Goal: Task Accomplishment & Management: Use online tool/utility

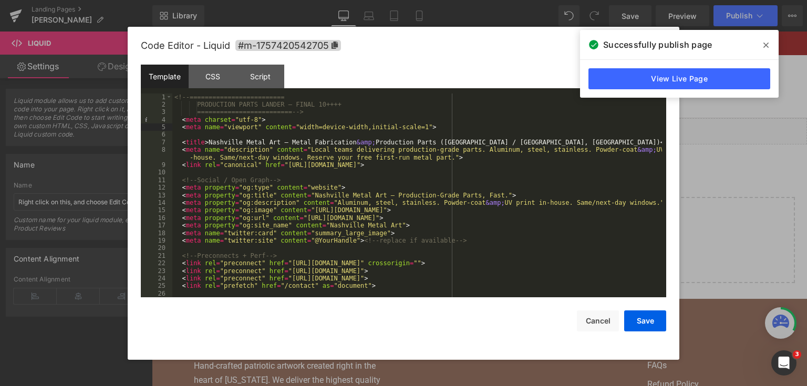
click at [339, 185] on div "<!-- ========================= PRODUCTION PARTS LANDER — FINAL 10++++ =========…" at bounding box center [416, 203] width 489 height 220
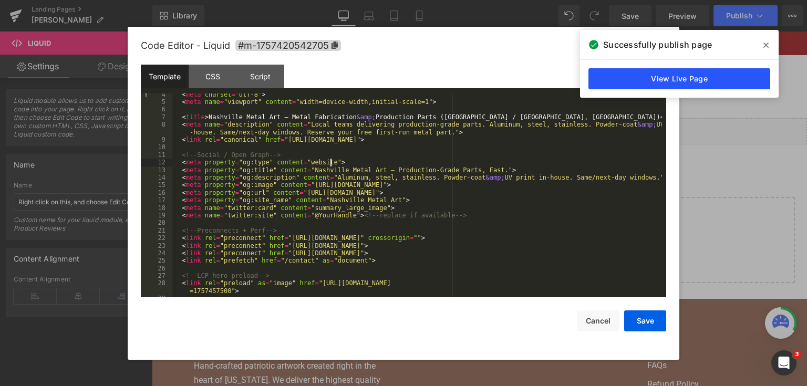
scroll to position [101, 0]
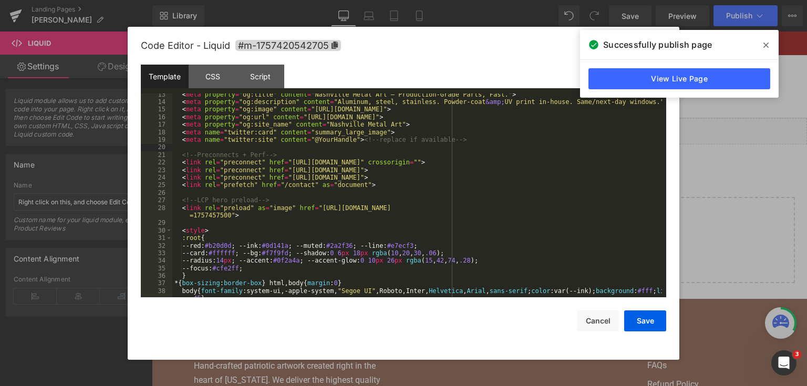
paste textarea
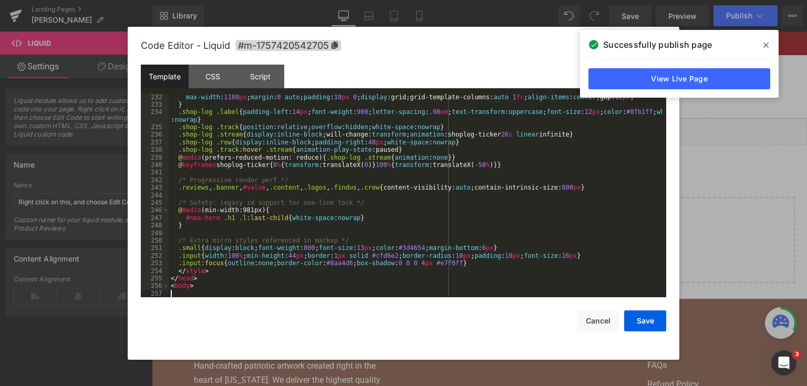
scroll to position [1958, 0]
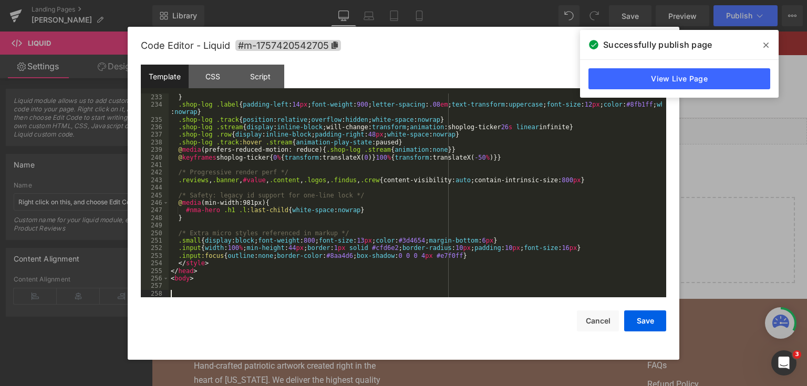
paste textarea
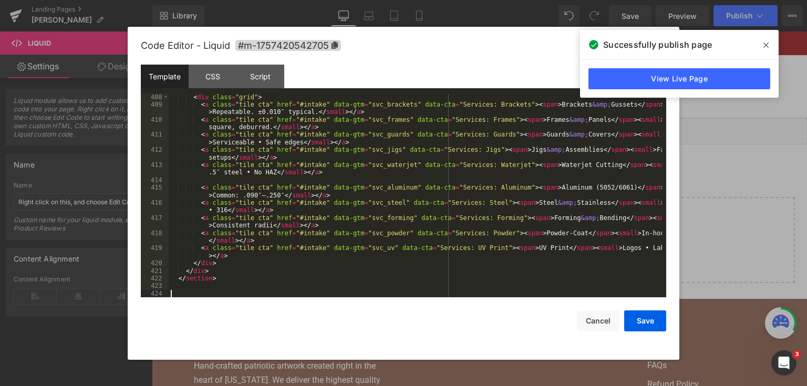
scroll to position [3403, 0]
paste textarea
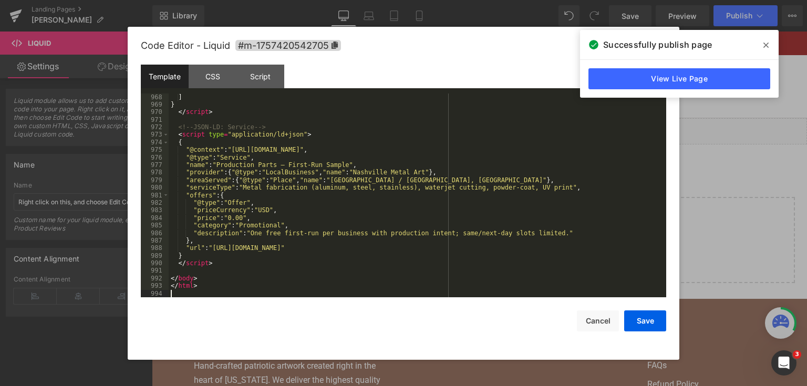
scroll to position [8106, 0]
drag, startPoint x: 645, startPoint y: 323, endPoint x: 645, endPoint y: 317, distance: 6.8
click at [645, 323] on button "Save" at bounding box center [645, 320] width 42 height 21
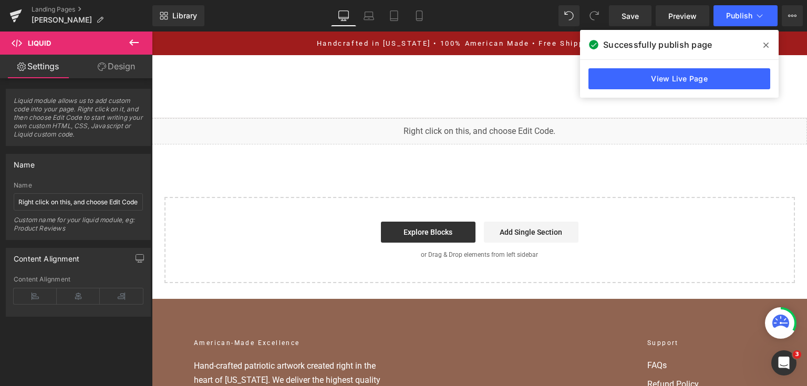
drag, startPoint x: 630, startPoint y: 18, endPoint x: 696, endPoint y: 29, distance: 67.0
click at [630, 18] on span "Save" at bounding box center [629, 16] width 17 height 11
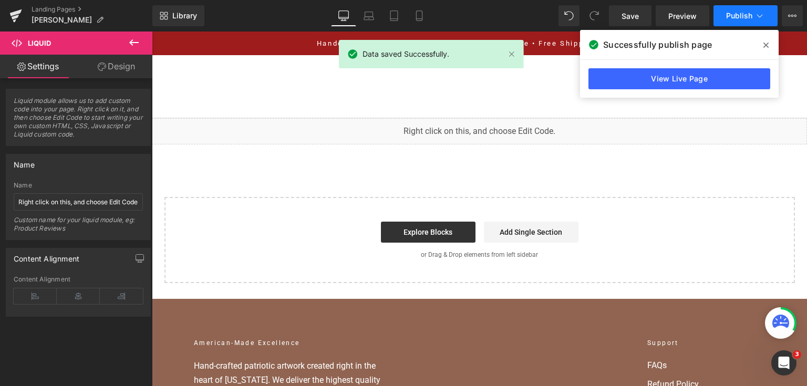
click at [729, 16] on span "Publish" at bounding box center [739, 16] width 26 height 8
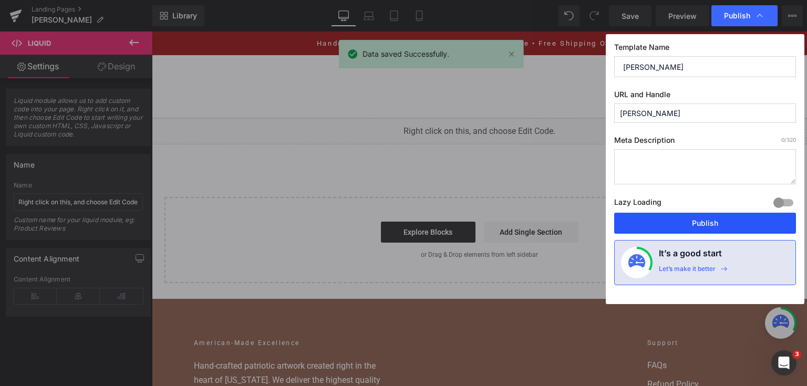
click at [731, 222] on button "Publish" at bounding box center [705, 223] width 182 height 21
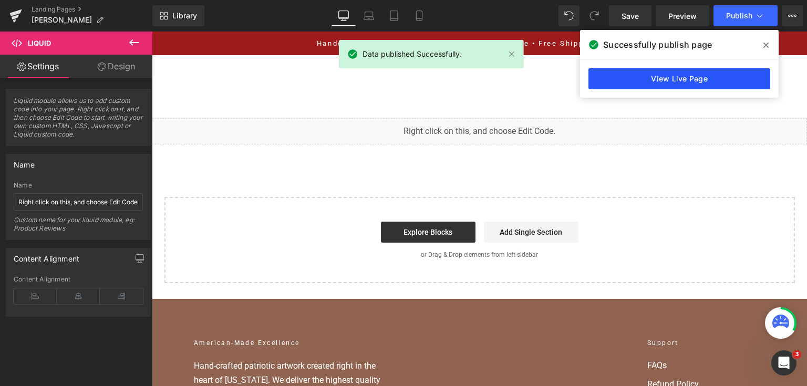
click at [709, 75] on link "View Live Page" at bounding box center [679, 78] width 182 height 21
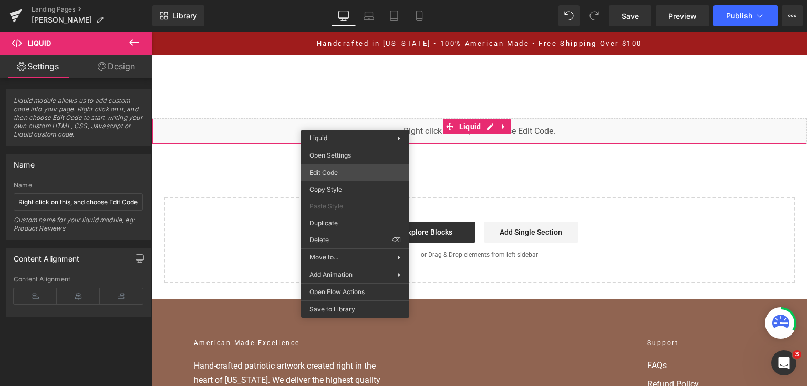
click at [343, 0] on div "You are previewing how the will restyle your page. You can not edit Elements in…" at bounding box center [403, 0] width 807 height 0
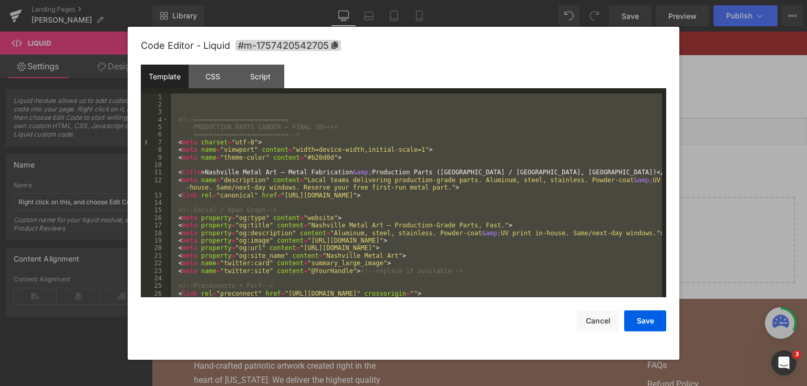
click at [710, 102] on div at bounding box center [403, 193] width 807 height 386
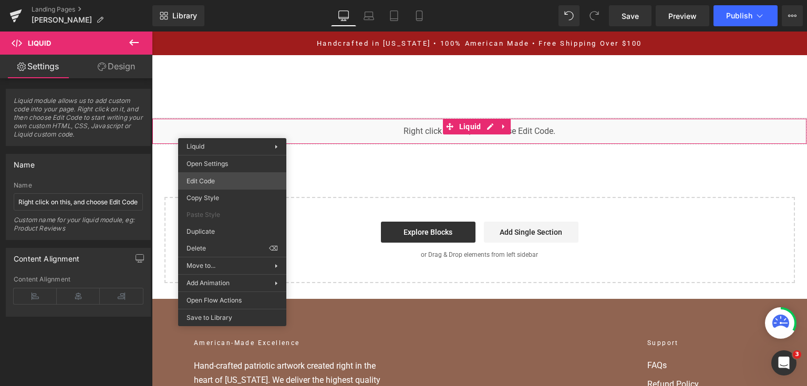
click at [228, 0] on div "You are previewing how the will restyle your page. You can not edit Elements in…" at bounding box center [403, 0] width 807 height 0
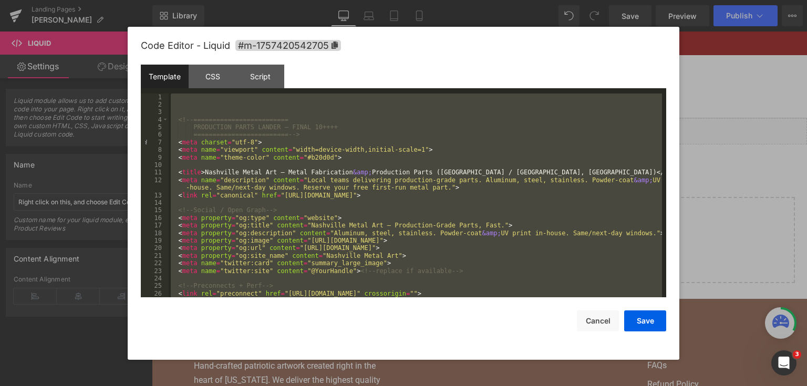
paste textarea
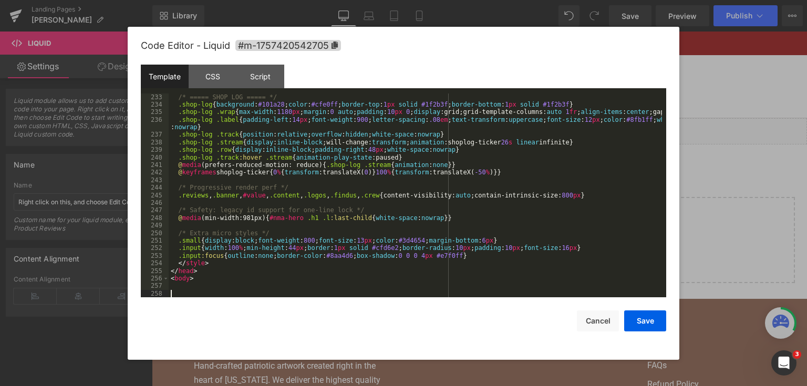
scroll to position [1958, 0]
paste textarea
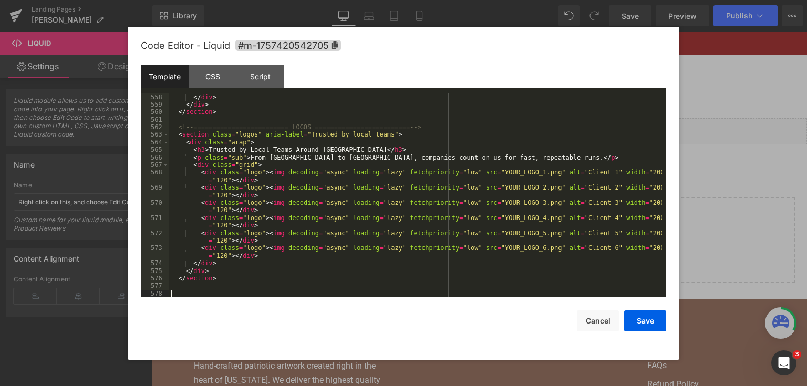
scroll to position [8106, 0]
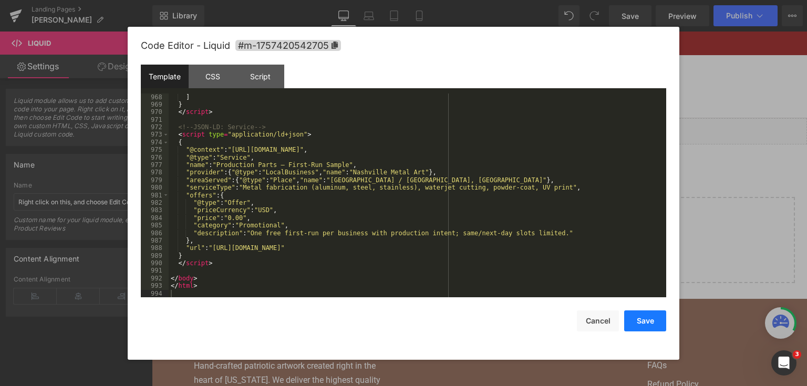
click at [645, 321] on button "Save" at bounding box center [645, 320] width 42 height 21
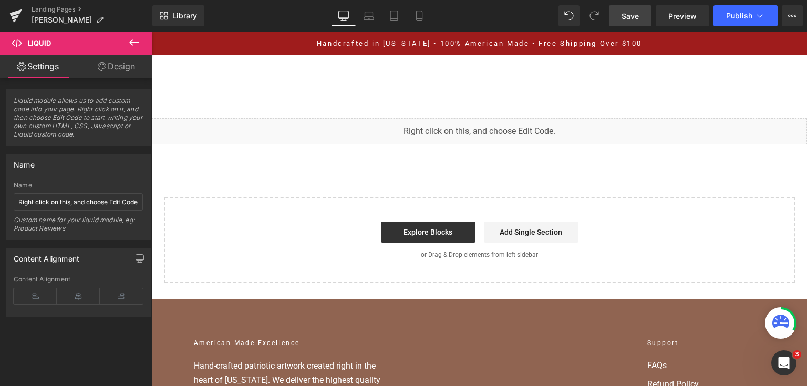
click at [643, 16] on link "Save" at bounding box center [630, 15] width 43 height 21
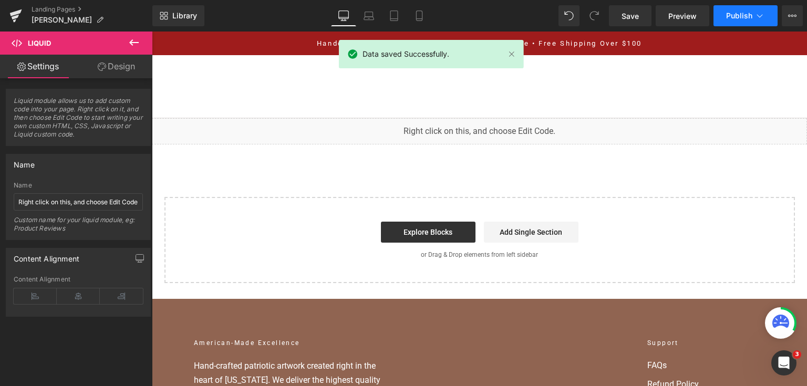
click at [740, 12] on span "Publish" at bounding box center [739, 16] width 26 height 8
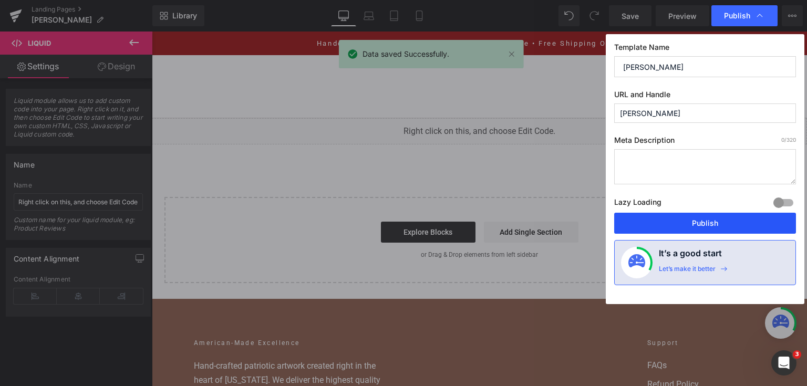
click at [712, 231] on button "Publish" at bounding box center [705, 223] width 182 height 21
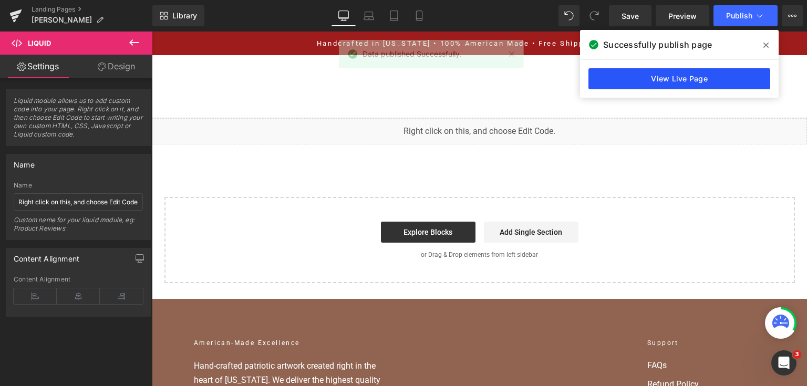
click at [622, 69] on link "View Live Page" at bounding box center [679, 78] width 182 height 21
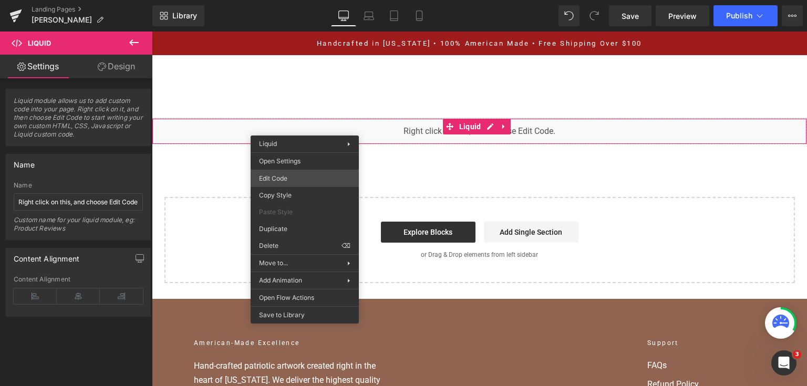
click at [298, 0] on div "You are previewing how the will restyle your page. You can not edit Elements in…" at bounding box center [403, 0] width 807 height 0
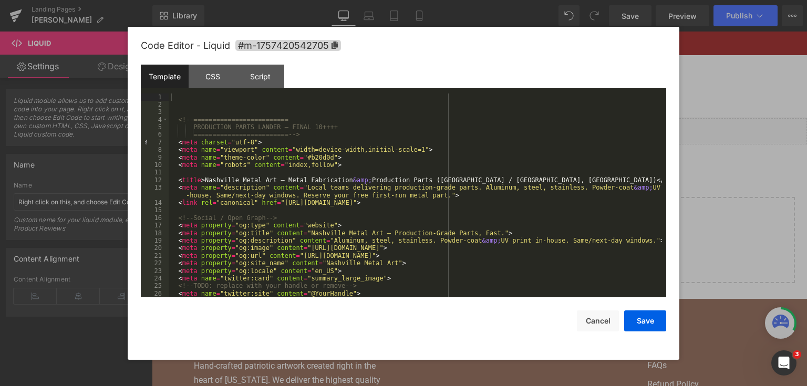
drag, startPoint x: 716, startPoint y: 106, endPoint x: 432, endPoint y: 19, distance: 297.0
click at [716, 106] on div at bounding box center [403, 193] width 807 height 386
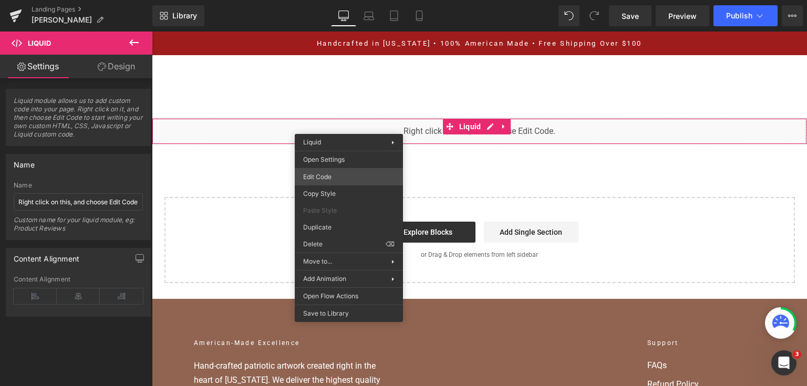
click at [347, 0] on div "You are previewing how the will restyle your page. You can not edit Elements in…" at bounding box center [403, 0] width 807 height 0
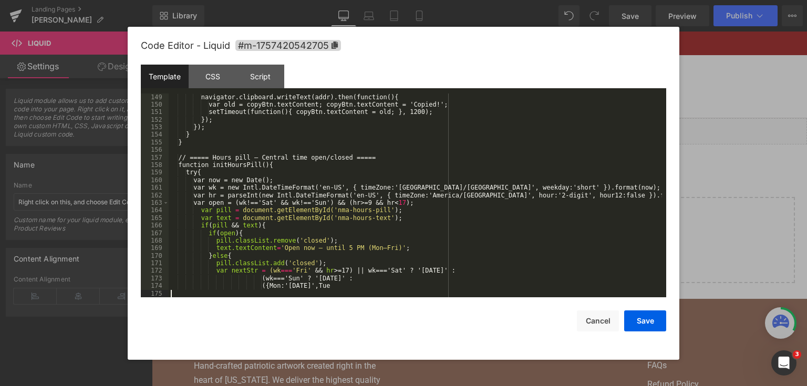
scroll to position [1134, 0]
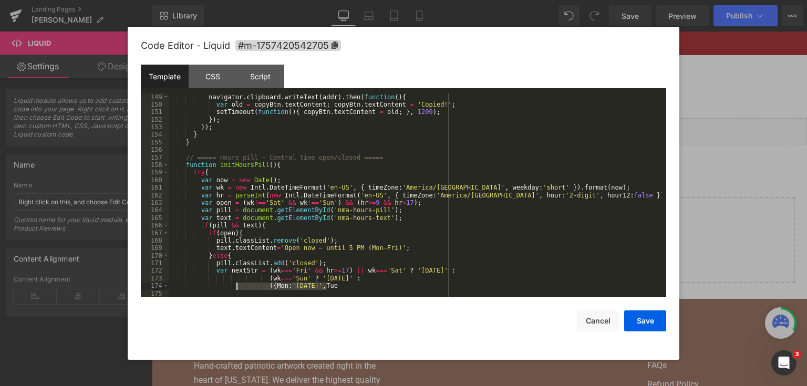
drag, startPoint x: 338, startPoint y: 287, endPoint x: 237, endPoint y: 285, distance: 100.9
click at [237, 285] on div "navigator . clipboard . writeText ( addr ) . then ( function ( ) { var old = co…" at bounding box center [415, 203] width 493 height 220
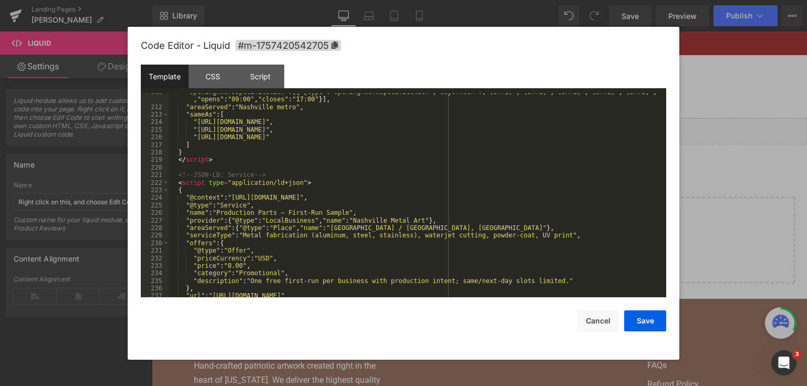
scroll to position [1583, 0]
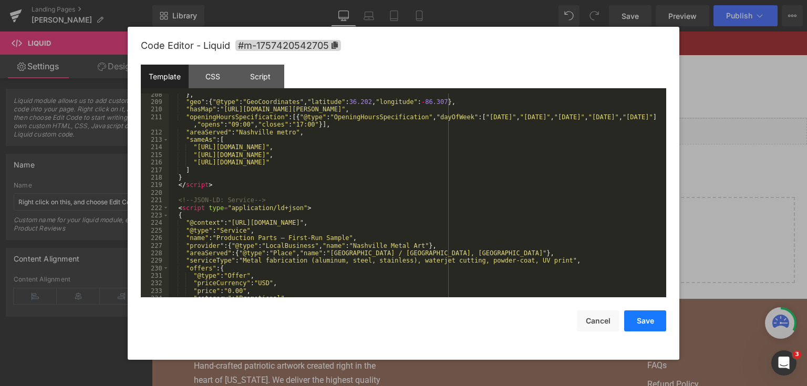
click at [639, 317] on button "Save" at bounding box center [645, 320] width 42 height 21
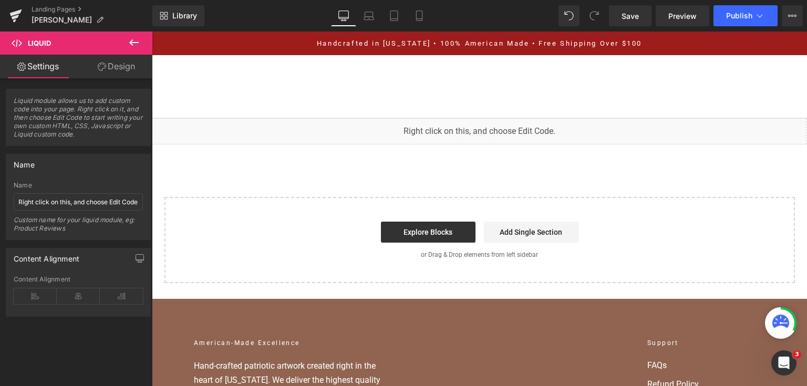
click at [628, 4] on div "Library Desktop Desktop Laptop Tablet Mobile Save Preview Publish Scheduled Vie…" at bounding box center [479, 16] width 654 height 32
click at [628, 17] on span "Save" at bounding box center [629, 16] width 17 height 11
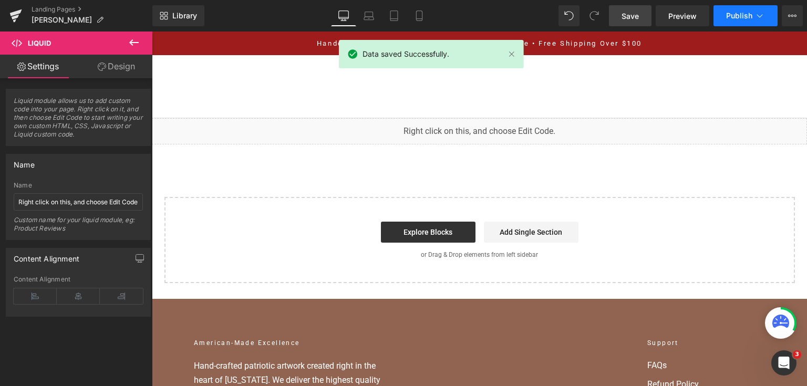
click at [763, 17] on icon at bounding box center [759, 16] width 11 height 11
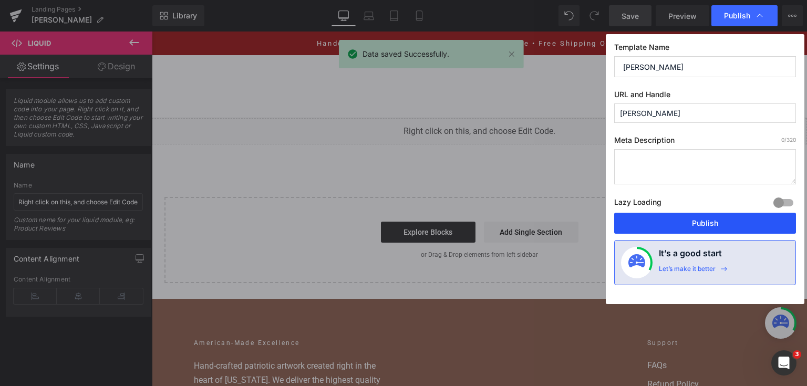
click at [708, 224] on button "Publish" at bounding box center [705, 223] width 182 height 21
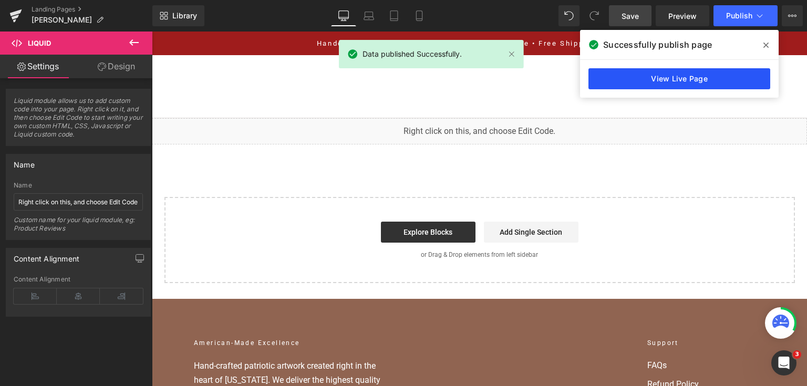
click at [643, 72] on link "View Live Page" at bounding box center [679, 78] width 182 height 21
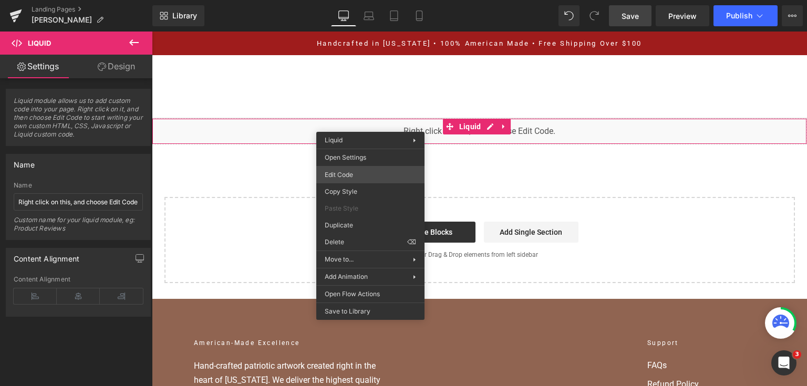
click at [364, 0] on div "You are previewing how the will restyle your page. You can not edit Elements in…" at bounding box center [403, 0] width 807 height 0
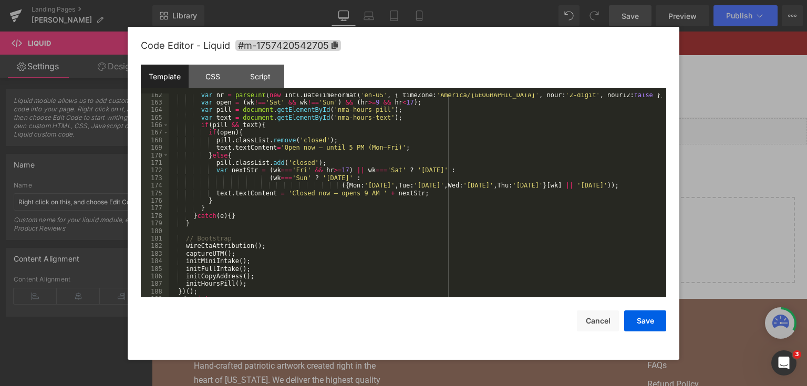
scroll to position [0, 0]
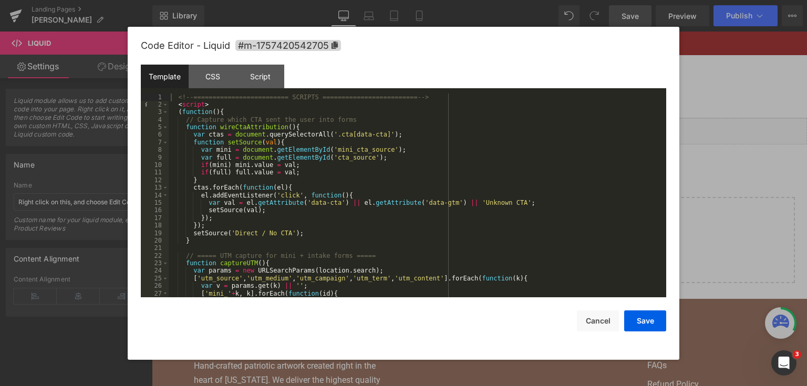
click at [573, 125] on div "<!-- ========================= SCRIPTS ========================= --> < script >…" at bounding box center [415, 203] width 493 height 220
click at [178, 100] on div "<!-- ========================= SCRIPTS ========================= --> < script >…" at bounding box center [415, 203] width 493 height 220
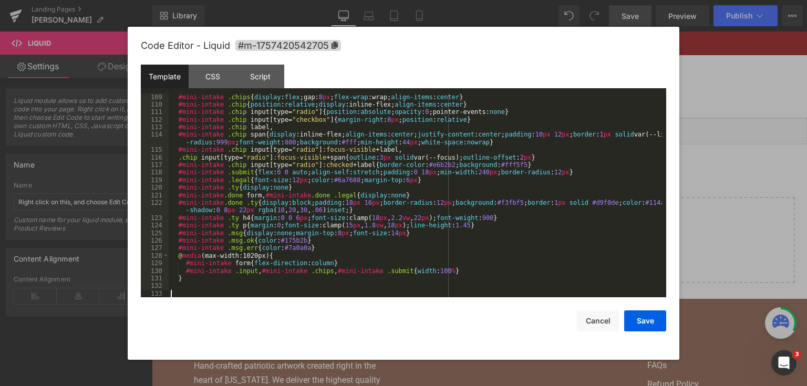
scroll to position [930, 0]
paste textarea
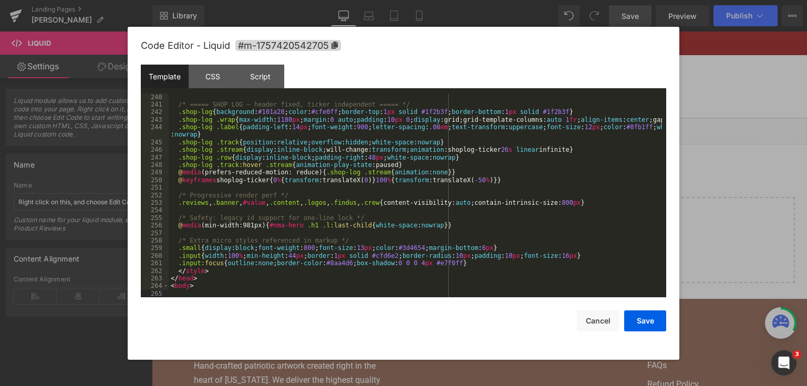
scroll to position [2027, 0]
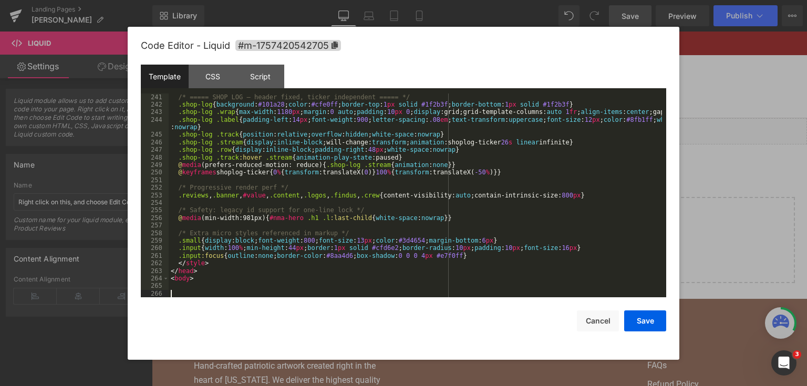
paste textarea
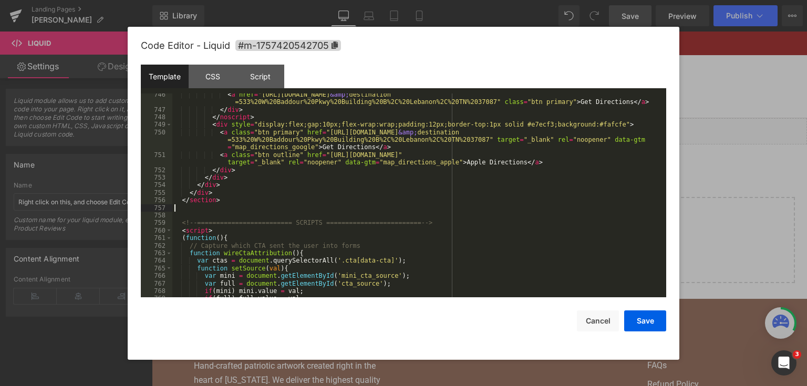
scroll to position [6501, 0]
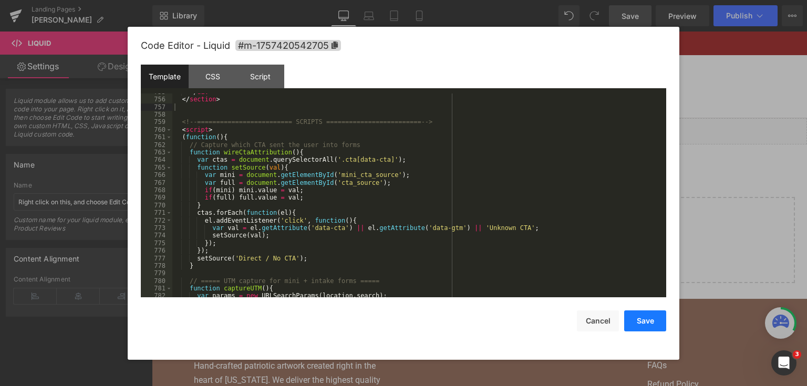
click at [648, 325] on button "Save" at bounding box center [645, 320] width 42 height 21
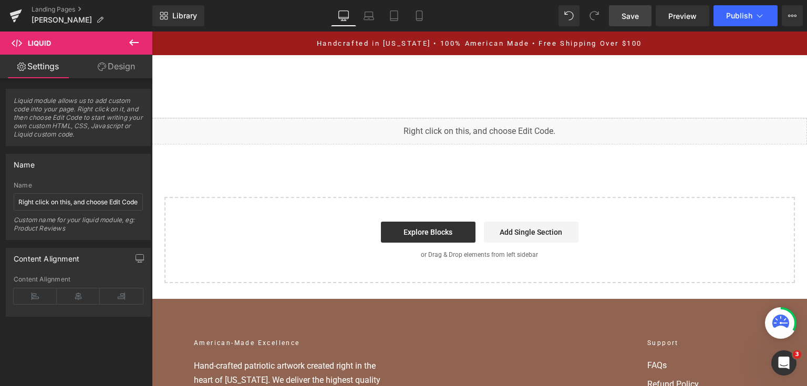
click at [622, 20] on span "Save" at bounding box center [629, 16] width 17 height 11
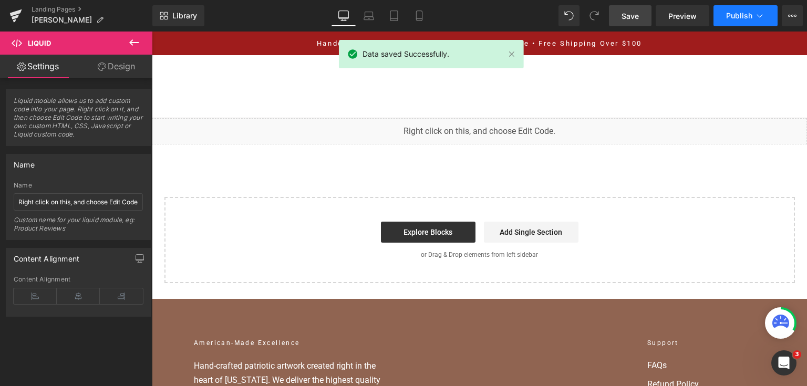
click at [720, 15] on button "Publish" at bounding box center [745, 15] width 64 height 21
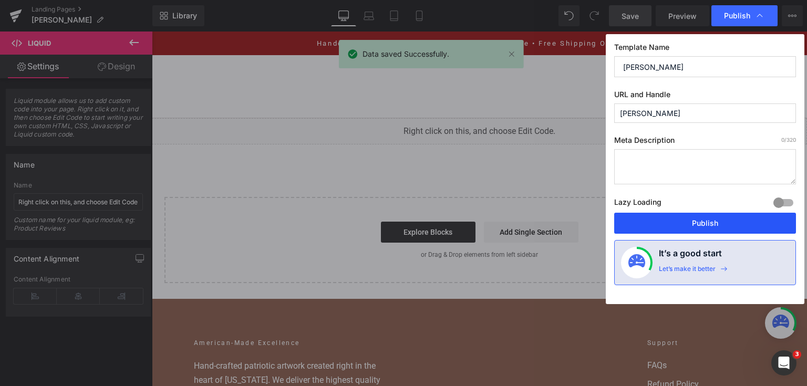
click at [699, 219] on button "Publish" at bounding box center [705, 223] width 182 height 21
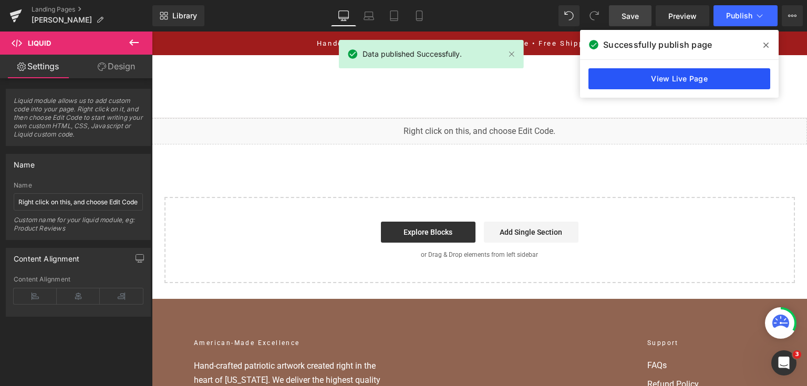
click at [611, 85] on link "View Live Page" at bounding box center [679, 78] width 182 height 21
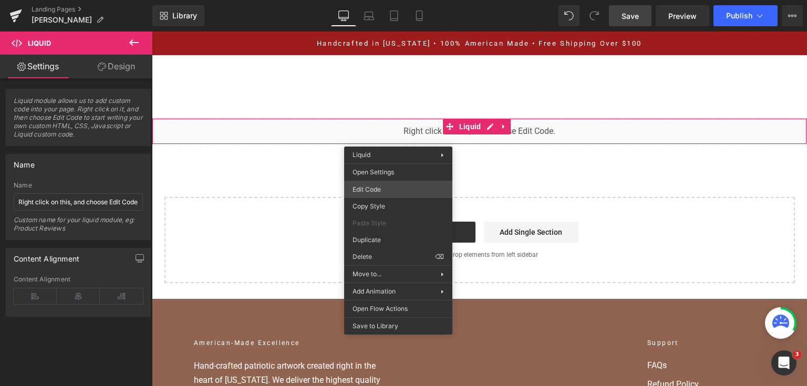
click at [393, 0] on div "You are previewing how the will restyle your page. You can not edit Elements in…" at bounding box center [403, 0] width 807 height 0
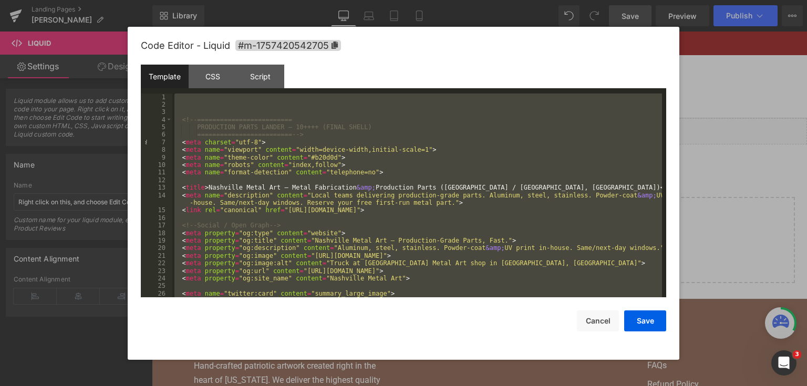
click at [704, 162] on div at bounding box center [403, 193] width 807 height 386
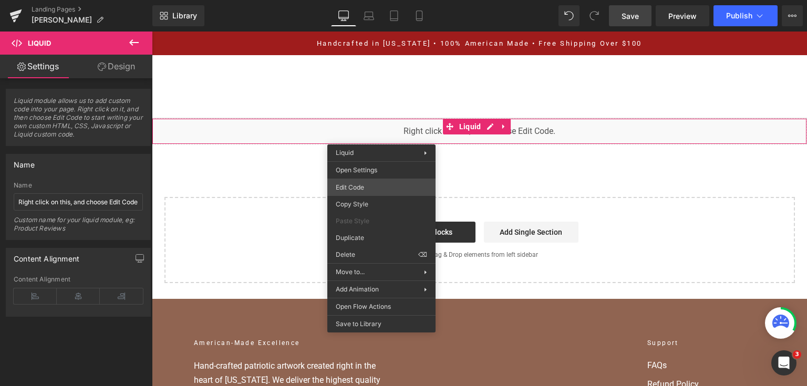
click at [372, 0] on div "You are previewing how the will restyle your page. You can not edit Elements in…" at bounding box center [403, 0] width 807 height 0
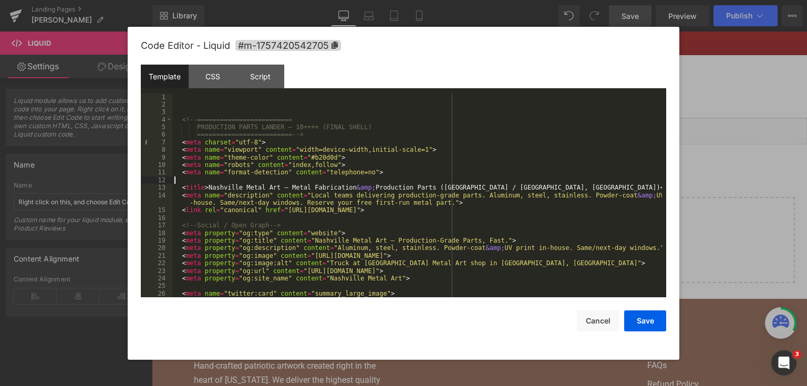
drag, startPoint x: 374, startPoint y: 180, endPoint x: 155, endPoint y: 134, distance: 223.2
click at [155, 134] on div "6" at bounding box center [157, 134] width 32 height 7
click at [174, 117] on div "<!-- ========================= PRODUCTION PARTS LANDER — 10++++ (FINAL SHELL) =…" at bounding box center [416, 203] width 489 height 220
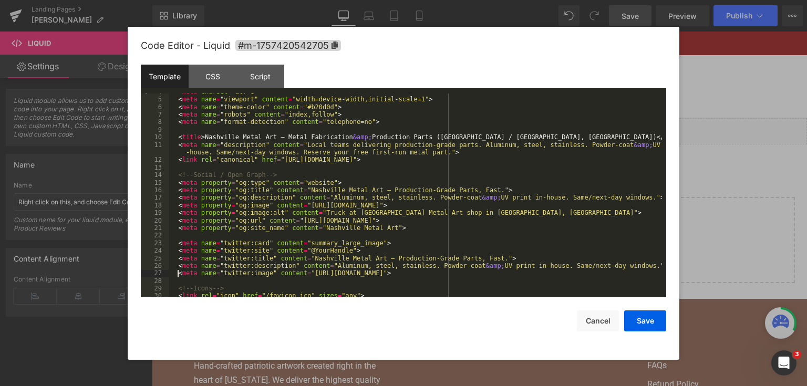
scroll to position [0, 0]
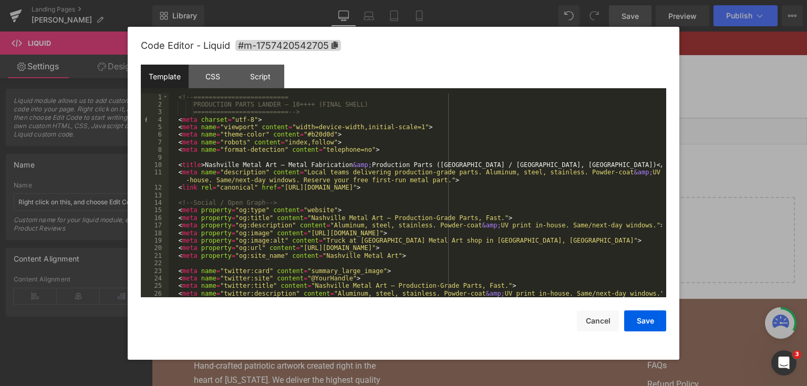
click at [185, 95] on div "<!-- ========================= PRODUCTION PARTS LANDER — 10++++ (FINAL SHELL) =…" at bounding box center [415, 203] width 493 height 220
click at [655, 322] on button "Save" at bounding box center [645, 320] width 42 height 21
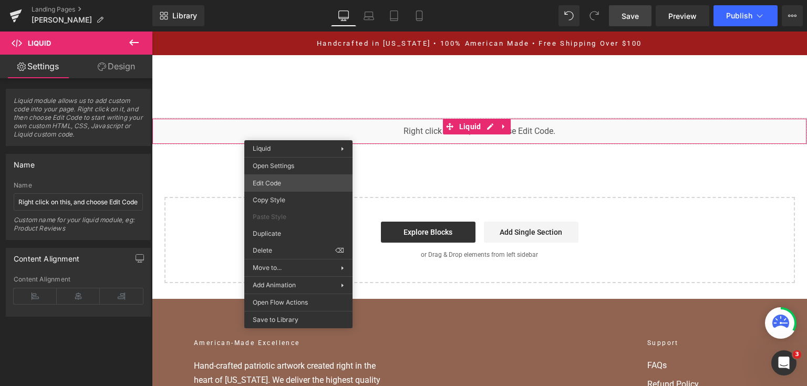
click at [298, 0] on div "You are previewing how the will restyle your page. You can not edit Elements in…" at bounding box center [403, 0] width 807 height 0
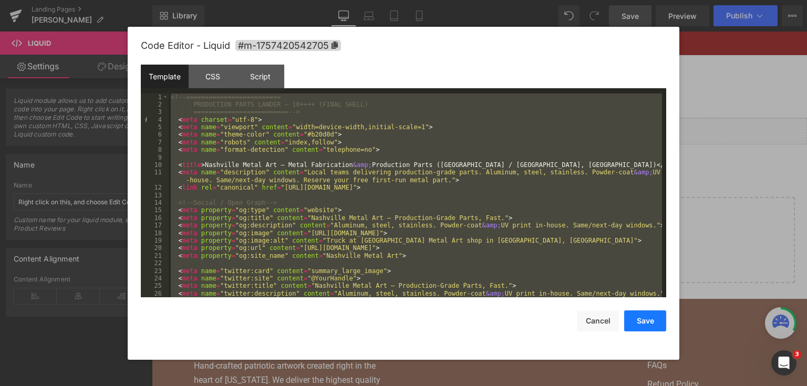
drag, startPoint x: 654, startPoint y: 326, endPoint x: 504, endPoint y: 272, distance: 159.1
click at [654, 326] on button "Save" at bounding box center [645, 320] width 42 height 21
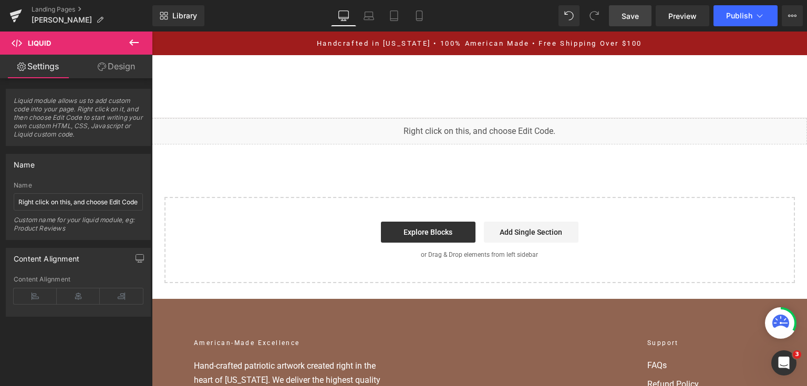
click at [630, 17] on span "Save" at bounding box center [629, 16] width 17 height 11
drag, startPoint x: 756, startPoint y: 153, endPoint x: 747, endPoint y: 82, distance: 71.5
click at [756, 153] on div "Liquid Select your layout" at bounding box center [479, 200] width 655 height 165
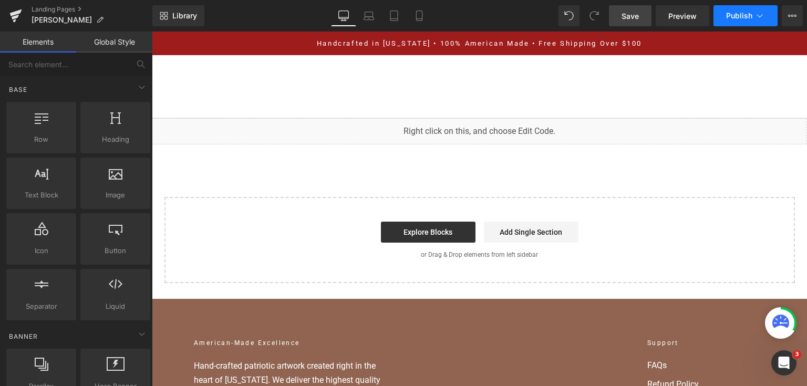
click at [738, 24] on button "Publish" at bounding box center [745, 15] width 64 height 21
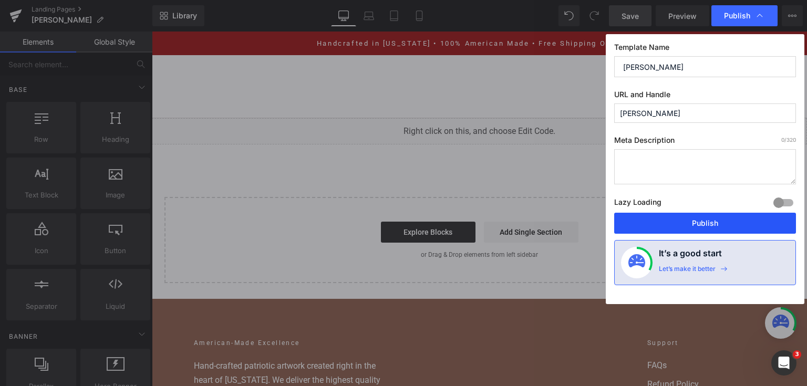
click at [696, 223] on button "Publish" at bounding box center [705, 223] width 182 height 21
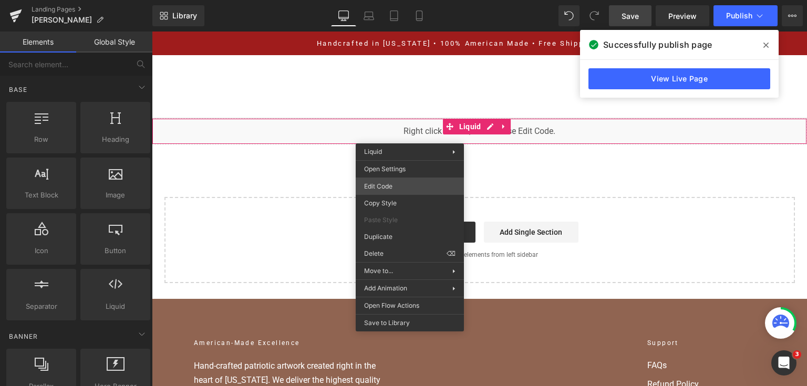
click at [401, 0] on div "You are previewing how the will restyle your page. You can not edit Elements in…" at bounding box center [403, 0] width 807 height 0
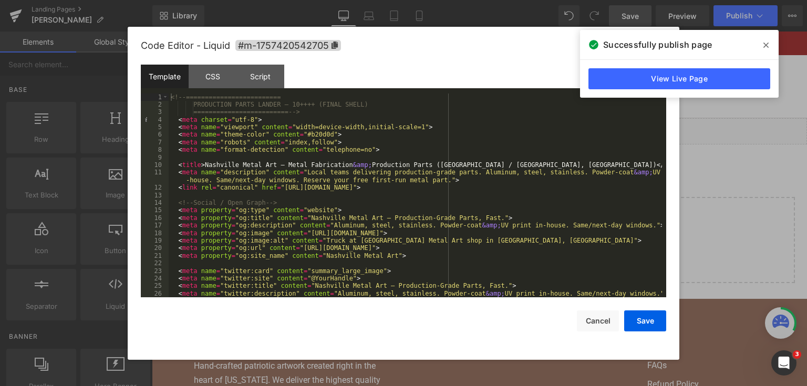
click at [430, 151] on div "<!-- ========================= PRODUCTION PARTS LANDER — 10++++ (FINAL SHELL) =…" at bounding box center [415, 203] width 493 height 220
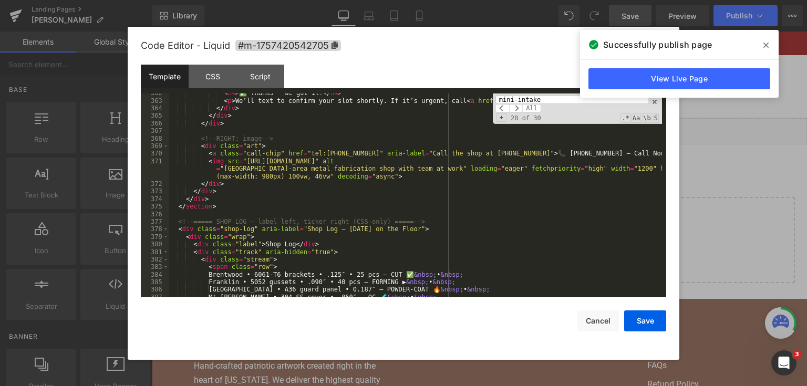
scroll to position [2993, 0]
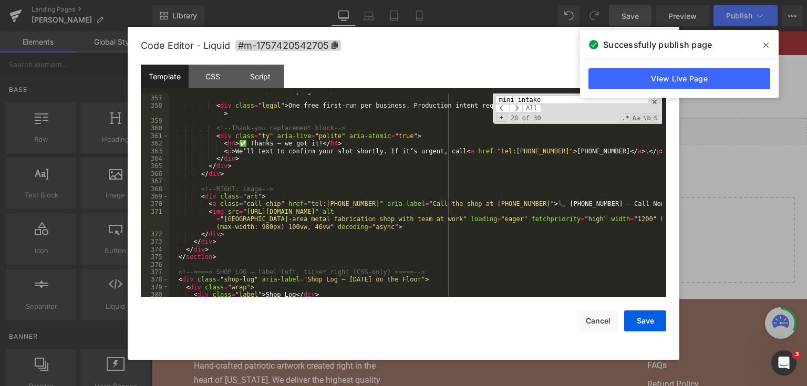
type input "mini-intake"
click at [318, 187] on div "< div id = "mini-msg-err" class = "msg err" role = "alert" > ⚠️ Sorry—something…" at bounding box center [415, 192] width 493 height 227
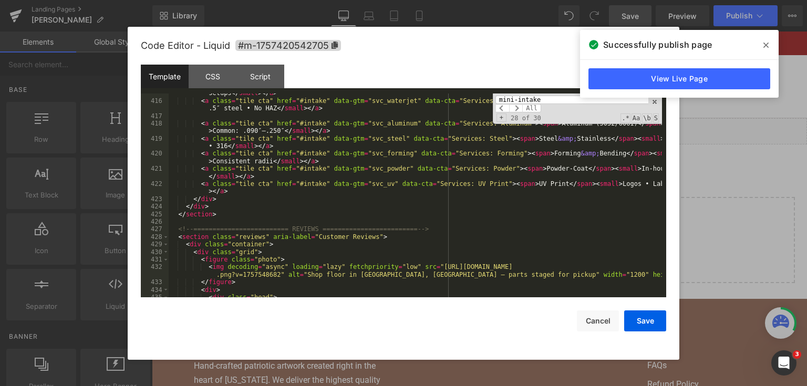
scroll to position [3548, 0]
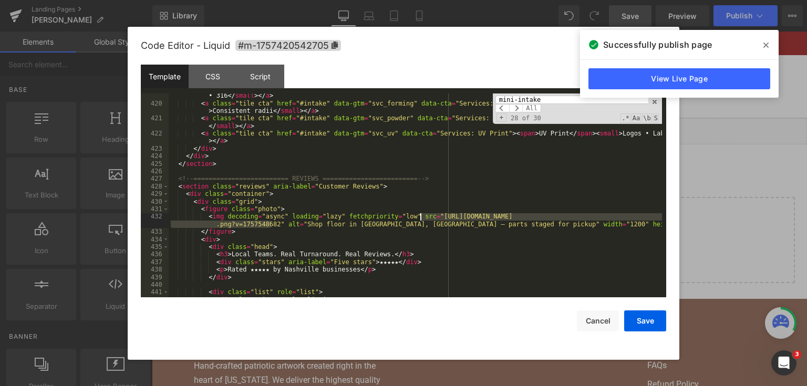
drag, startPoint x: 270, startPoint y: 225, endPoint x: 421, endPoint y: 216, distance: 151.5
click at [421, 216] on div "< a class = "tile cta" href = "#intake" data-gtm = "svc_steel" data-cta = "Serv…" at bounding box center [415, 198] width 493 height 227
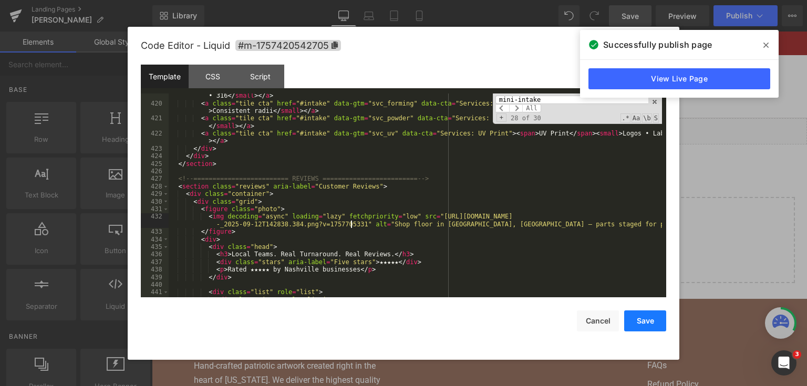
drag, startPoint x: 638, startPoint y: 321, endPoint x: 637, endPoint y: 313, distance: 8.4
click at [638, 321] on button "Save" at bounding box center [645, 320] width 42 height 21
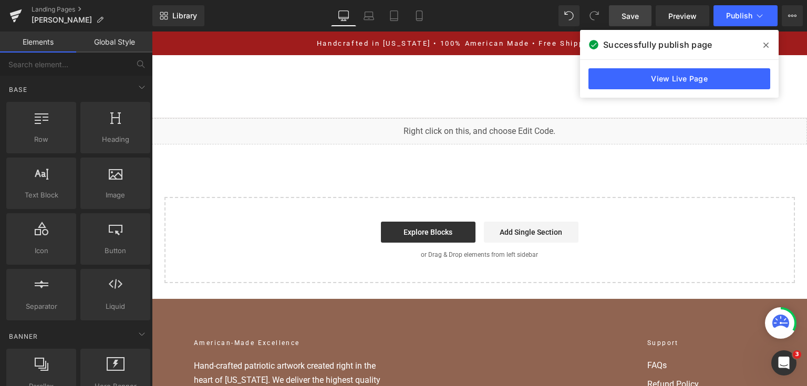
click at [641, 12] on link "Save" at bounding box center [630, 15] width 43 height 21
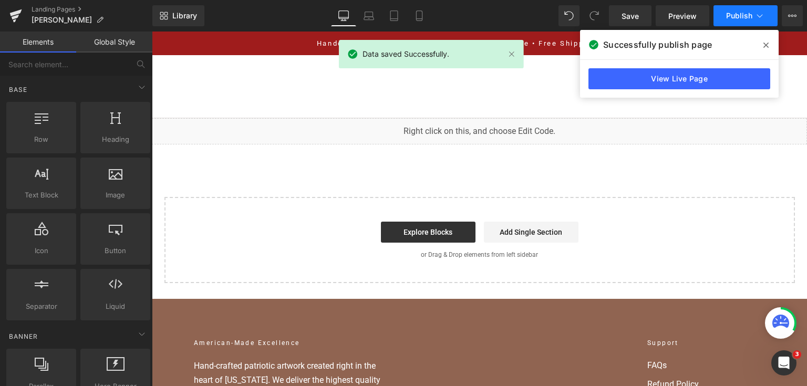
click at [747, 14] on span "Publish" at bounding box center [739, 16] width 26 height 8
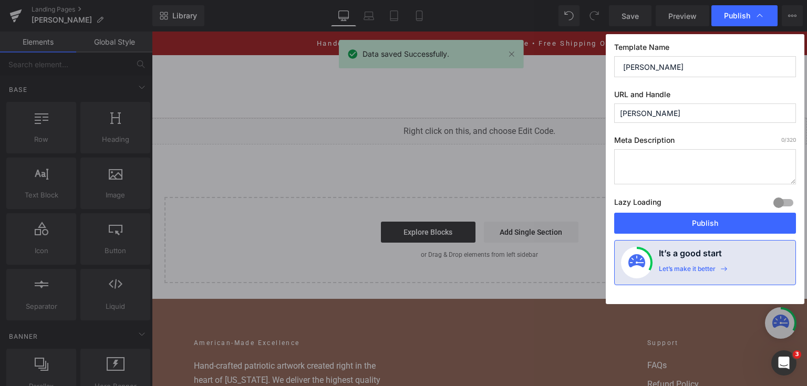
click at [689, 236] on div "Template Name Steve Lander URL and Handle steve-lander Meta Description 0 /320 …" at bounding box center [705, 169] width 199 height 270
click at [687, 229] on button "Publish" at bounding box center [705, 223] width 182 height 21
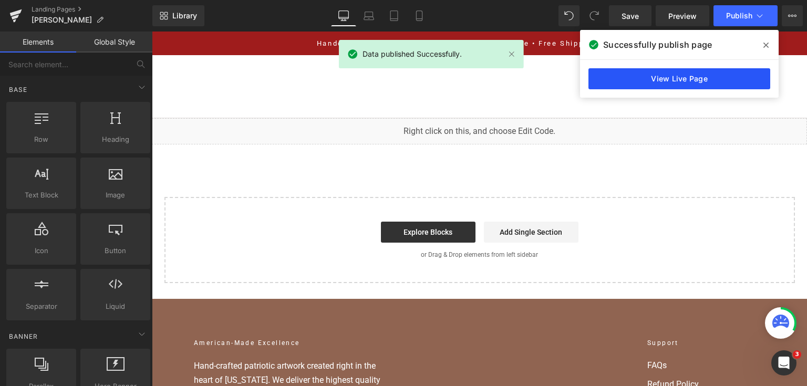
click at [719, 70] on link "View Live Page" at bounding box center [679, 78] width 182 height 21
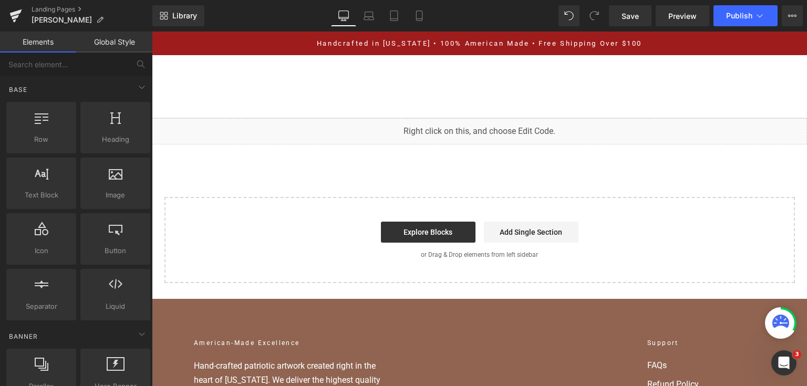
drag, startPoint x: 385, startPoint y: 116, endPoint x: 364, endPoint y: 128, distance: 24.5
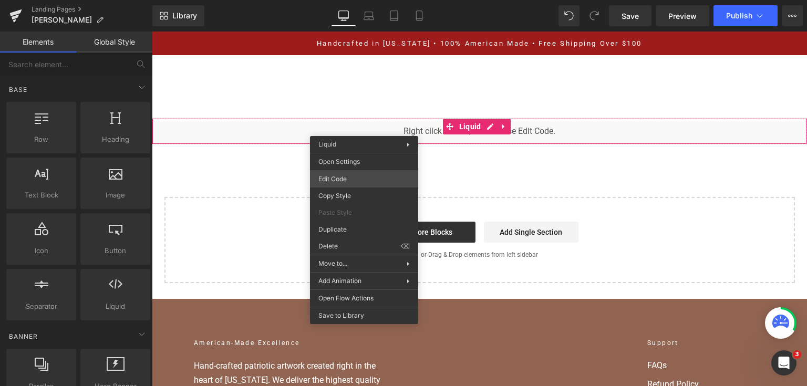
click at [368, 0] on div "You are previewing how the will restyle your page. You can not edit Elements in…" at bounding box center [403, 0] width 807 height 0
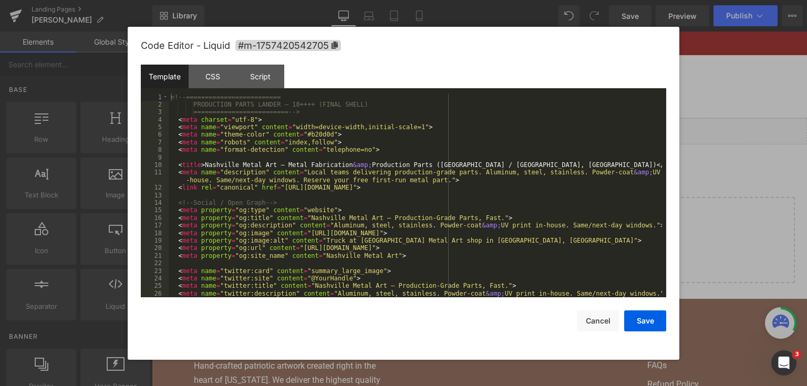
click at [359, 158] on div "<!-- ========================= PRODUCTION PARTS LANDER — 10++++ (FINAL SHELL) =…" at bounding box center [415, 203] width 493 height 220
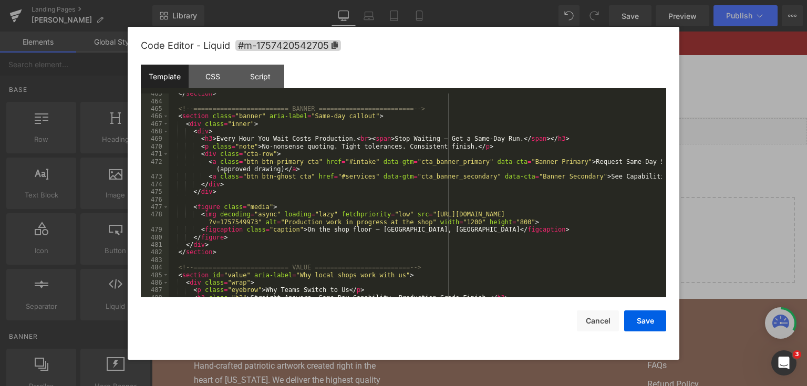
scroll to position [3920, 0]
drag, startPoint x: 249, startPoint y: 222, endPoint x: 414, endPoint y: 214, distance: 165.1
click at [414, 214] on div "</ section > <!-- ========================= BANNER ========================= --…" at bounding box center [415, 200] width 493 height 220
click at [636, 318] on button "Save" at bounding box center [645, 320] width 42 height 21
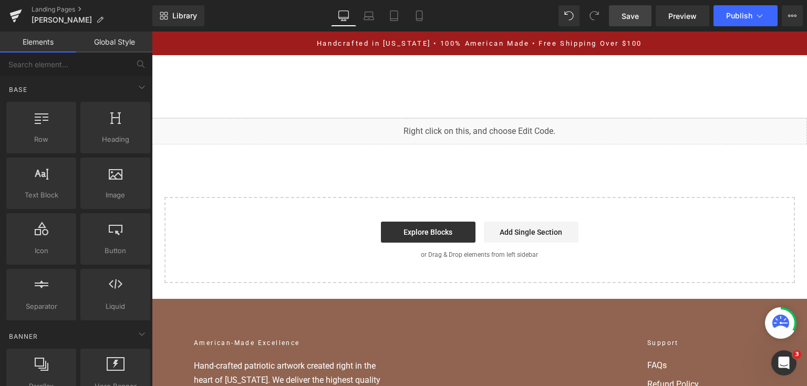
click at [621, 16] on link "Save" at bounding box center [630, 15] width 43 height 21
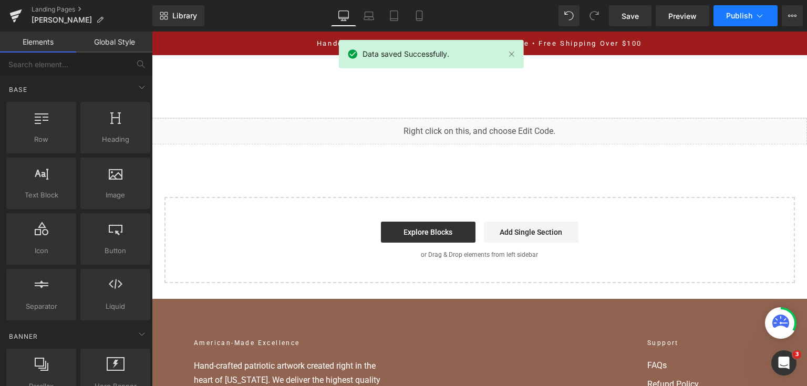
click at [746, 12] on span "Publish" at bounding box center [739, 16] width 26 height 8
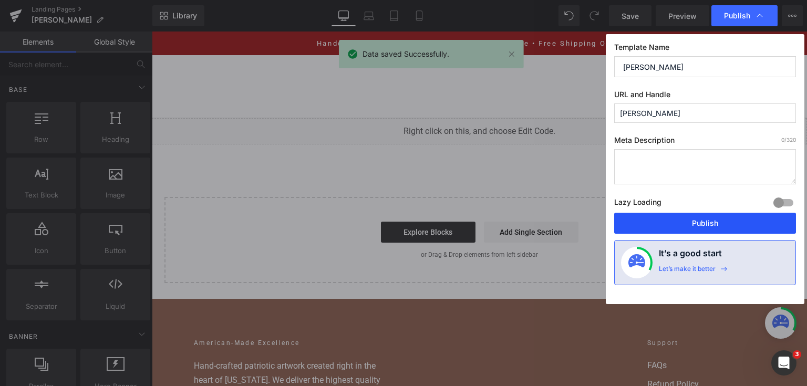
click at [695, 220] on button "Publish" at bounding box center [705, 223] width 182 height 21
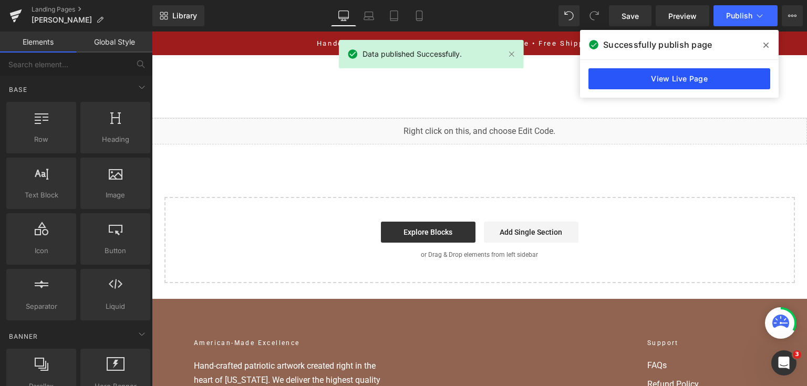
click at [605, 76] on link "View Live Page" at bounding box center [679, 78] width 182 height 21
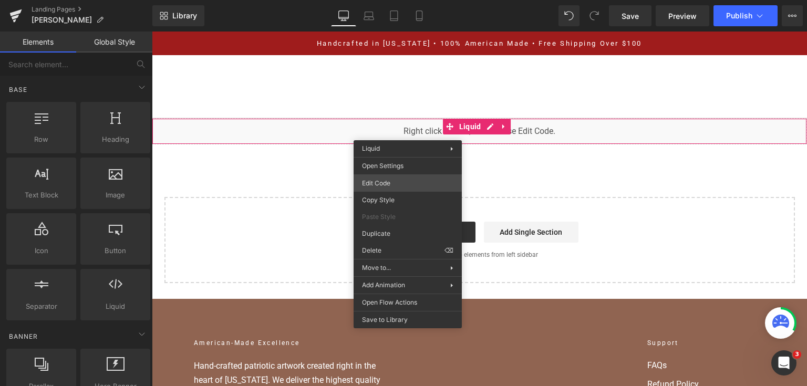
click at [400, 0] on div "You are previewing how the will restyle your page. You can not edit Elements in…" at bounding box center [403, 0] width 807 height 0
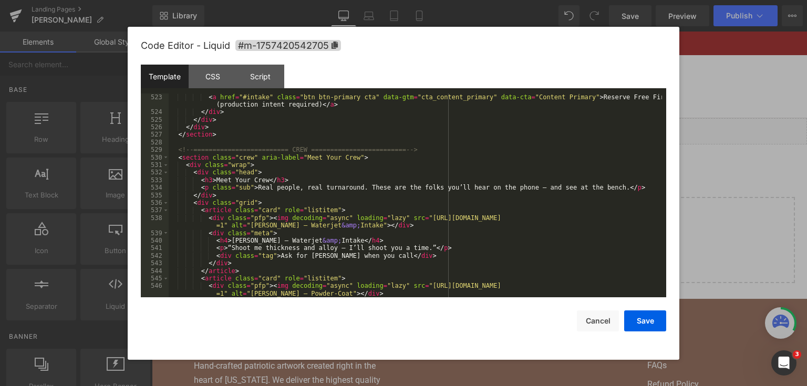
scroll to position [4462, 0]
click at [329, 183] on div "</ ul > < a href = "#intake" class = "btn btn-primary cta" data-gtm = "cta_cont…" at bounding box center [415, 199] width 493 height 227
click at [256, 225] on div "</ ul > < a href = "#intake" class = "btn btn-primary cta" data-gtm = "cta_cont…" at bounding box center [415, 199] width 493 height 227
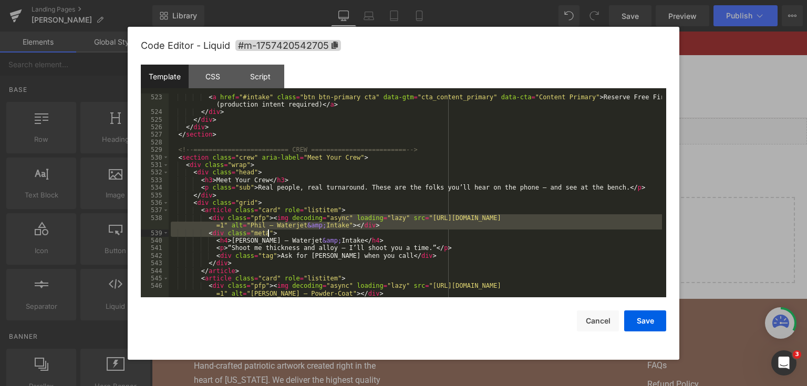
drag, startPoint x: 341, startPoint y: 221, endPoint x: 596, endPoint y: 226, distance: 254.8
click at [601, 227] on div "</ ul > < a href = "#intake" class = "btn btn-primary cta" data-gtm = "cta_cont…" at bounding box center [415, 199] width 493 height 227
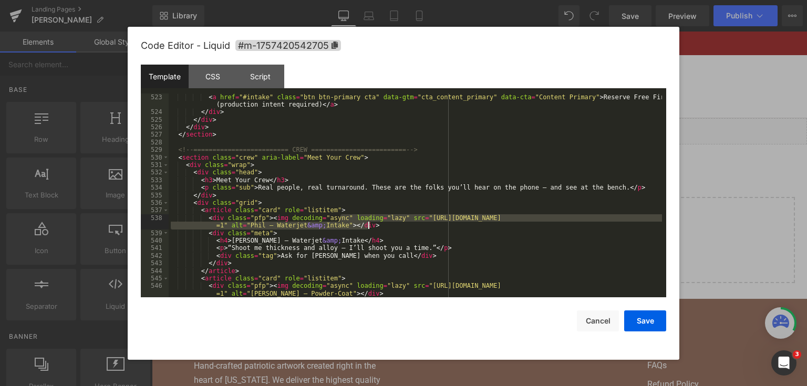
click at [538, 230] on div "</ ul > < a href = "#intake" class = "btn btn-primary cta" data-gtm = "cta_cont…" at bounding box center [415, 199] width 493 height 227
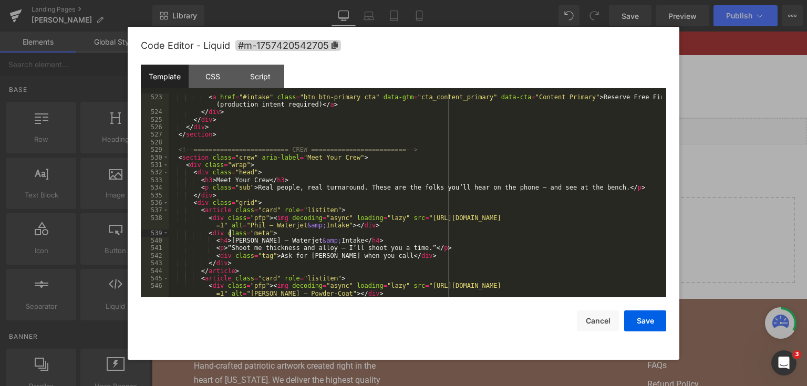
click at [229, 231] on div "</ ul > < a href = "#intake" class = "btn btn-primary cta" data-gtm = "cta_cont…" at bounding box center [415, 199] width 493 height 227
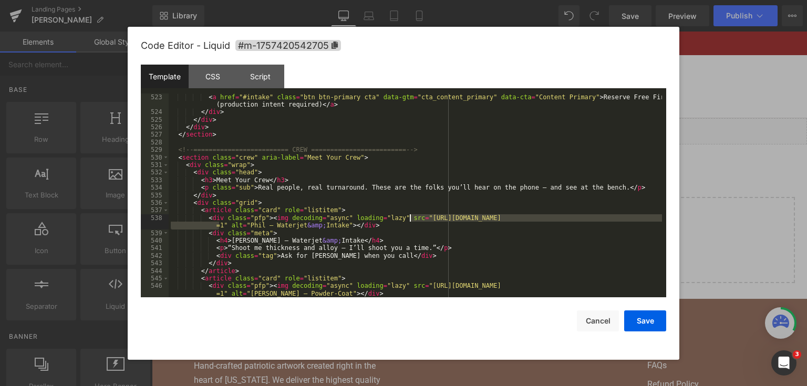
drag, startPoint x: 221, startPoint y: 225, endPoint x: 410, endPoint y: 218, distance: 189.2
click at [410, 218] on div "</ ul > < a href = "#intake" class = "btn btn-primary cta" data-gtm = "cta_cont…" at bounding box center [415, 199] width 493 height 227
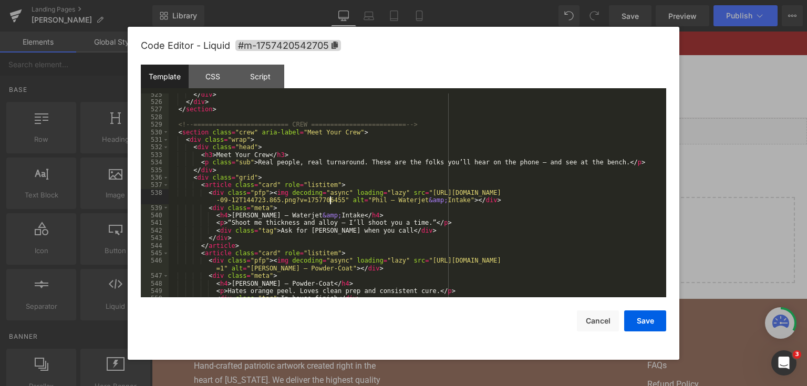
scroll to position [4512, 0]
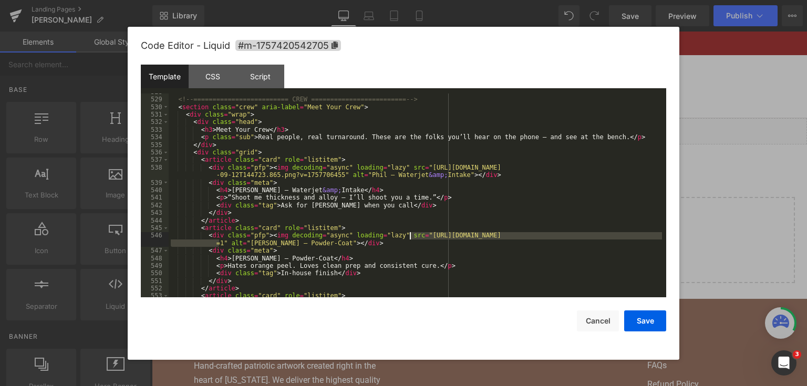
drag, startPoint x: 219, startPoint y: 245, endPoint x: 410, endPoint y: 237, distance: 190.8
click at [410, 237] on div "<!-- ========================= CREW ========================= --> < section cla…" at bounding box center [415, 198] width 493 height 220
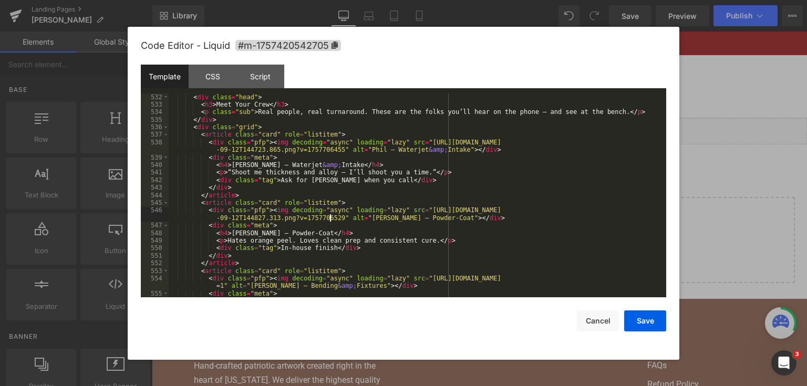
scroll to position [4537, 0]
click at [368, 216] on div "< div class = "wrap" > < div class = "head" > < h3 > Meet Your Crew </ h3 > < p…" at bounding box center [415, 196] width 493 height 220
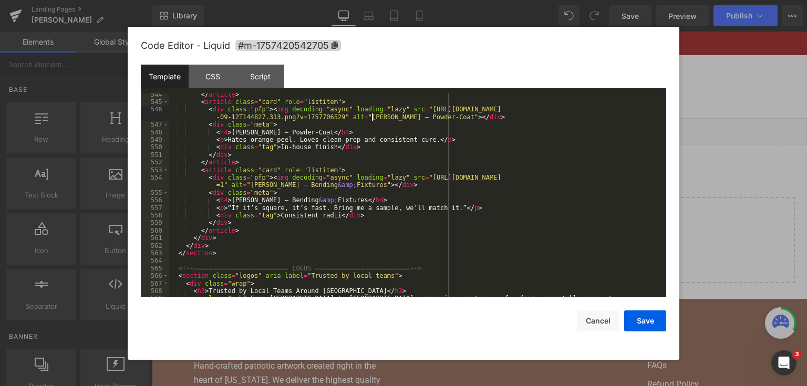
scroll to position [4613, 0]
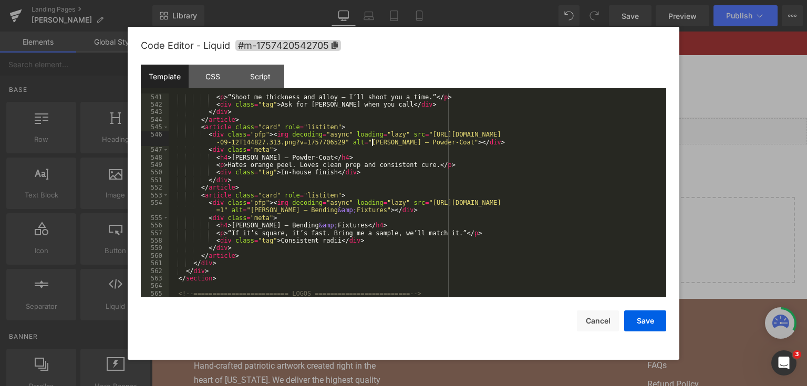
click at [242, 154] on div "< h4 > Mike — Waterjet &amp; Intake </ h4 > < p > “Shoot me thickness and alloy…" at bounding box center [415, 196] width 493 height 220
click at [454, 187] on div "< h4 > Mike — Waterjet &amp; Intake </ h4 > < p > “Shoot me thickness and alloy…" at bounding box center [415, 196] width 493 height 220
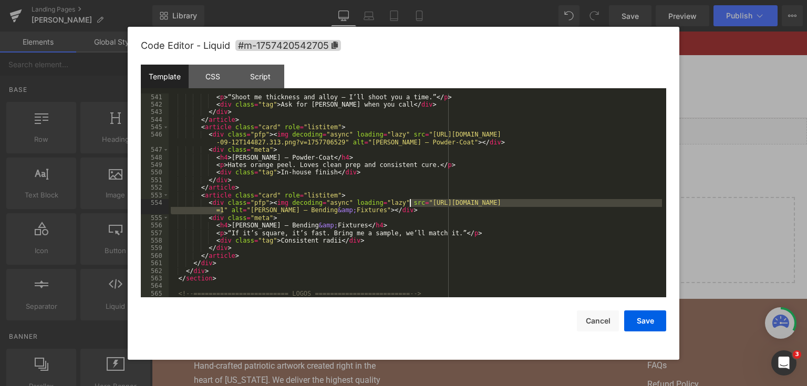
drag, startPoint x: 221, startPoint y: 207, endPoint x: 411, endPoint y: 202, distance: 190.2
click at [411, 202] on div "< h4 > Mike — Waterjet &amp; Intake </ h4 > < p > “Shoot me thickness and alloy…" at bounding box center [415, 196] width 493 height 220
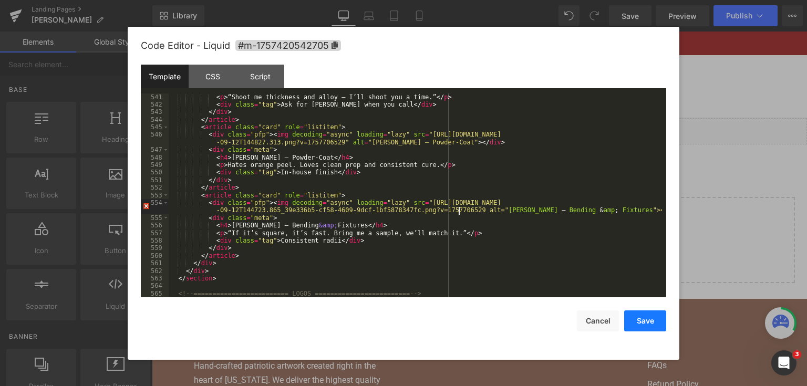
click at [646, 316] on button "Save" at bounding box center [645, 320] width 42 height 21
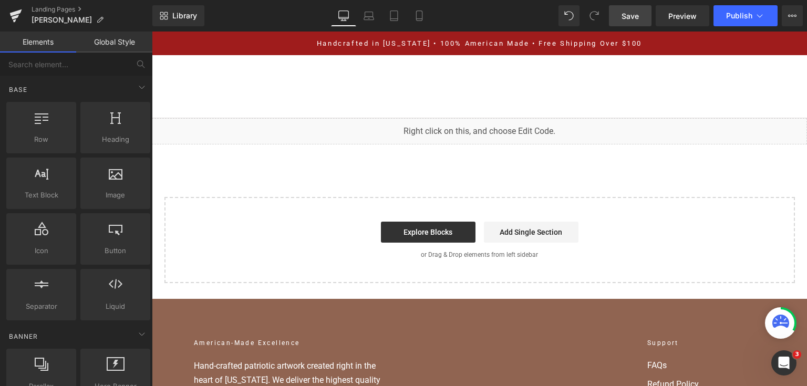
click at [622, 13] on span "Save" at bounding box center [629, 16] width 17 height 11
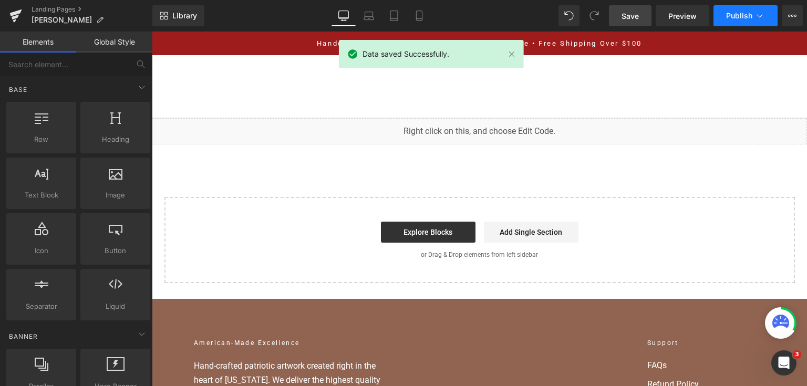
click at [730, 13] on span "Publish" at bounding box center [739, 16] width 26 height 8
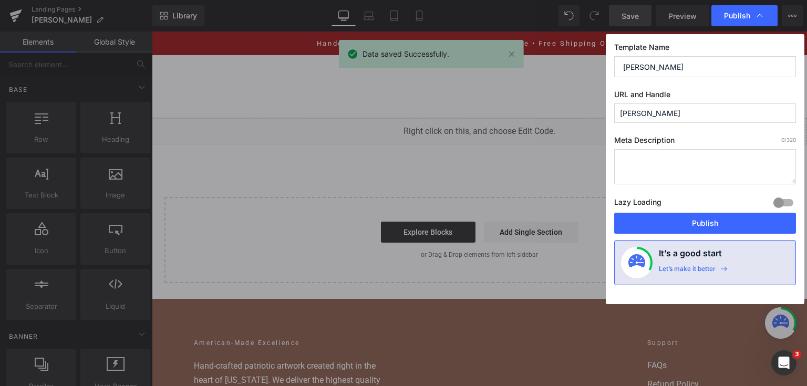
drag, startPoint x: 702, startPoint y: 228, endPoint x: 590, endPoint y: 9, distance: 245.9
click at [702, 228] on button "Publish" at bounding box center [705, 223] width 182 height 21
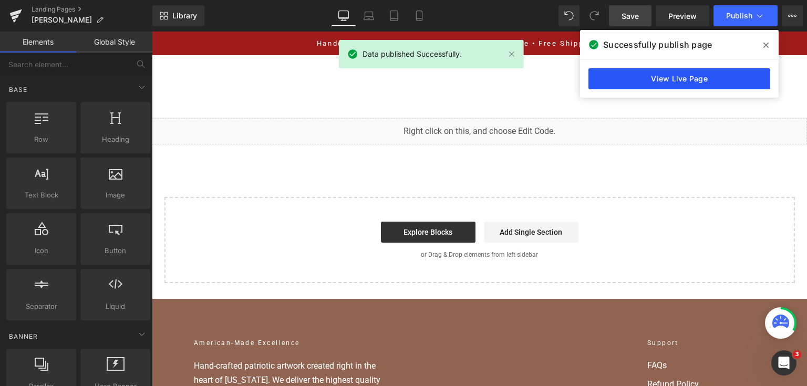
click at [659, 74] on link "View Live Page" at bounding box center [679, 78] width 182 height 21
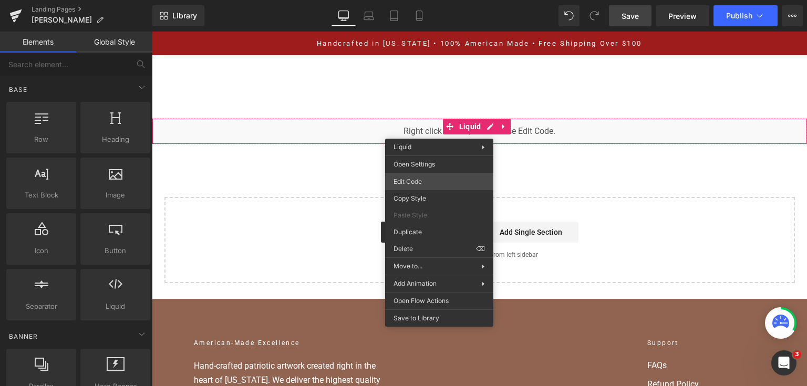
click at [434, 0] on div "You are previewing how the will restyle your page. You can not edit Elements in…" at bounding box center [403, 0] width 807 height 0
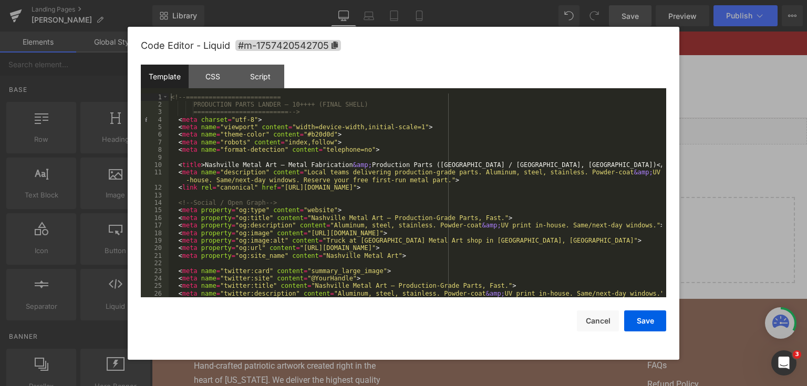
click at [477, 206] on div "<!-- ========================= PRODUCTION PARTS LANDER — 10++++ (FINAL SHELL) =…" at bounding box center [415, 203] width 493 height 220
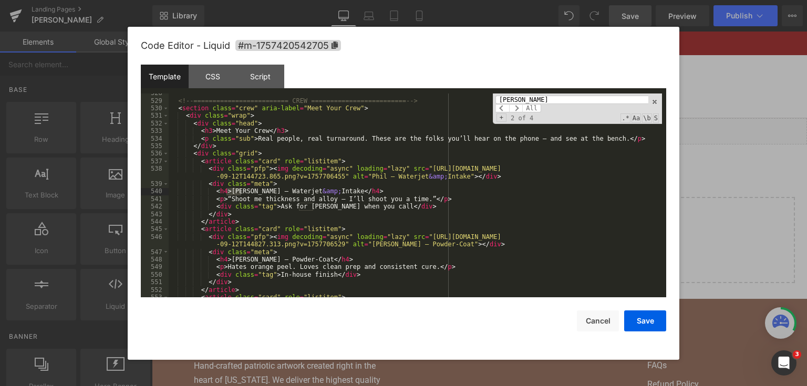
scroll to position [4511, 0]
type input "Mike"
click at [243, 189] on div "<!-- ========================= CREW ========================= --> < section cla…" at bounding box center [415, 199] width 493 height 220
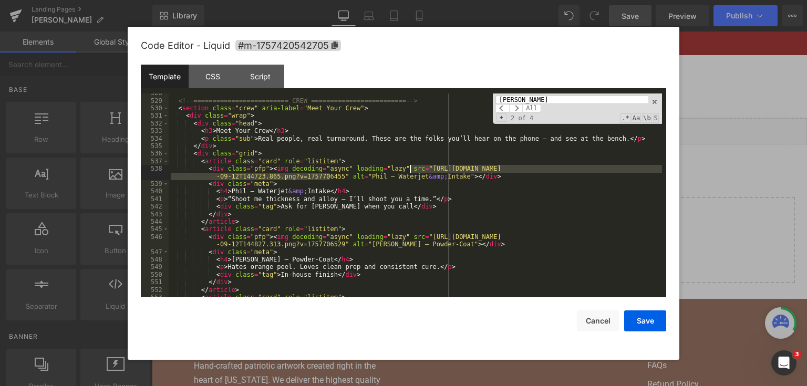
drag, startPoint x: 328, startPoint y: 175, endPoint x: 410, endPoint y: 167, distance: 82.4
click at [410, 167] on div "<!-- ========================= CREW ========================= --> < section cla…" at bounding box center [415, 199] width 493 height 220
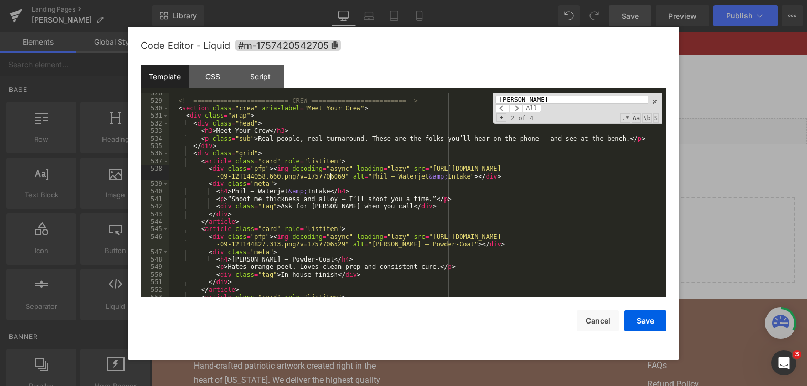
click at [469, 202] on div "<!-- ========================= CREW ========================= --> < section cla…" at bounding box center [415, 199] width 493 height 220
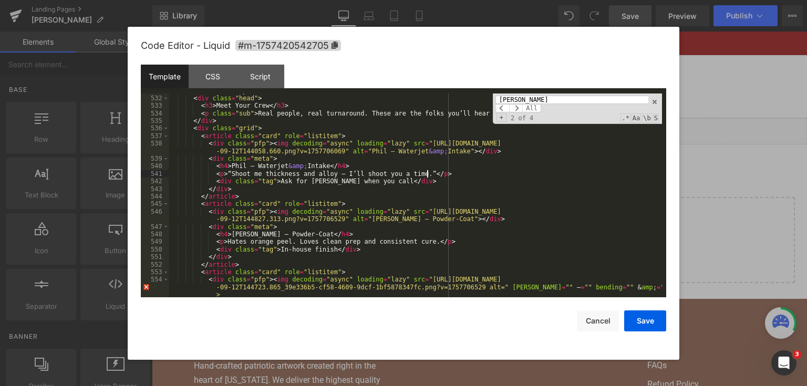
scroll to position [4561, 0]
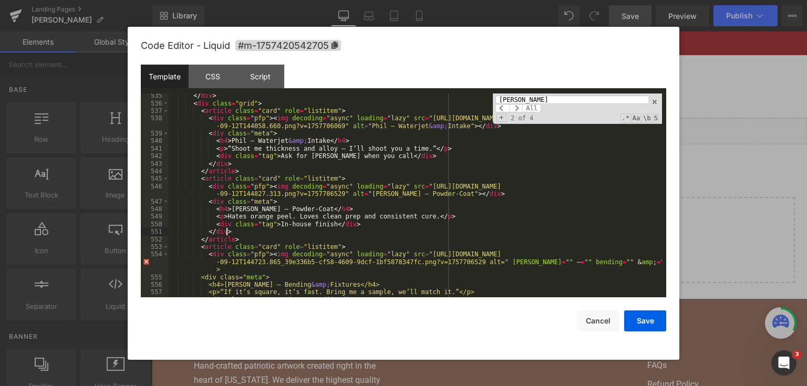
click at [413, 235] on div "</ div > < div class = "grid" > < article class = "card" role = "listitem" > < …" at bounding box center [415, 202] width 493 height 220
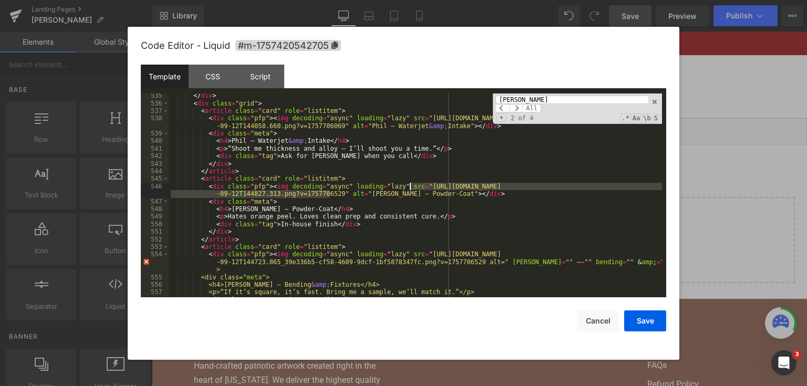
drag, startPoint x: 329, startPoint y: 194, endPoint x: 411, endPoint y: 184, distance: 82.0
click at [411, 184] on div "</ div > < div class = "grid" > < article class = "card" role = "listitem" > < …" at bounding box center [415, 202] width 493 height 220
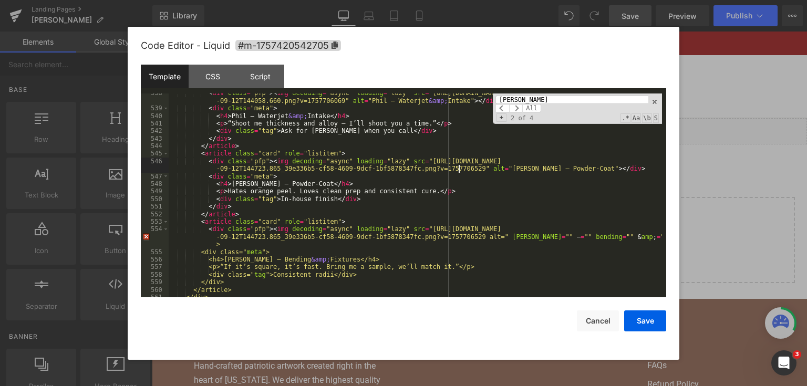
scroll to position [4586, 0]
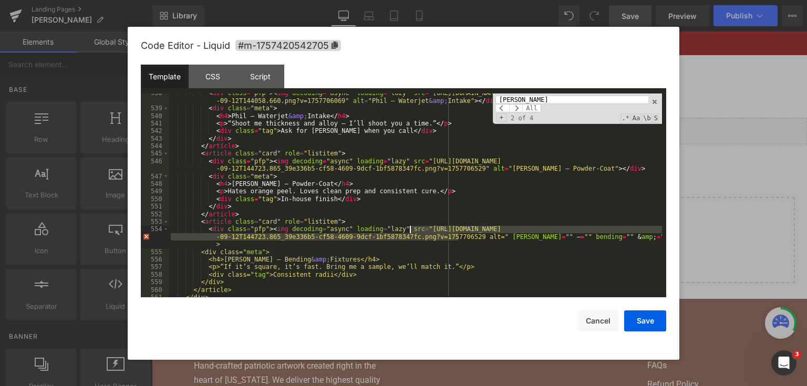
drag, startPoint x: 457, startPoint y: 237, endPoint x: 410, endPoint y: 233, distance: 47.0
click at [410, 233] on div "< div class = "pfp" > < img decoding = "async" loading = "lazy" src = "https://…" at bounding box center [415, 202] width 493 height 227
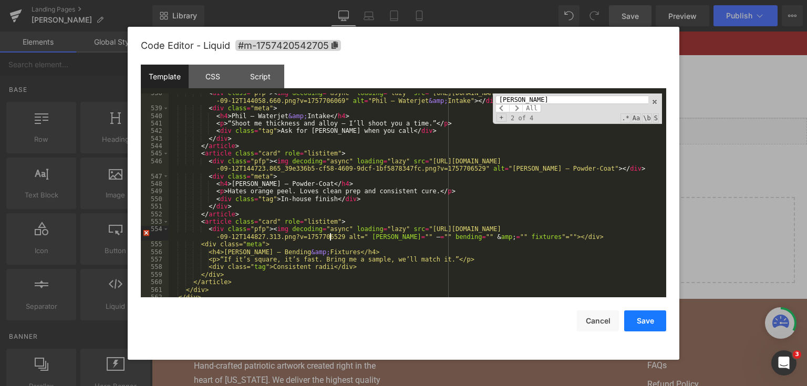
click at [640, 323] on button "Save" at bounding box center [645, 320] width 42 height 21
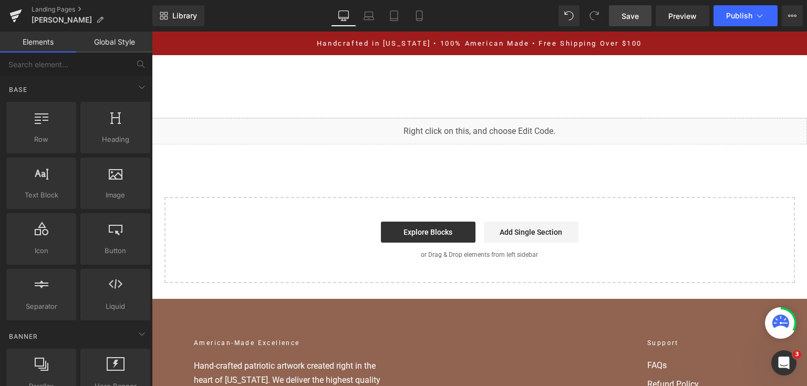
click at [631, 8] on link "Save" at bounding box center [630, 15] width 43 height 21
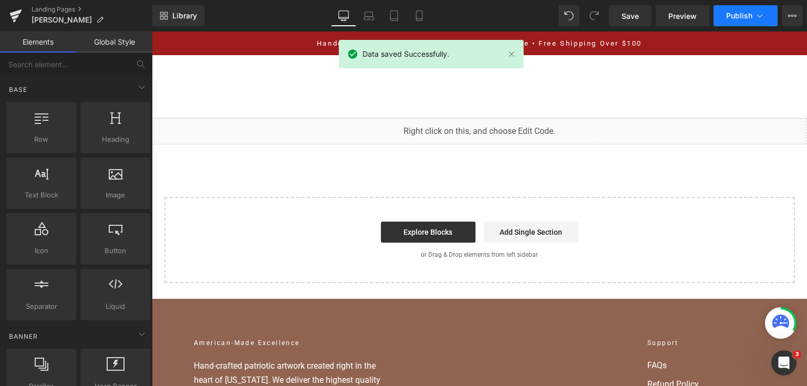
click at [744, 16] on span "Publish" at bounding box center [739, 16] width 26 height 8
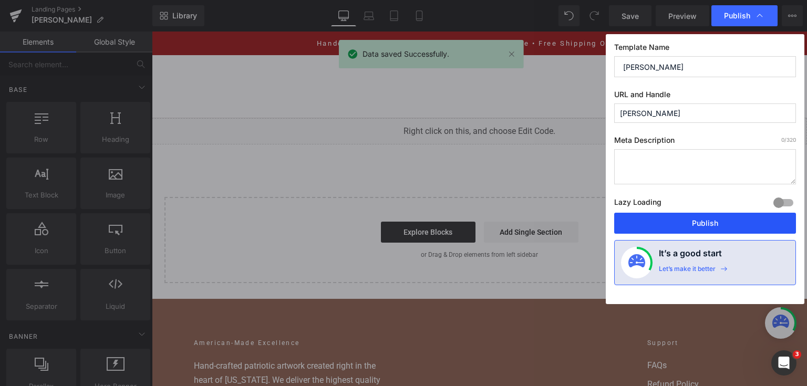
click at [726, 225] on button "Publish" at bounding box center [705, 223] width 182 height 21
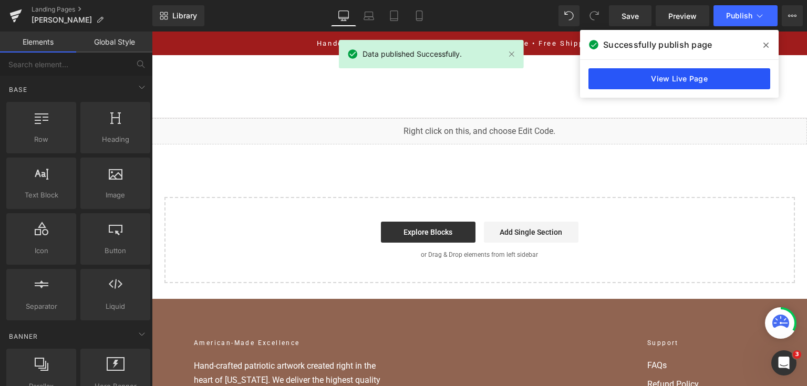
click at [681, 74] on link "View Live Page" at bounding box center [679, 78] width 182 height 21
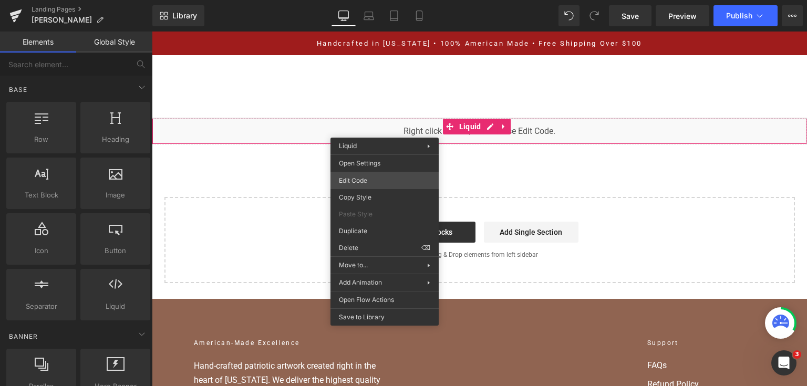
click at [384, 0] on div "You are previewing how the will restyle your page. You can not edit Elements in…" at bounding box center [403, 0] width 807 height 0
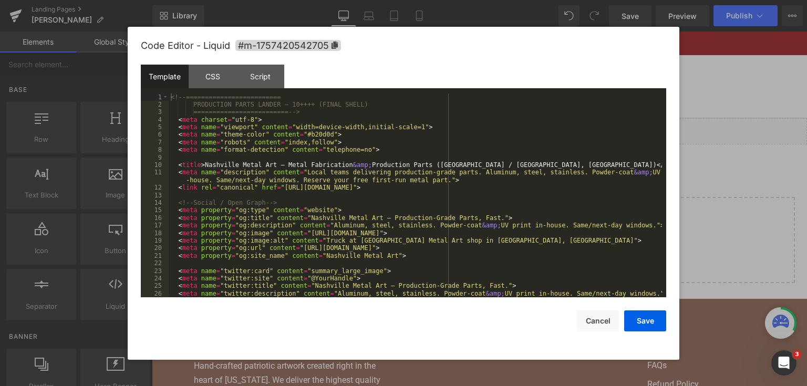
click at [423, 180] on div "<!-- ========================= PRODUCTION PARTS LANDER — 10++++ (FINAL SHELL) =…" at bounding box center [415, 203] width 493 height 220
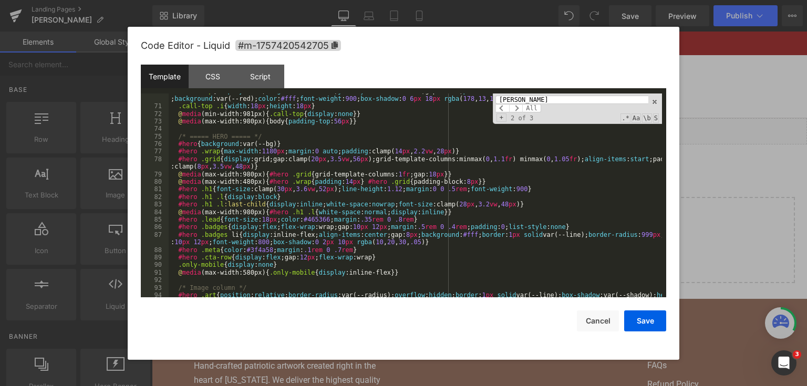
scroll to position [0, 0]
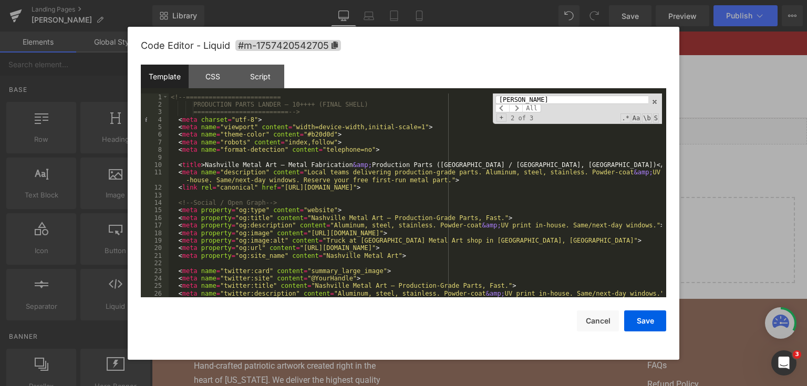
click at [545, 97] on input "Mike" at bounding box center [571, 100] width 153 height 8
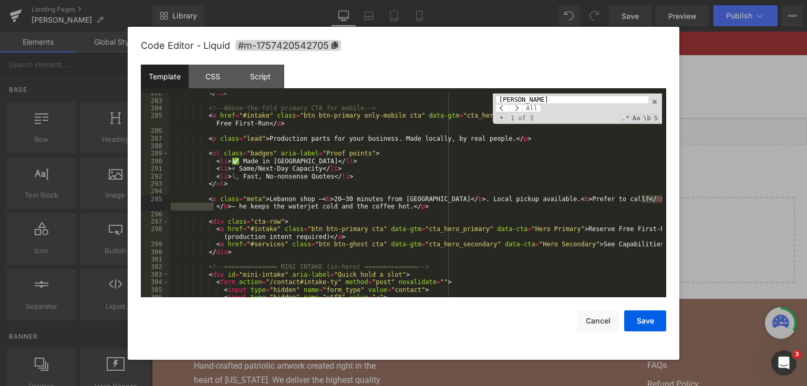
scroll to position [2355, 0]
type input "Mike"
click at [656, 200] on div "</ h1 > <!-- Above-the-fold primary CTA for mobile --> < a href = "#intake" cla…" at bounding box center [415, 195] width 493 height 204
click at [656, 200] on div "</ h1 > <!-- Above-the-fold primary CTA for mobile --> < a href = "#intake" cla…" at bounding box center [415, 199] width 493 height 220
drag, startPoint x: 642, startPoint y: 323, endPoint x: 643, endPoint y: 309, distance: 14.7
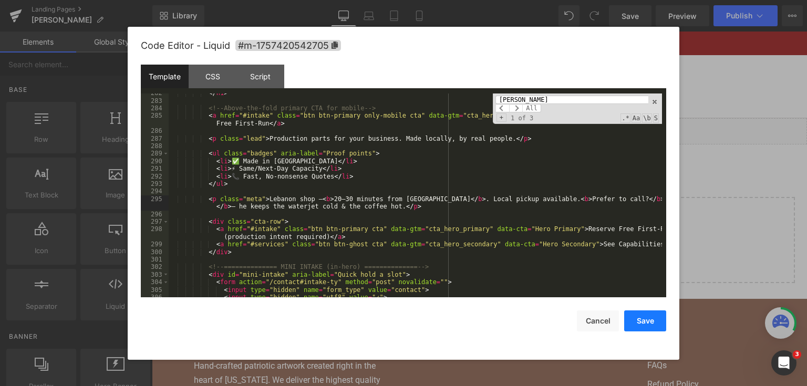
click at [642, 323] on button "Save" at bounding box center [645, 320] width 42 height 21
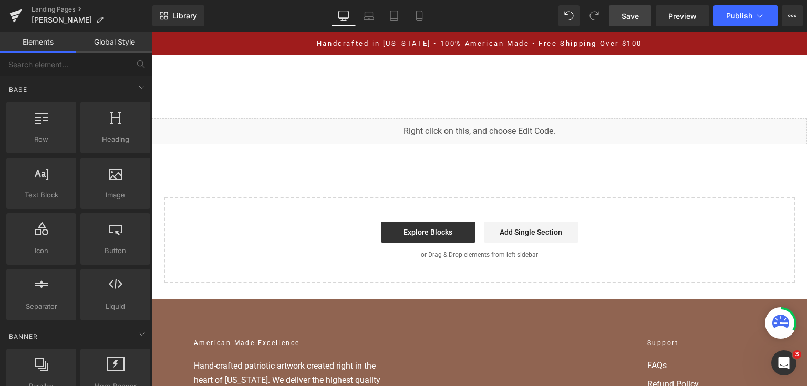
click at [633, 25] on link "Save" at bounding box center [630, 15] width 43 height 21
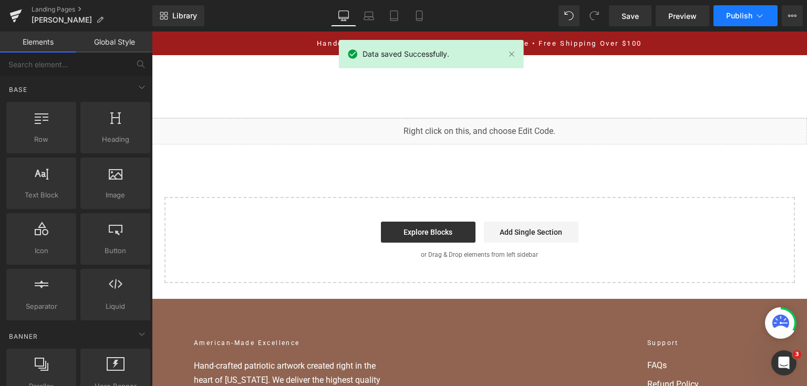
click at [725, 20] on button "Publish" at bounding box center [745, 15] width 64 height 21
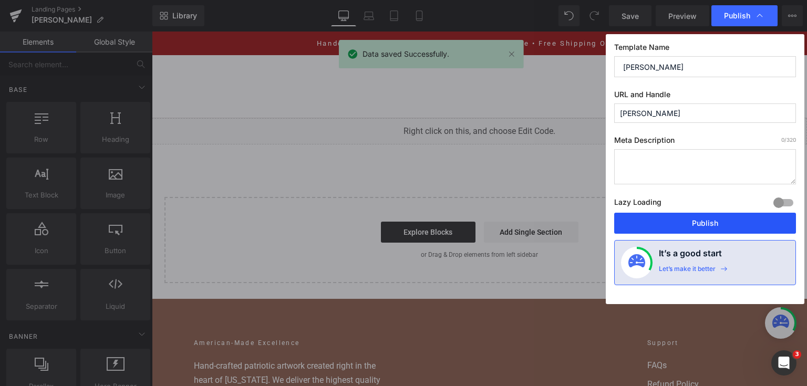
click at [701, 225] on button "Publish" at bounding box center [705, 223] width 182 height 21
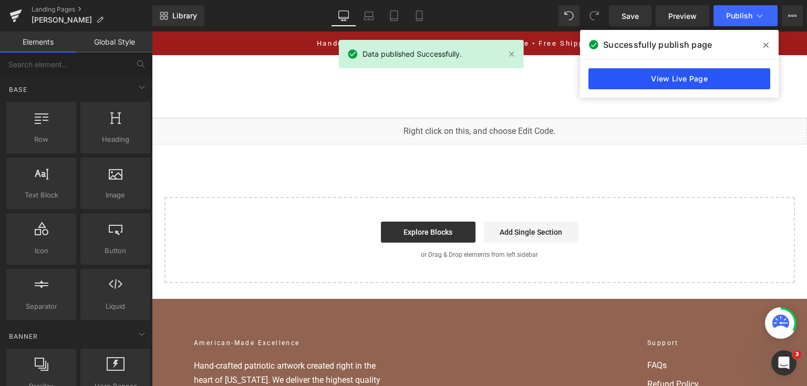
click at [634, 72] on link "View Live Page" at bounding box center [679, 78] width 182 height 21
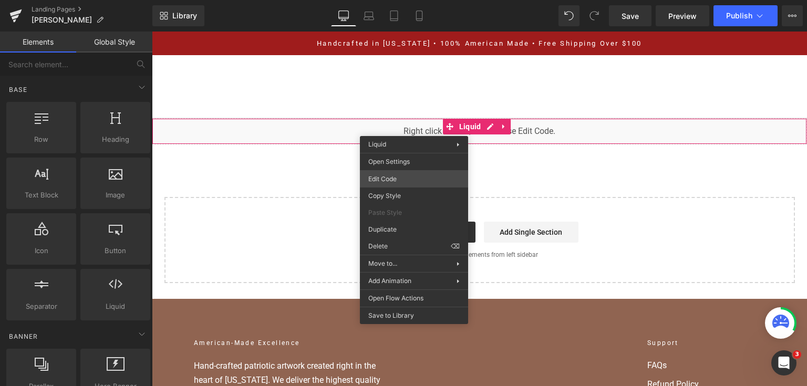
click at [419, 0] on div "You are previewing how the will restyle your page. You can not edit Elements in…" at bounding box center [403, 0] width 807 height 0
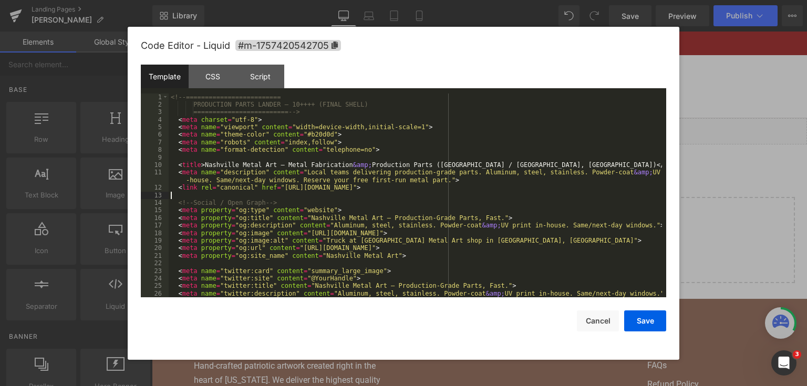
click at [361, 199] on div "<!-- ========================= PRODUCTION PARTS LANDER — 10++++ (FINAL SHELL) =…" at bounding box center [415, 203] width 493 height 220
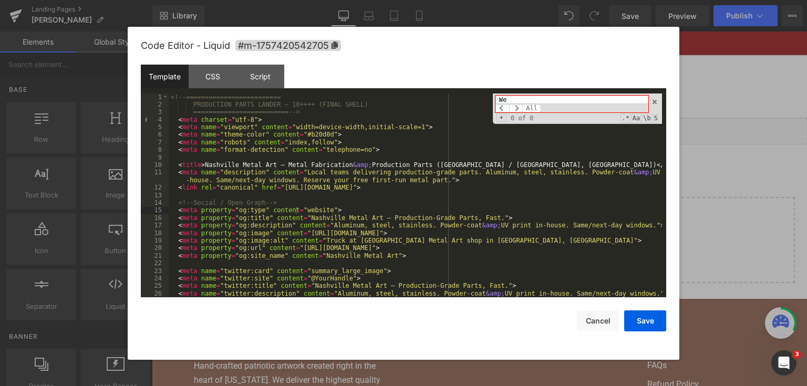
type input "W"
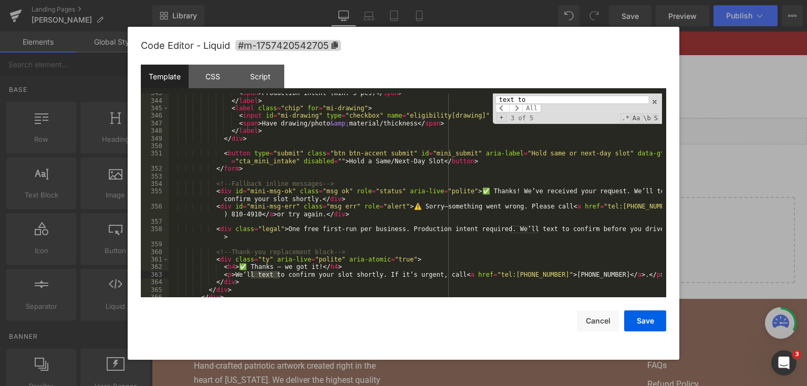
scroll to position [5932, 0]
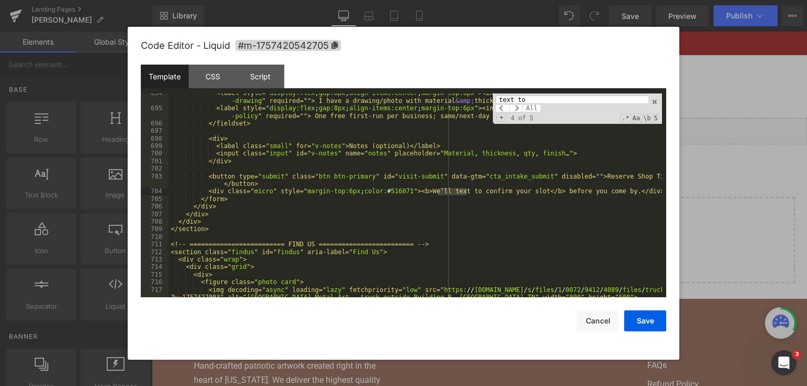
drag, startPoint x: 534, startPoint y: 96, endPoint x: 439, endPoint y: 96, distance: 94.5
click at [439, 96] on div "<label style=" display:flex ; gap:8px ; align-items:center ; margin-top:6px "><…" at bounding box center [415, 195] width 493 height 204
paste input "One free first-run per business. Production intent required. We’ll text to conf…"
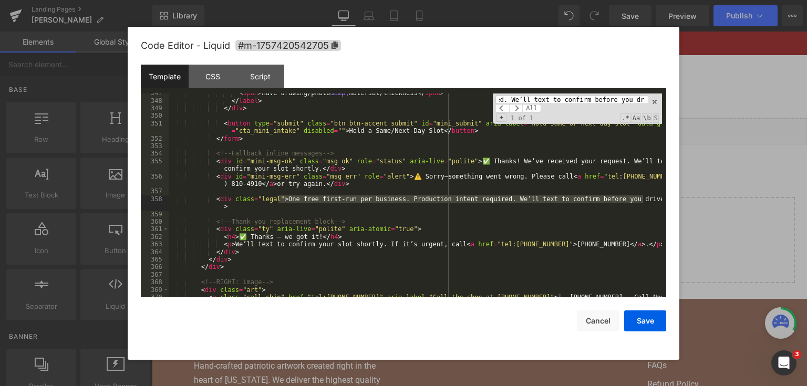
type input "One free first-run per business. Production intent required. We’ll text to conf…"
click at [384, 178] on div "< span > Have drawing/photo &amp; material/thickness </ span > </ label > </ di…" at bounding box center [415, 199] width 493 height 220
click at [639, 199] on div "< span > Have drawing/photo &amp; material/thickness </ span > </ label > </ di…" at bounding box center [415, 199] width 493 height 220
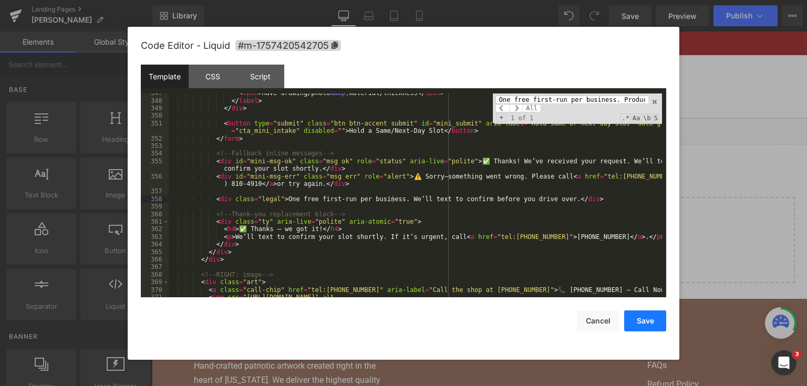
click at [647, 321] on button "Save" at bounding box center [645, 320] width 42 height 21
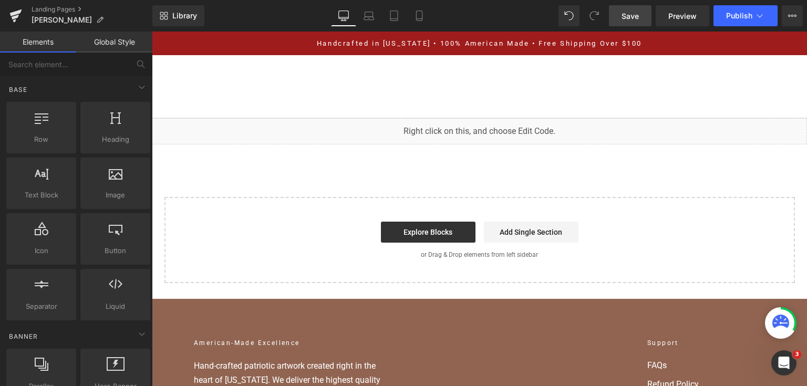
click at [622, 19] on span "Save" at bounding box center [629, 16] width 17 height 11
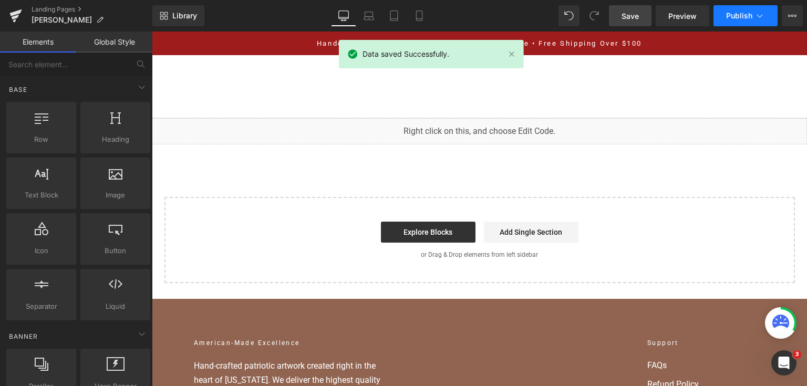
click at [726, 17] on span "Publish" at bounding box center [739, 16] width 26 height 8
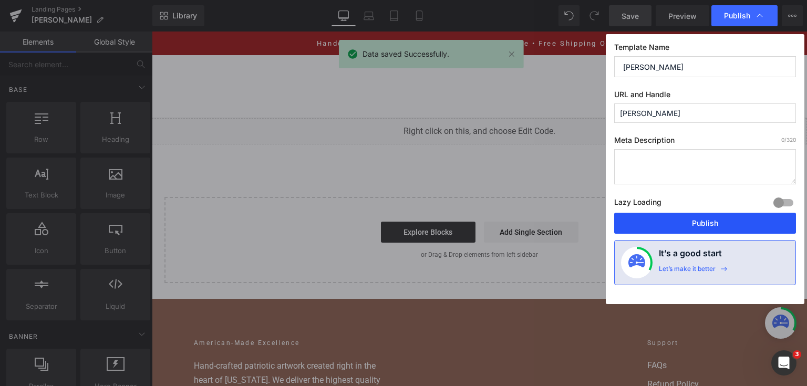
click at [690, 218] on button "Publish" at bounding box center [705, 223] width 182 height 21
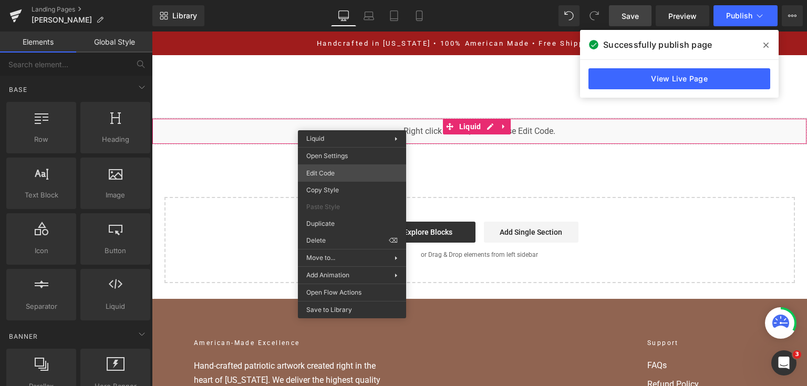
click at [344, 0] on div "You are previewing how the will restyle your page. You can not edit Elements in…" at bounding box center [403, 0] width 807 height 0
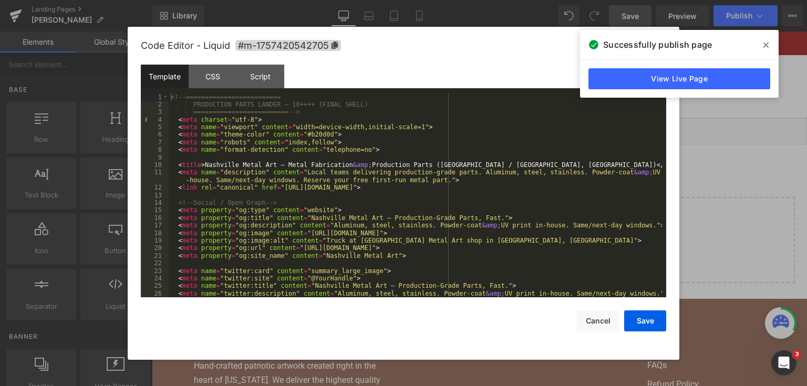
click at [363, 223] on div "<!-- ========================= PRODUCTION PARTS LANDER — 10++++ (FINAL SHELL) =…" at bounding box center [415, 203] width 493 height 220
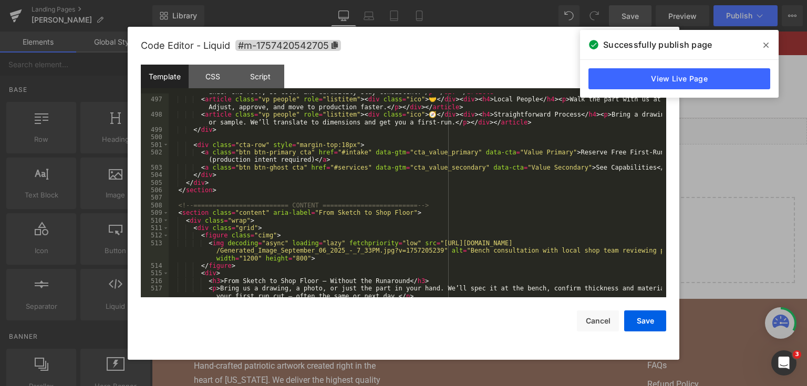
scroll to position [4210, 0]
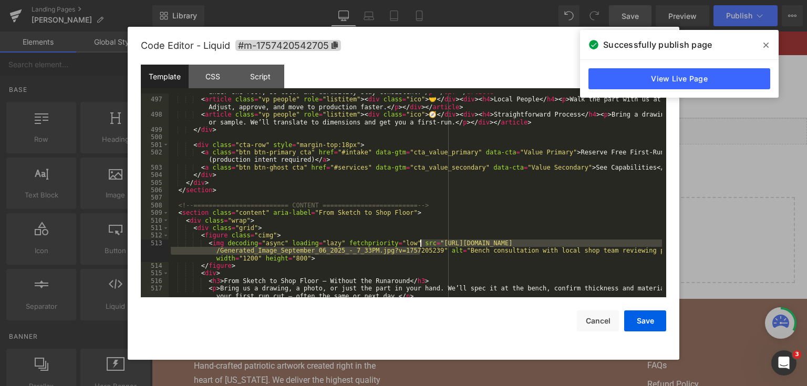
click at [419, 246] on div "< article class = "vp quality" role = "listitem" > < div class = "ico" > 🧪 </ d…" at bounding box center [415, 198] width 493 height 234
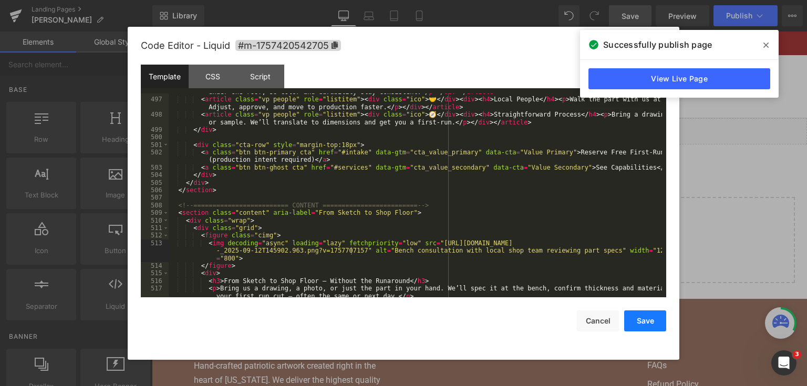
drag, startPoint x: 648, startPoint y: 324, endPoint x: 497, endPoint y: 269, distance: 160.0
click at [648, 323] on button "Save" at bounding box center [645, 320] width 42 height 21
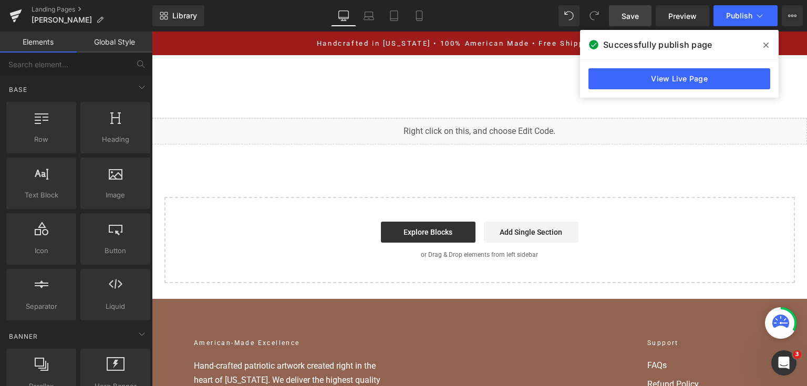
click at [641, 17] on link "Save" at bounding box center [630, 15] width 43 height 21
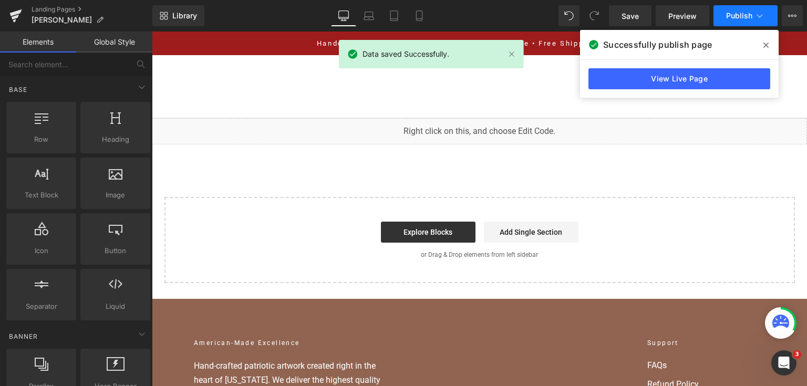
click at [730, 13] on span "Publish" at bounding box center [739, 16] width 26 height 8
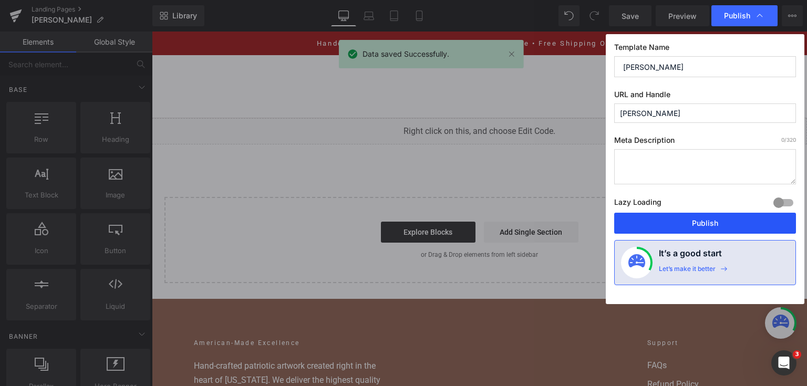
click at [702, 225] on button "Publish" at bounding box center [705, 223] width 182 height 21
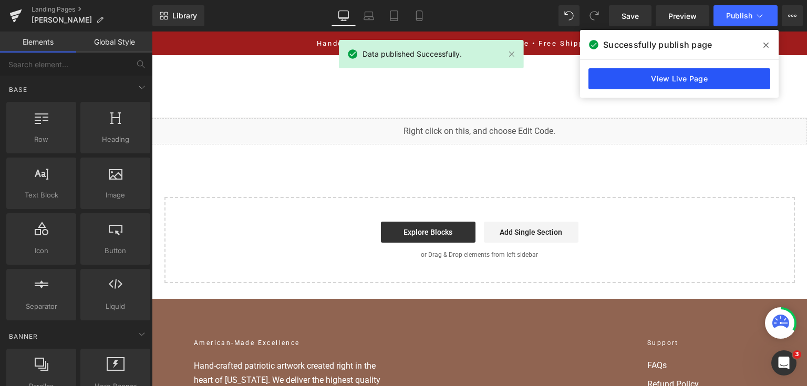
click at [723, 79] on link "View Live Page" at bounding box center [679, 78] width 182 height 21
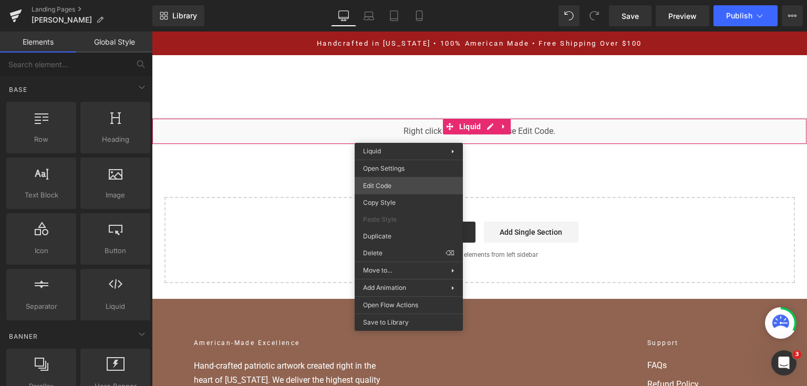
click at [401, 0] on div "You are previewing how the will restyle your page. You can not edit Elements in…" at bounding box center [403, 0] width 807 height 0
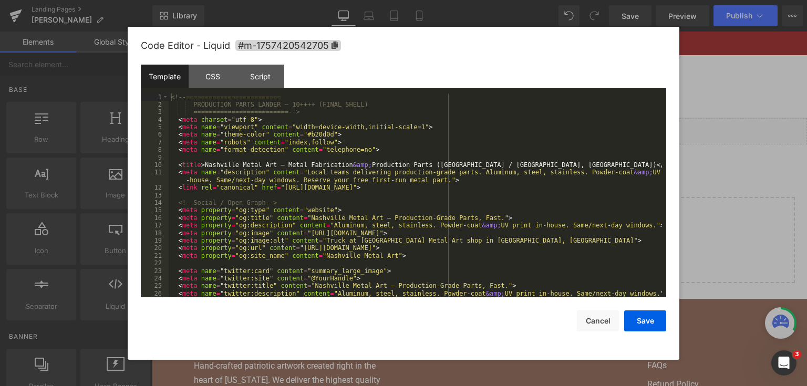
click at [401, 180] on div "<!-- ========================= PRODUCTION PARTS LANDER — 10++++ (FINAL SHELL) =…" at bounding box center [415, 203] width 493 height 220
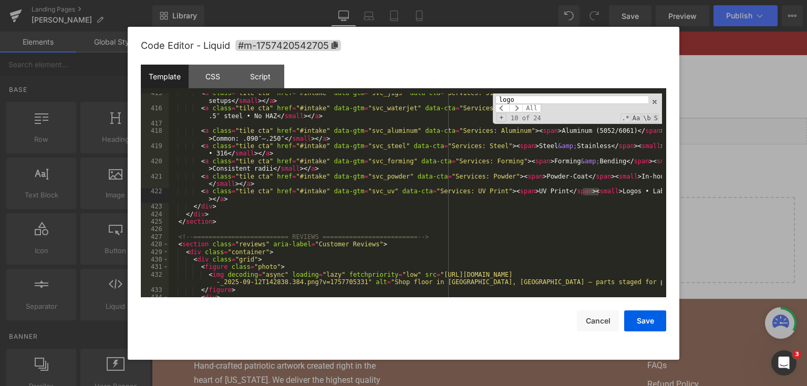
scroll to position [4708, 0]
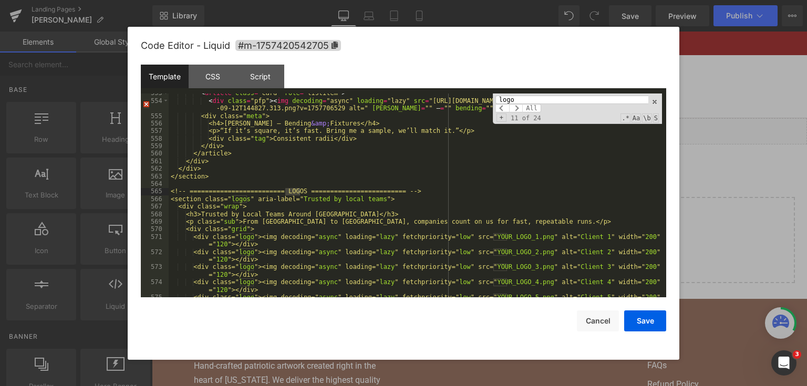
type input "logo"
click at [492, 258] on div "< article class = "card" role = "listitem" > < div class = "pfp" > < img decodi…" at bounding box center [415, 202] width 493 height 227
drag, startPoint x: 527, startPoint y: 236, endPoint x: 477, endPoint y: 235, distance: 49.9
click at [477, 235] on div "< article class = "card" role = "listitem" > < div class = "pfp" > < img decodi…" at bounding box center [415, 202] width 493 height 227
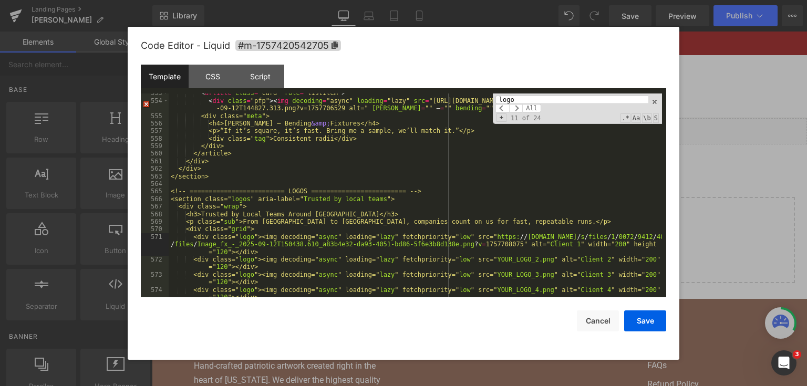
scroll to position [4733, 0]
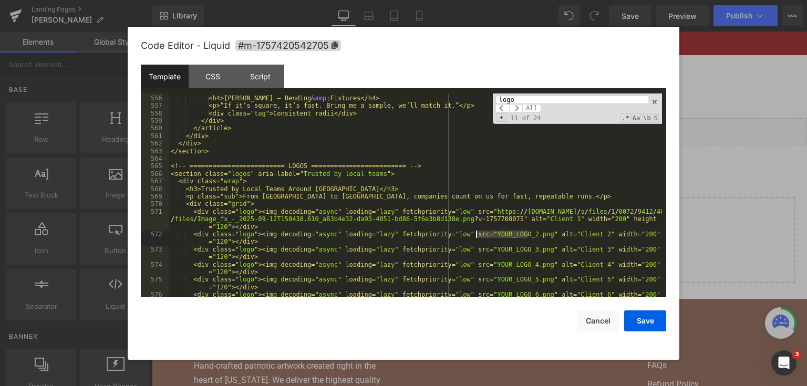
drag, startPoint x: 527, startPoint y: 235, endPoint x: 475, endPoint y: 237, distance: 52.0
click at [475, 237] on div "<div class=" meta "> <h4>Luis — Bending &amp; Fixtures</h4> <p>“If it’s square,…" at bounding box center [415, 200] width 493 height 227
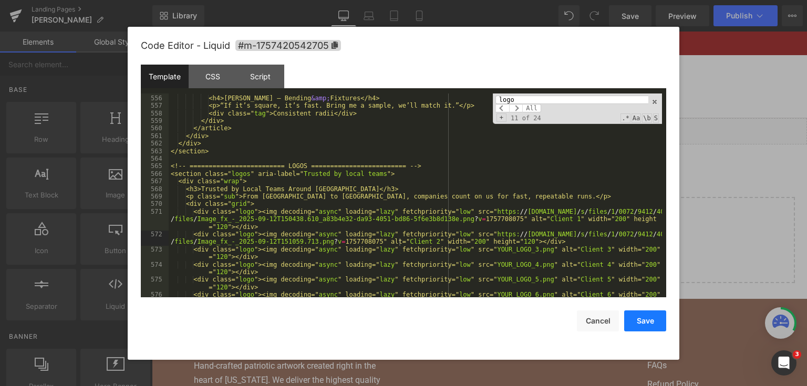
drag, startPoint x: 632, startPoint y: 323, endPoint x: 491, endPoint y: 261, distance: 154.5
click at [632, 323] on button "Save" at bounding box center [645, 320] width 42 height 21
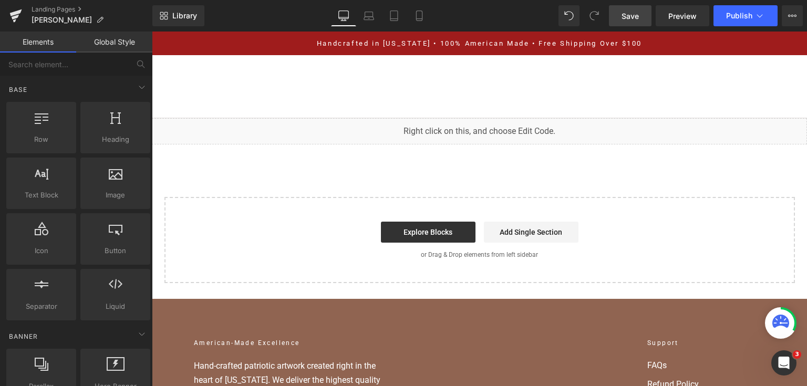
click at [632, 13] on span "Save" at bounding box center [629, 16] width 17 height 11
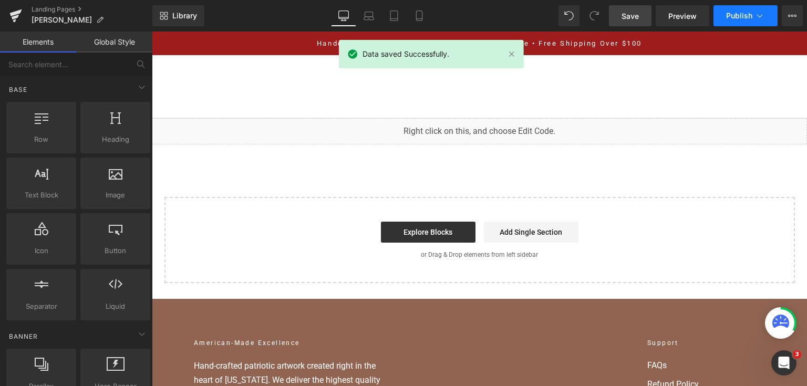
click at [742, 15] on span "Publish" at bounding box center [739, 16] width 26 height 8
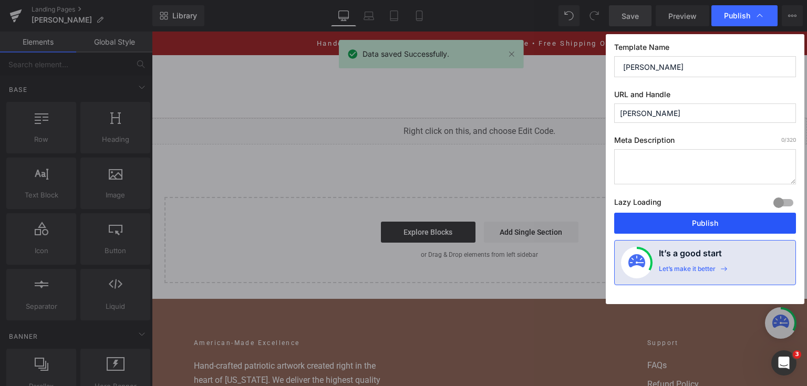
click at [735, 219] on button "Publish" at bounding box center [705, 223] width 182 height 21
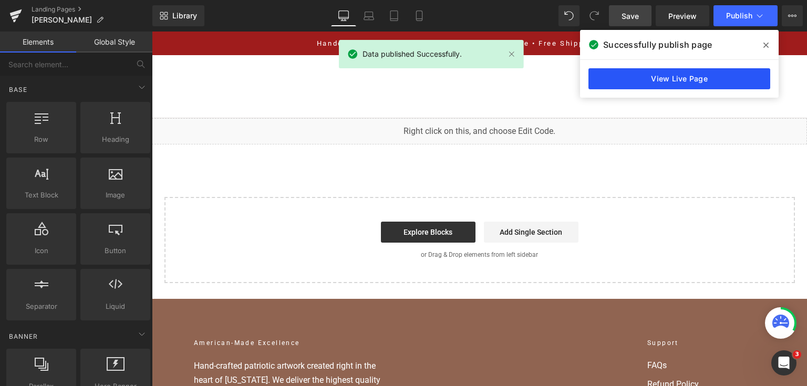
click at [683, 76] on link "View Live Page" at bounding box center [679, 78] width 182 height 21
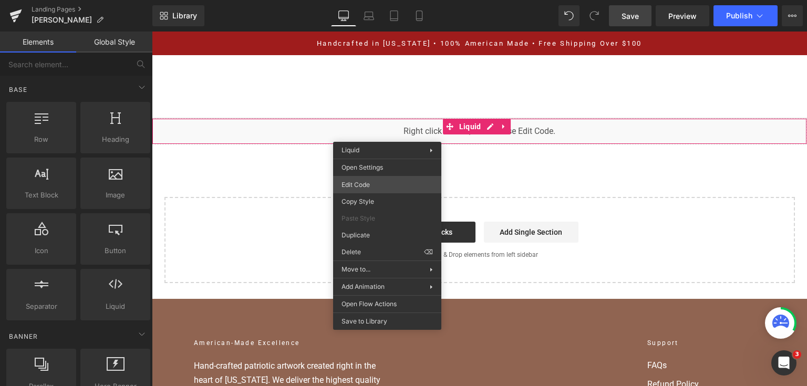
click at [389, 0] on div "You are previewing how the will restyle your page. You can not edit Elements in…" at bounding box center [403, 0] width 807 height 0
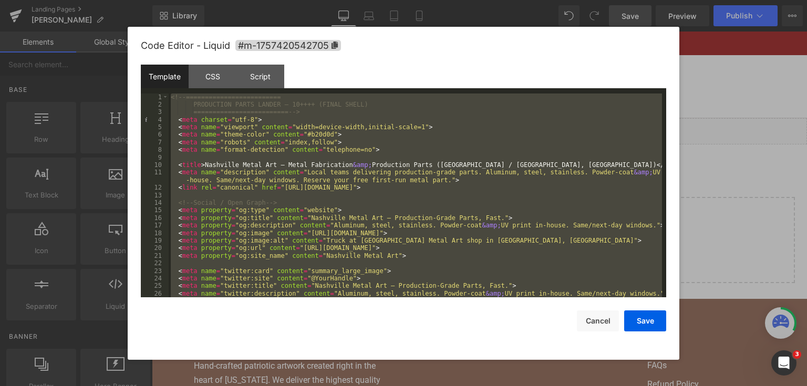
click at [706, 179] on div at bounding box center [403, 193] width 807 height 386
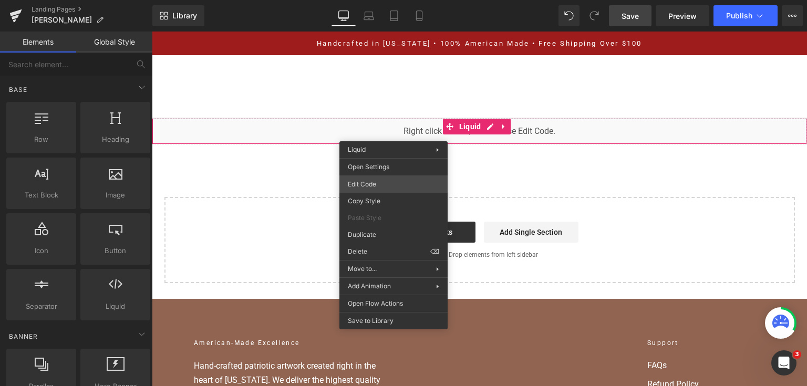
click at [395, 0] on div "You are previewing how the will restyle your page. You can not edit Elements in…" at bounding box center [403, 0] width 807 height 0
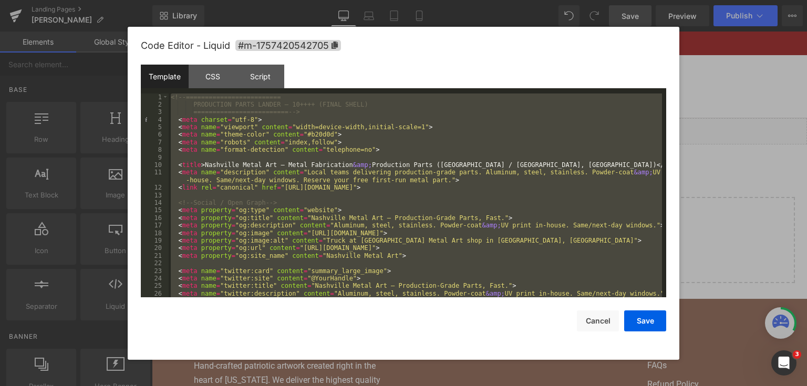
paste textarea
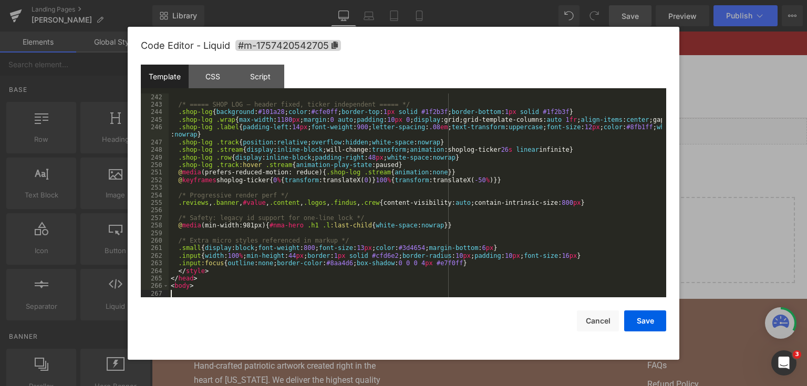
scroll to position [2042, 0]
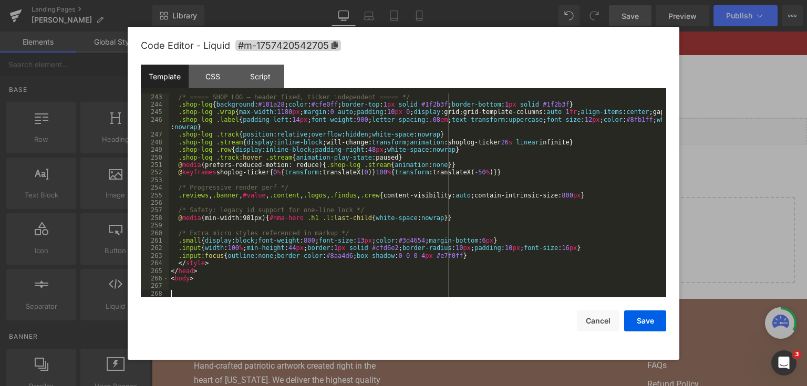
paste textarea
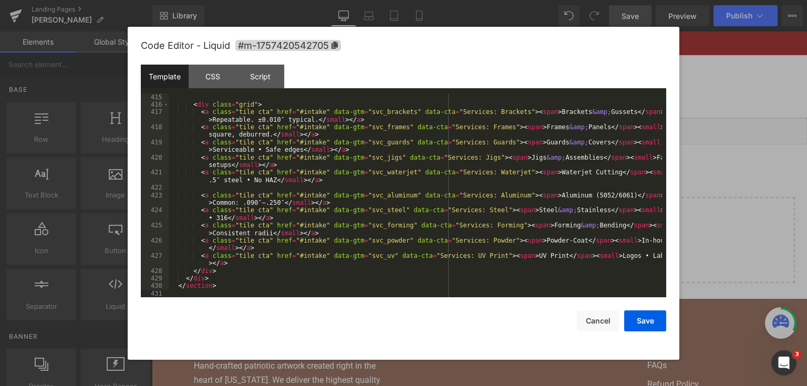
scroll to position [3463, 0]
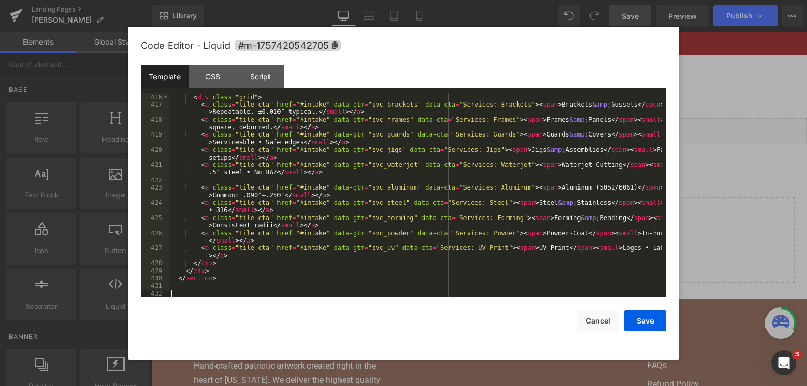
paste textarea
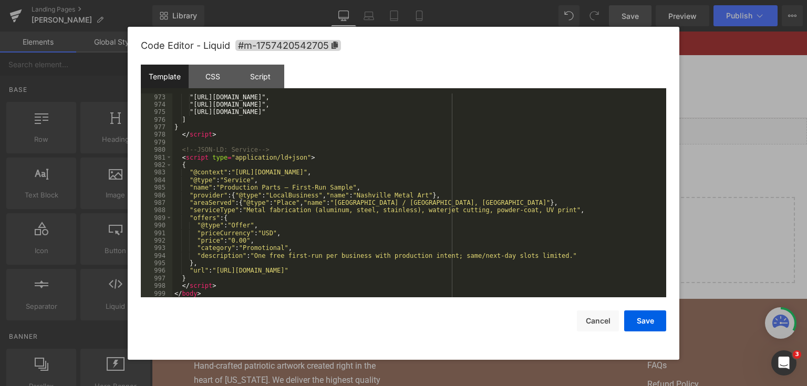
scroll to position [8167, 0]
click at [660, 321] on button "Save" at bounding box center [645, 320] width 42 height 21
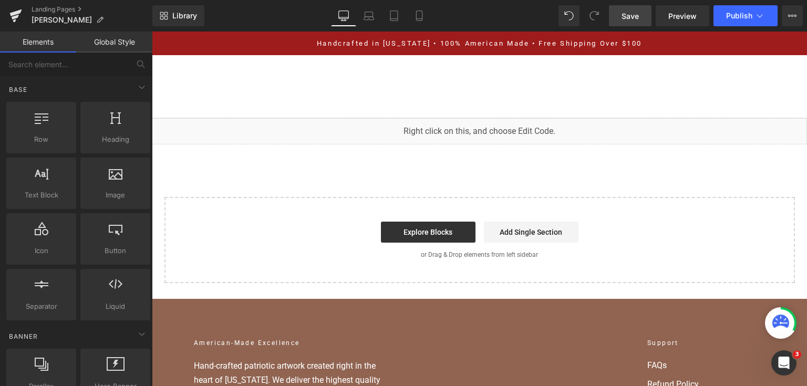
click at [633, 27] on div "Library Desktop Desktop Laptop Tablet Mobile Save Preview Publish Scheduled Vie…" at bounding box center [479, 16] width 654 height 32
click at [632, 23] on link "Save" at bounding box center [630, 15] width 43 height 21
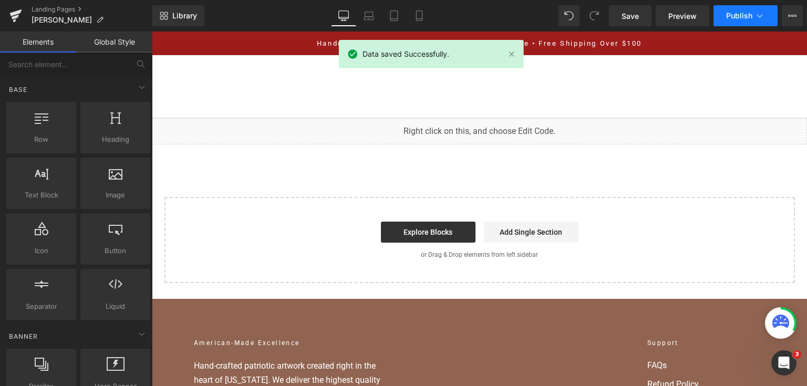
click at [750, 21] on button "Publish" at bounding box center [745, 15] width 64 height 21
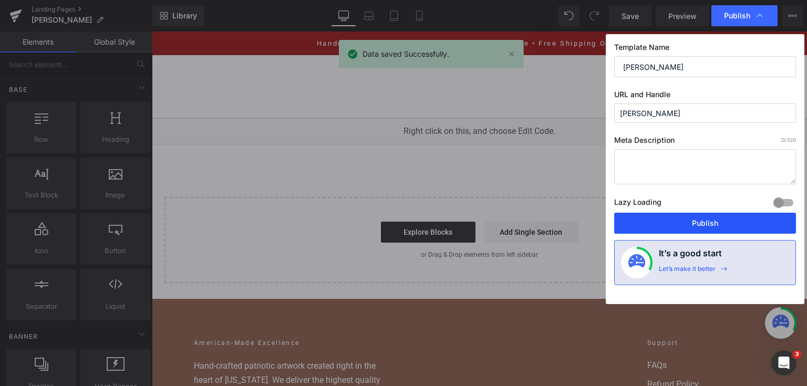
click at [716, 225] on button "Publish" at bounding box center [705, 223] width 182 height 21
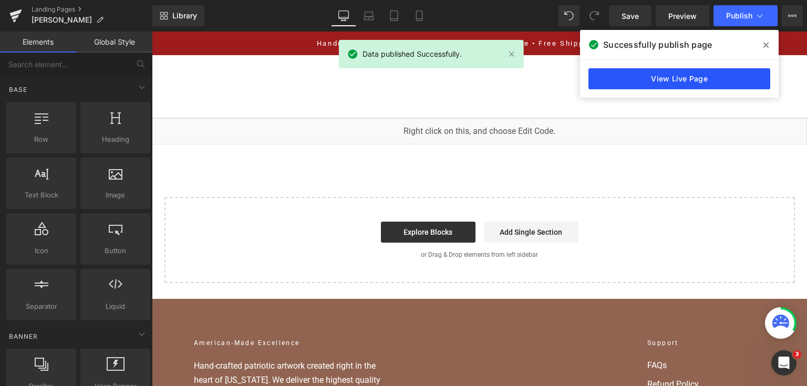
click at [688, 76] on link "View Live Page" at bounding box center [679, 78] width 182 height 21
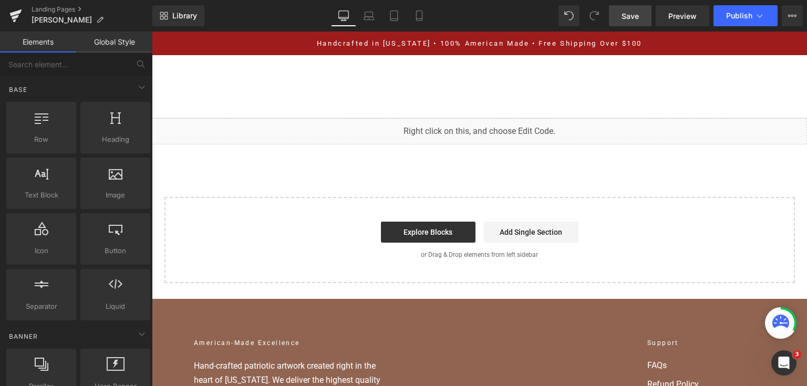
click at [625, 17] on span "Save" at bounding box center [629, 16] width 17 height 11
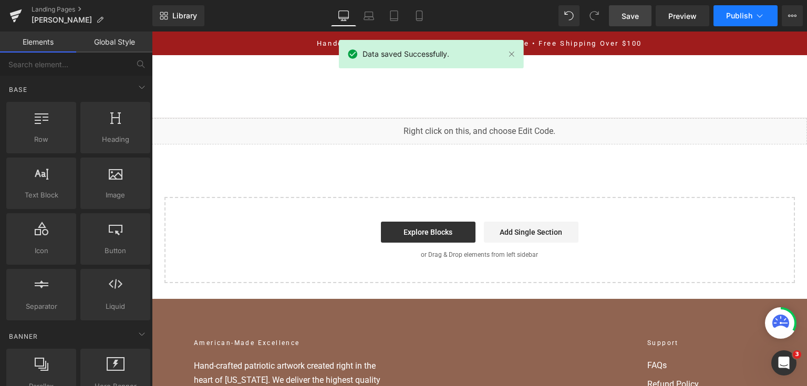
click at [721, 23] on button "Publish" at bounding box center [745, 15] width 64 height 21
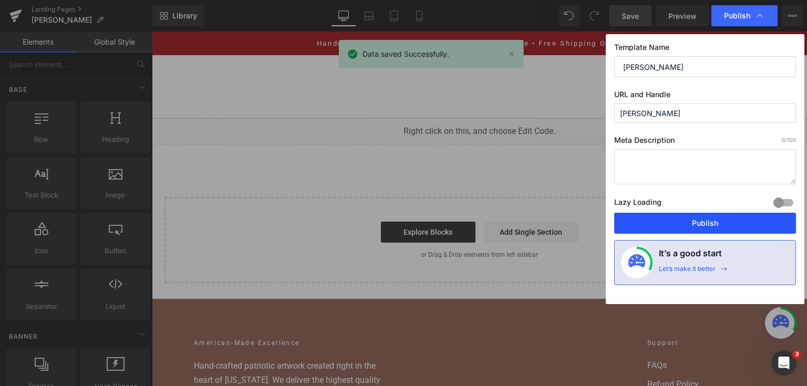
click at [714, 229] on button "Publish" at bounding box center [705, 223] width 182 height 21
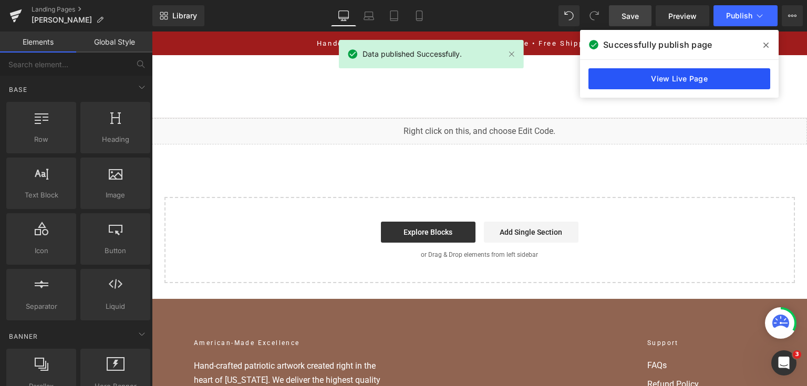
click at [716, 70] on link "View Live Page" at bounding box center [679, 78] width 182 height 21
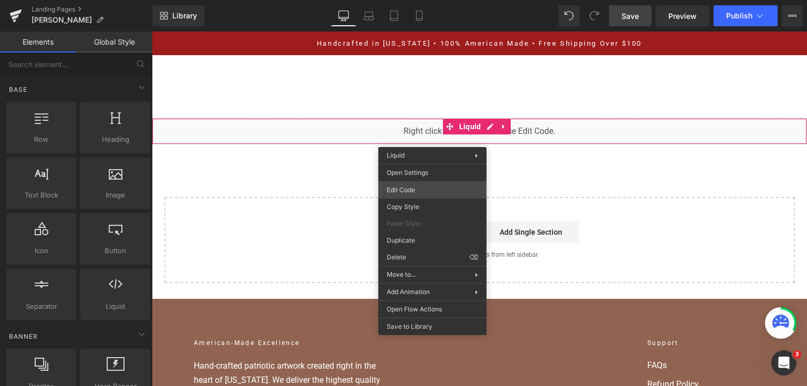
click at [433, 0] on div "You are previewing how the will restyle your page. You can not edit Elements in…" at bounding box center [403, 0] width 807 height 0
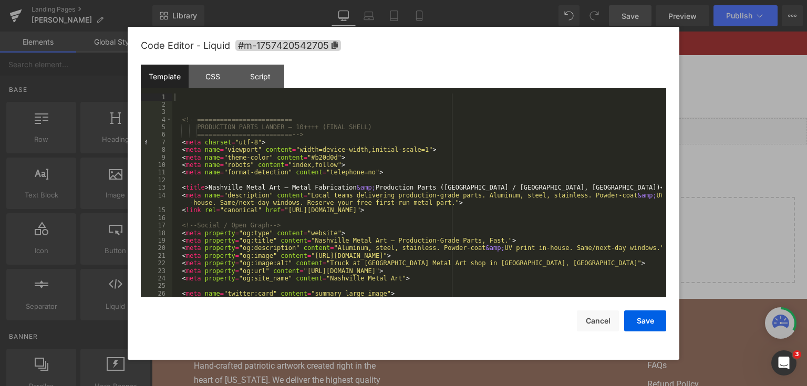
click at [542, 155] on div "<!-- ========================= PRODUCTION PARTS LANDER — 10++++ (FINAL SHELL) =…" at bounding box center [416, 203] width 489 height 220
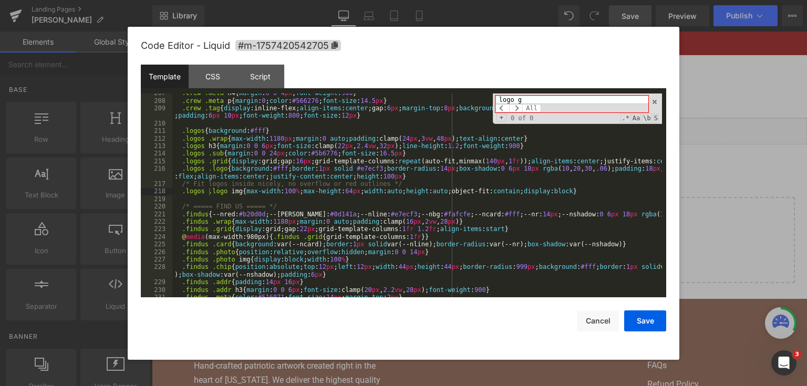
scroll to position [1735, 0]
type input "logo grid"
click at [218, 171] on div ".crew .meta h4 { margin : 0 0 4 px ; font-weight : 900 } .crew .meta p { margin…" at bounding box center [416, 199] width 489 height 220
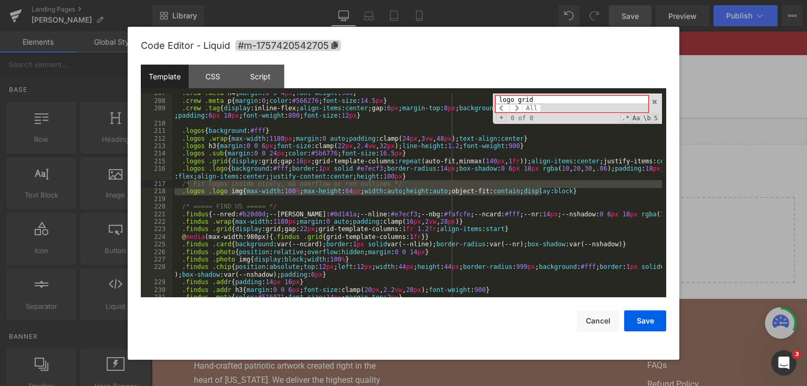
drag, startPoint x: 554, startPoint y: 193, endPoint x: 187, endPoint y: 185, distance: 366.7
click at [187, 185] on div ".crew .meta h4 { margin : 0 0 4 px ; font-weight : 900 } .crew .meta p { margin…" at bounding box center [416, 199] width 489 height 220
click at [283, 179] on div ".crew .meta h4 { margin : 0 0 4 px ; font-weight : 900 } .crew .meta p { margin…" at bounding box center [416, 199] width 489 height 220
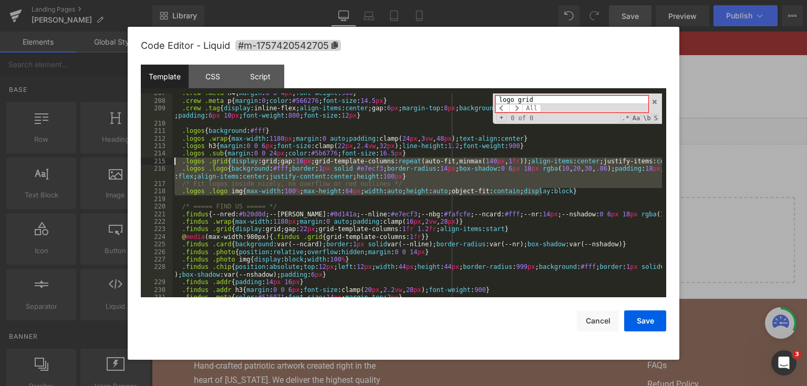
drag, startPoint x: 550, startPoint y: 193, endPoint x: 166, endPoint y: 164, distance: 384.5
click at [166, 164] on pre "207 208 209 210 211 212 213 214 215 216 217 218 219 220 221 222 223 224 225 226…" at bounding box center [403, 195] width 525 height 204
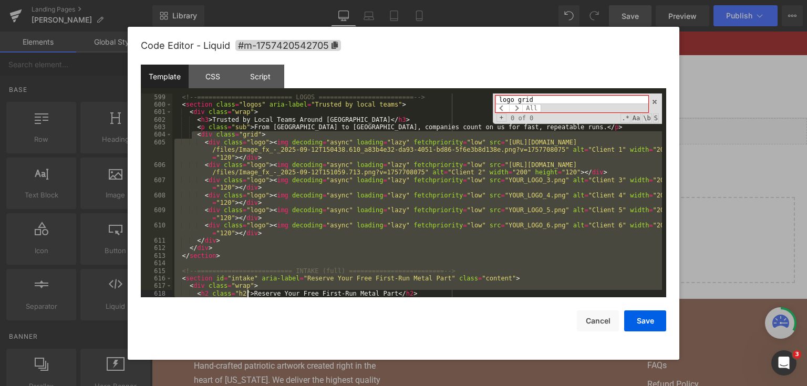
scroll to position [5059, 0]
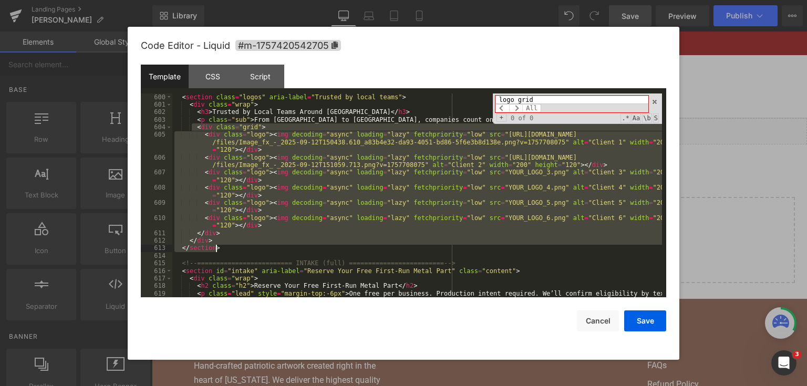
drag, startPoint x: 192, startPoint y: 191, endPoint x: 265, endPoint y: 248, distance: 93.2
click at [265, 248] on div "< section class = "logos" aria-label = "Trusted by local teams" > < div class =…" at bounding box center [416, 206] width 489 height 227
click at [227, 237] on div "< section class = "logos" aria-label = "Trusted by local teams" > < div class =…" at bounding box center [416, 195] width 489 height 204
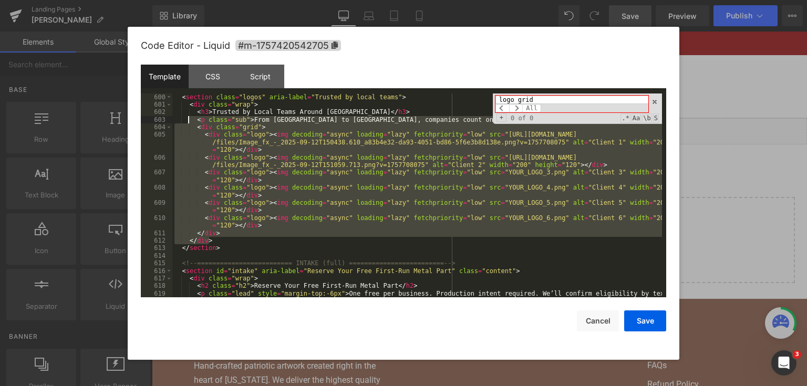
drag, startPoint x: 223, startPoint y: 241, endPoint x: 189, endPoint y: 120, distance: 126.2
click at [189, 120] on div "< section class = "logos" aria-label = "Trusted by local teams" > < div class =…" at bounding box center [416, 206] width 489 height 227
click at [197, 133] on div "< section class = "logos" aria-label = "Trusted by local teams" > < div class =…" at bounding box center [416, 195] width 489 height 204
drag, startPoint x: 199, startPoint y: 130, endPoint x: 267, endPoint y: 238, distance: 127.8
click at [267, 238] on div "< section class = "logos" aria-label = "Trusted by local teams" > < div class =…" at bounding box center [416, 206] width 489 height 227
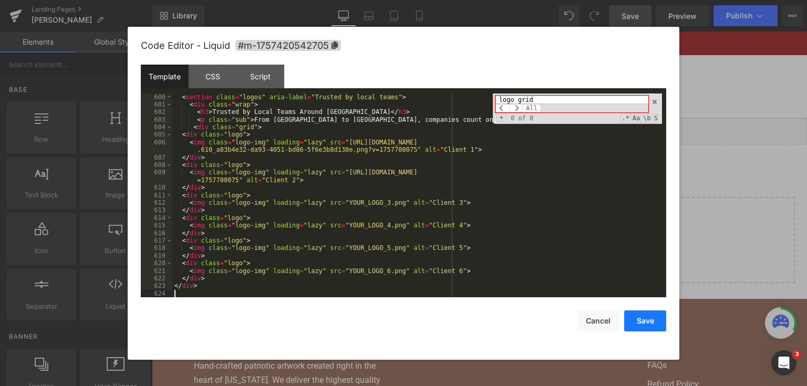
click at [643, 325] on button "Save" at bounding box center [645, 320] width 42 height 21
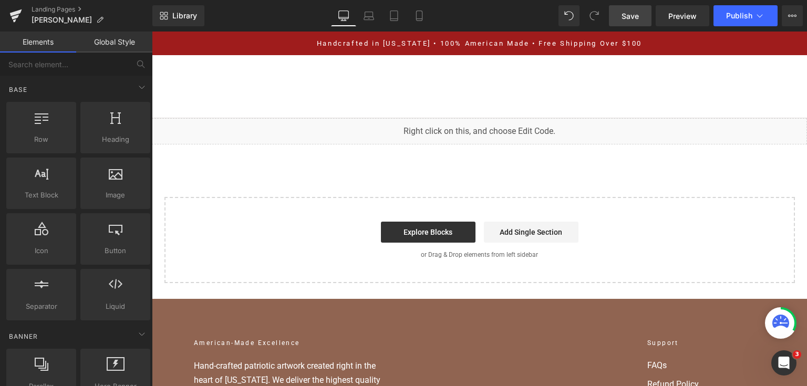
click at [629, 15] on span "Save" at bounding box center [629, 16] width 17 height 11
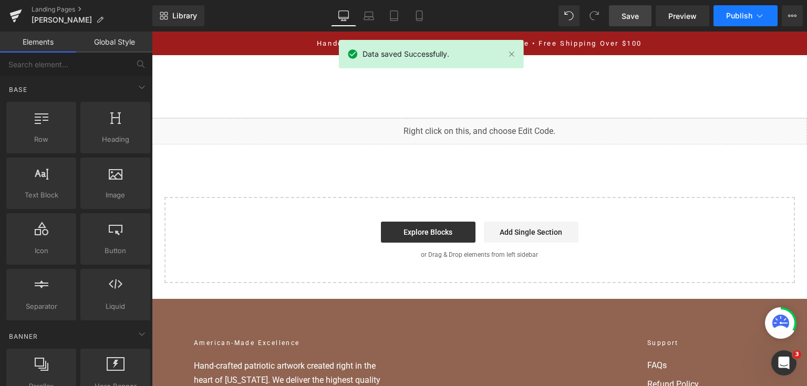
click at [731, 17] on span "Publish" at bounding box center [739, 16] width 26 height 8
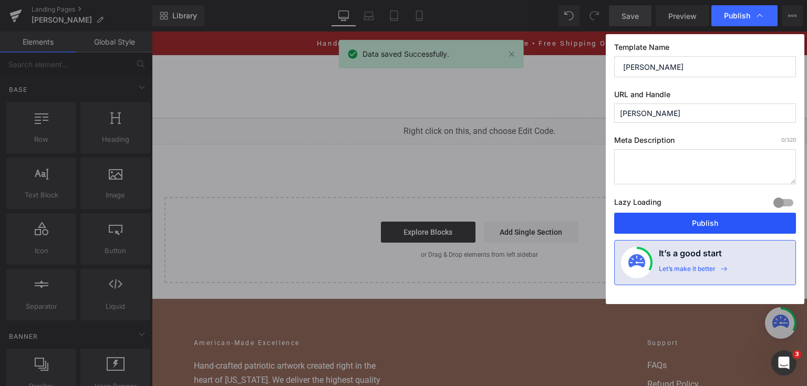
click at [668, 220] on button "Publish" at bounding box center [705, 223] width 182 height 21
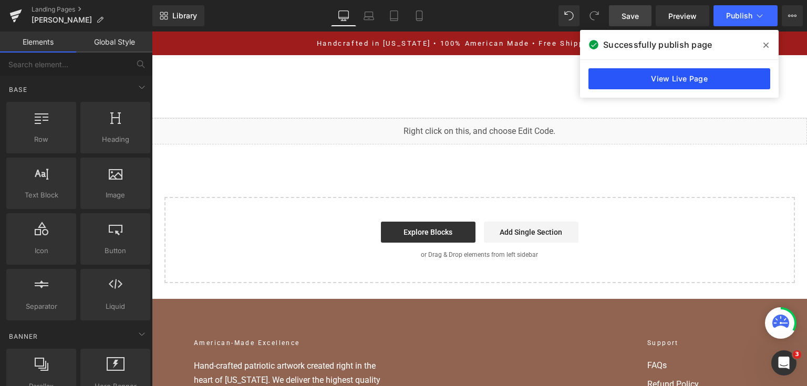
click at [588, 70] on link "View Live Page" at bounding box center [679, 78] width 182 height 21
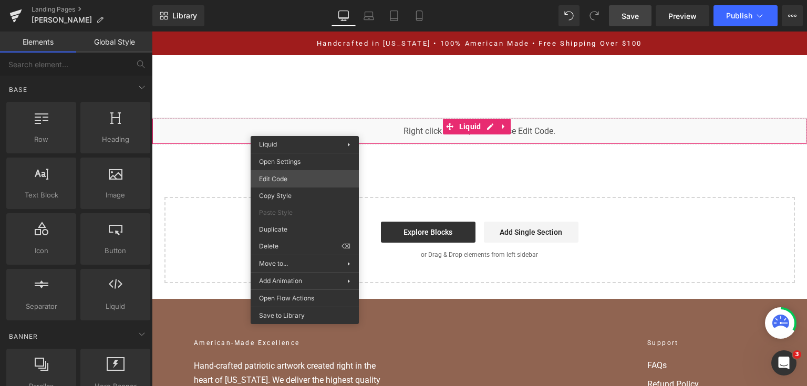
click at [321, 0] on div "You are previewing how the will restyle your page. You can not edit Elements in…" at bounding box center [403, 0] width 807 height 0
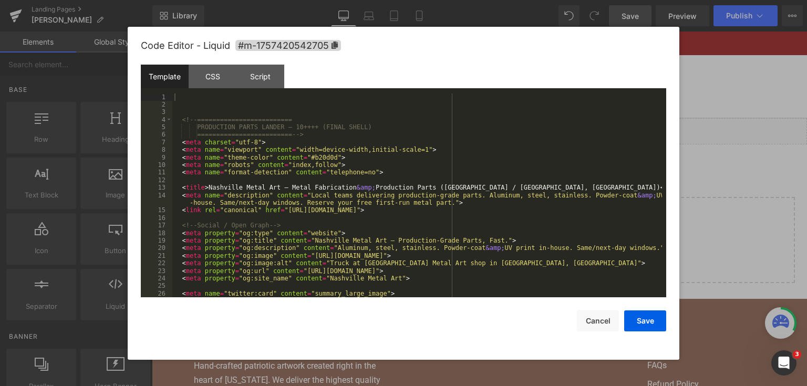
click at [349, 183] on div "<!-- ========================= PRODUCTION PARTS LANDER — 10++++ (FINAL SHELL) =…" at bounding box center [416, 203] width 489 height 220
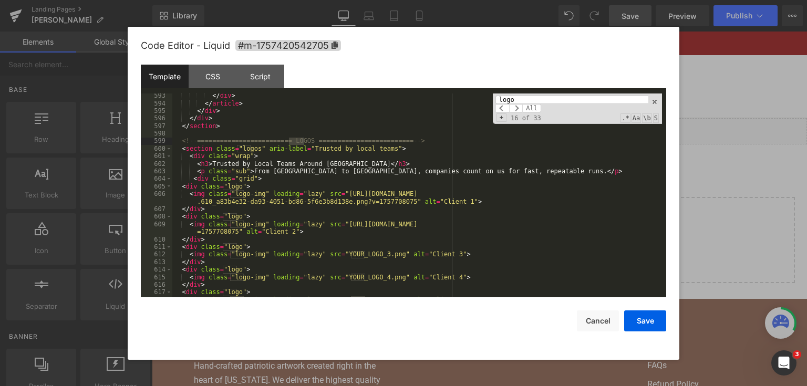
scroll to position [5033, 0]
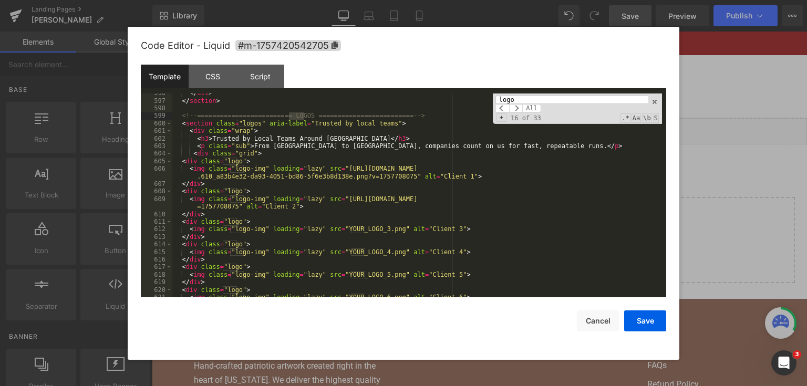
type input "logo"
click at [354, 225] on div "</ div > </ section > <!-- ========================= LOGOS ====================…" at bounding box center [416, 199] width 489 height 220
click at [306, 226] on div "</ div > </ section > <!-- ========================= LOGOS ====================…" at bounding box center [416, 199] width 489 height 220
click at [408, 207] on div "</ div > </ section > <!-- ========================= LOGOS ====================…" at bounding box center [416, 199] width 489 height 220
drag, startPoint x: 385, startPoint y: 229, endPoint x: 335, endPoint y: 231, distance: 50.4
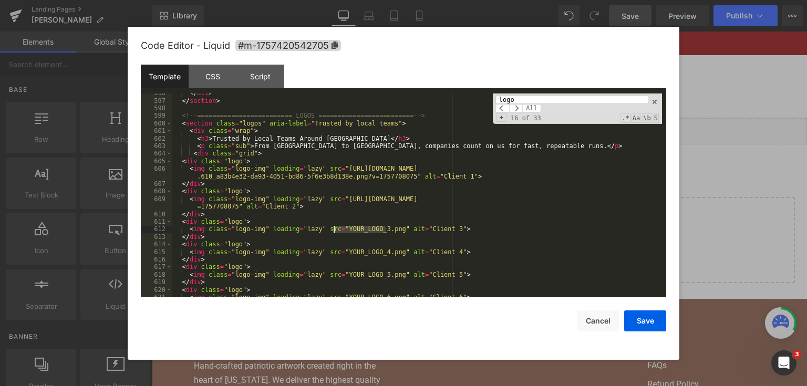
click at [335, 231] on div "</ div > </ section > <!-- ========================= LOGOS ====================…" at bounding box center [416, 199] width 489 height 220
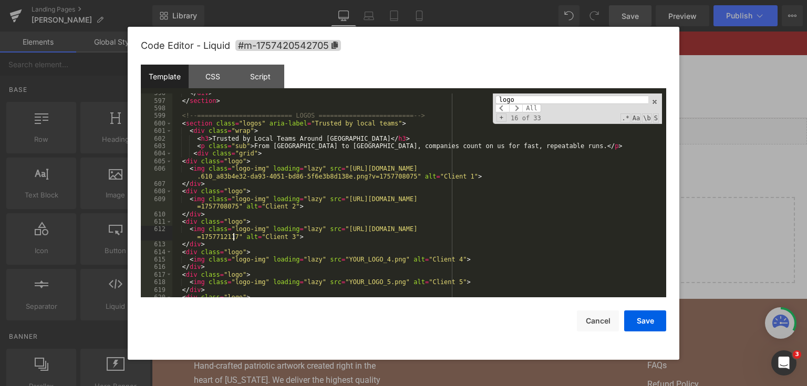
click at [313, 203] on div "</ div > </ section > <!-- ========================= LOGOS ====================…" at bounding box center [416, 199] width 489 height 220
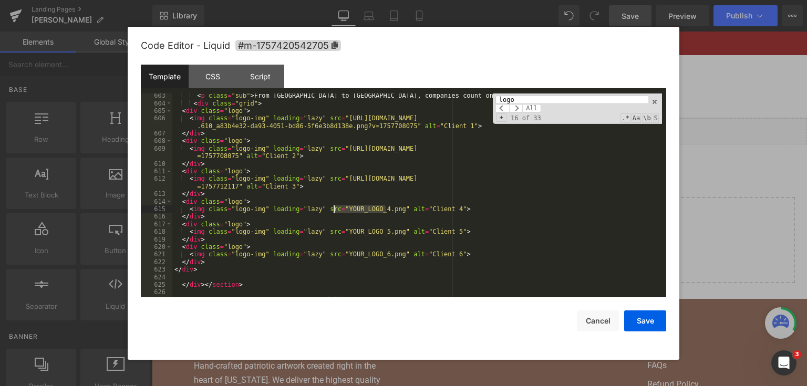
drag, startPoint x: 385, startPoint y: 210, endPoint x: 333, endPoint y: 207, distance: 51.5
click at [333, 207] on div "< p class = "sub" > From Brentwood to Lebanon, companies count on us for fast, …" at bounding box center [416, 202] width 489 height 220
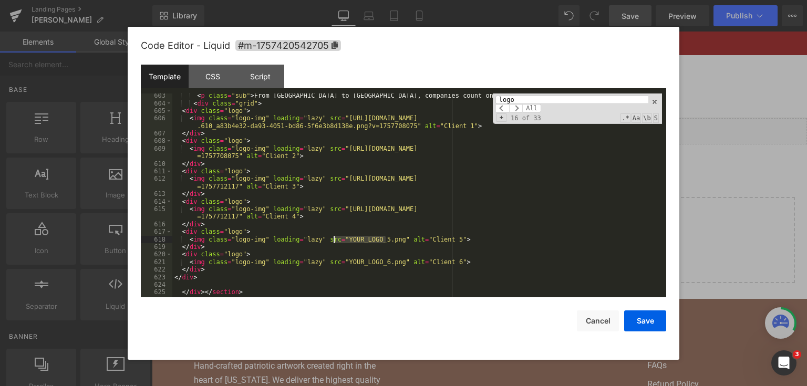
drag, startPoint x: 387, startPoint y: 238, endPoint x: 333, endPoint y: 239, distance: 53.1
click at [333, 239] on div "< p class = "sub" > From Brentwood to Lebanon, companies count on us for fast, …" at bounding box center [416, 202] width 489 height 220
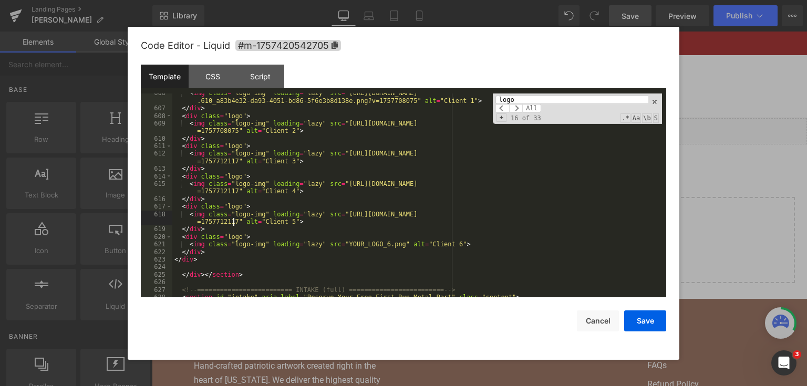
scroll to position [5108, 0]
click at [387, 246] on div "< img class = "logo-img" loading = "lazy" src = "https://cdn.shopify.com/s/file…" at bounding box center [416, 202] width 489 height 227
click at [383, 238] on div "< img class = "logo-img" loading = "lazy" src = "https://cdn.shopify.com/s/file…" at bounding box center [416, 202] width 489 height 227
drag, startPoint x: 387, startPoint y: 245, endPoint x: 335, endPoint y: 244, distance: 52.0
click at [335, 244] on div "< img class = "logo-img" loading = "lazy" src = "https://cdn.shopify.com/s/file…" at bounding box center [416, 202] width 489 height 227
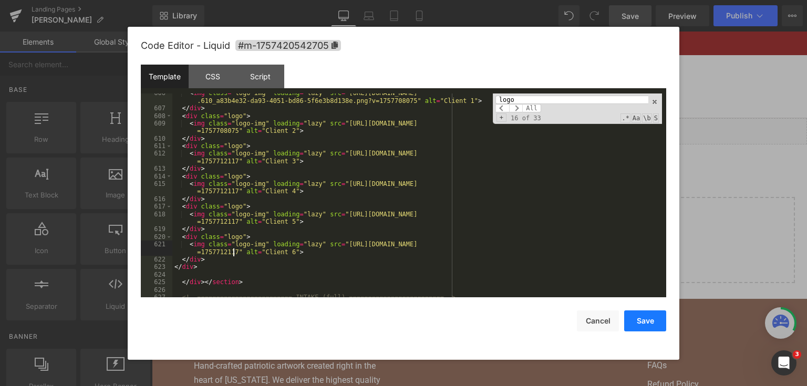
click at [639, 322] on button "Save" at bounding box center [645, 320] width 42 height 21
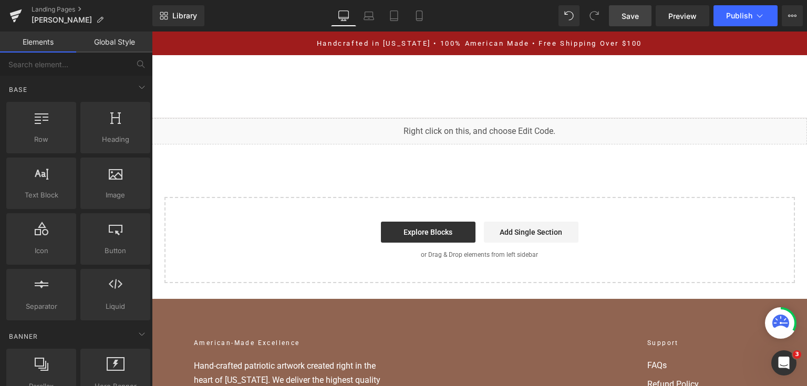
click at [633, 21] on link "Save" at bounding box center [630, 15] width 43 height 21
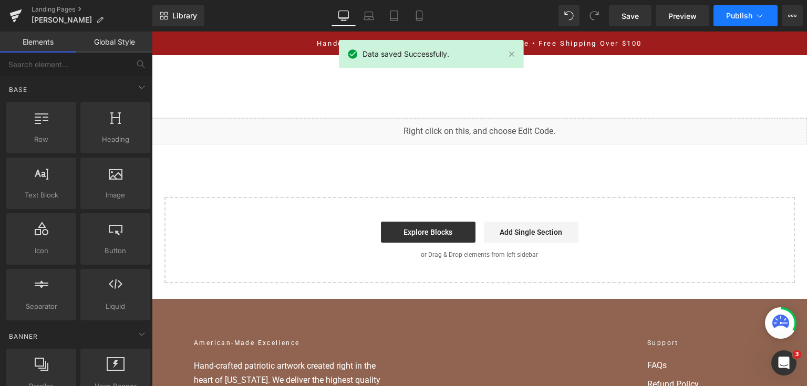
click at [740, 19] on span "Publish" at bounding box center [739, 16] width 26 height 8
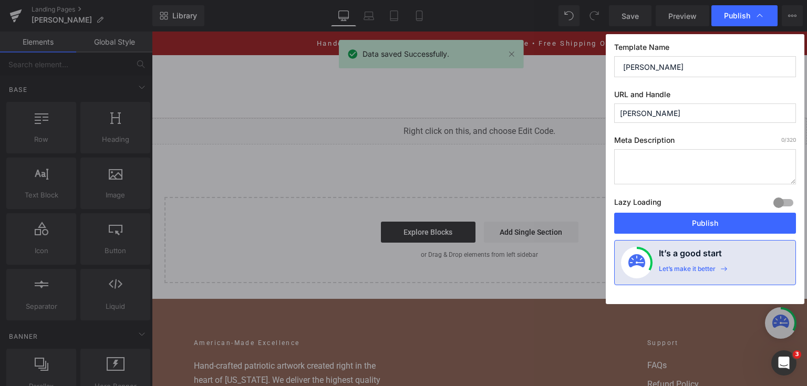
click at [702, 208] on div "Lazy Loading Build Upgrade plan to unlock" at bounding box center [705, 203] width 182 height 17
click at [701, 215] on button "Publish" at bounding box center [705, 223] width 182 height 21
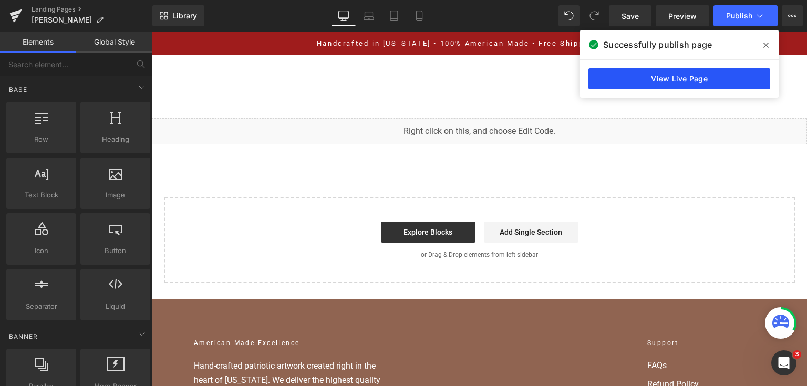
click at [603, 75] on link "View Live Page" at bounding box center [679, 78] width 182 height 21
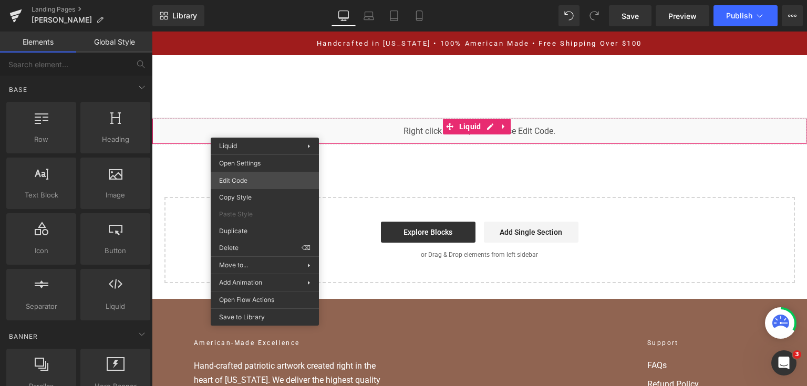
click at [269, 0] on div "You are previewing how the will restyle your page. You can not edit Elements in…" at bounding box center [403, 0] width 807 height 0
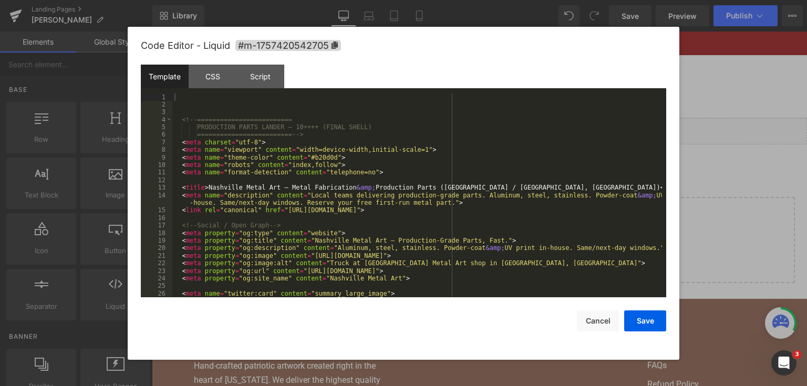
click at [406, 178] on div "<!-- ========================= PRODUCTION PARTS LANDER — 10++++ (FINAL SHELL) =…" at bounding box center [416, 203] width 489 height 220
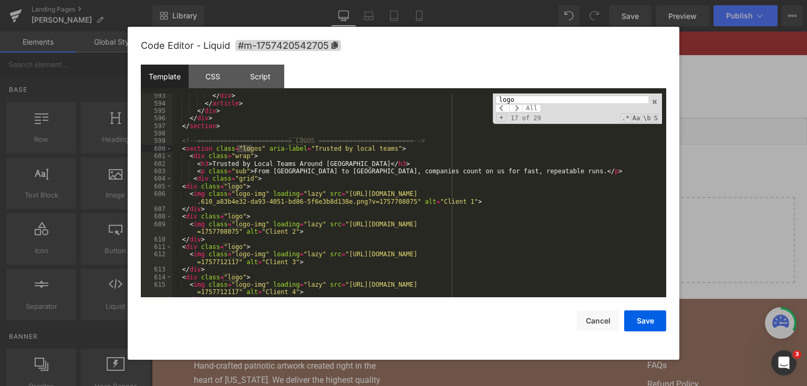
scroll to position [5007, 0]
type input "logo"
drag, startPoint x: 329, startPoint y: 228, endPoint x: 692, endPoint y: 229, distance: 363.4
click at [692, 229] on body "You are previewing how the will restyle your page. You can not edit Elements in…" at bounding box center [403, 193] width 807 height 386
click at [609, 231] on div "</ div > </ article > </ div > </ div > </ section > <!-- =====================…" at bounding box center [416, 195] width 489 height 204
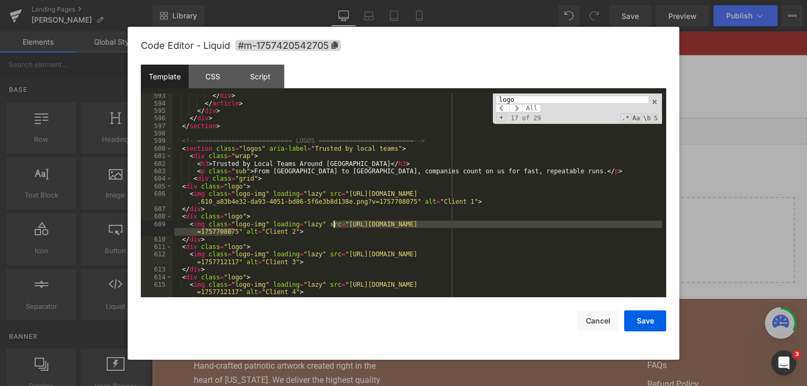
drag, startPoint x: 233, startPoint y: 233, endPoint x: 334, endPoint y: 226, distance: 101.6
click at [334, 226] on div "</ div > </ article > </ div > </ div > </ section > <!-- =====================…" at bounding box center [416, 202] width 489 height 220
click at [649, 328] on button "Save" at bounding box center [645, 320] width 42 height 21
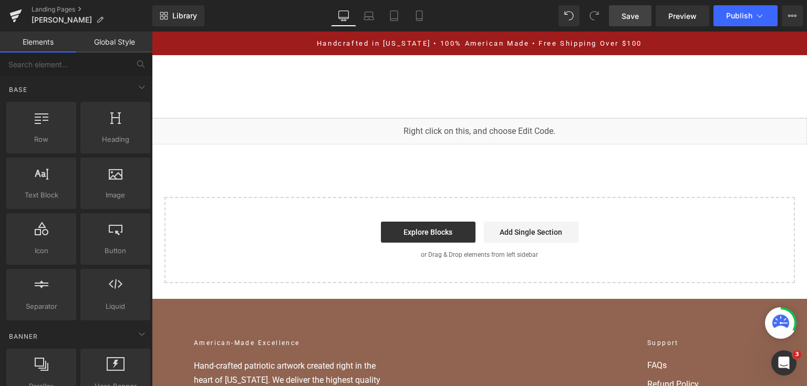
click at [643, 15] on link "Save" at bounding box center [630, 15] width 43 height 21
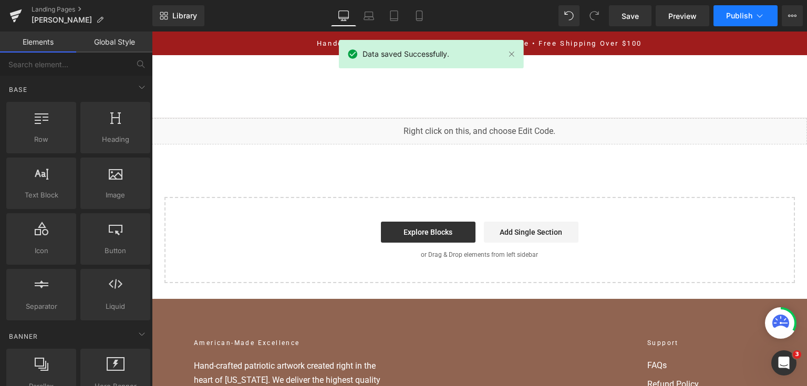
click at [742, 9] on button "Publish" at bounding box center [745, 15] width 64 height 21
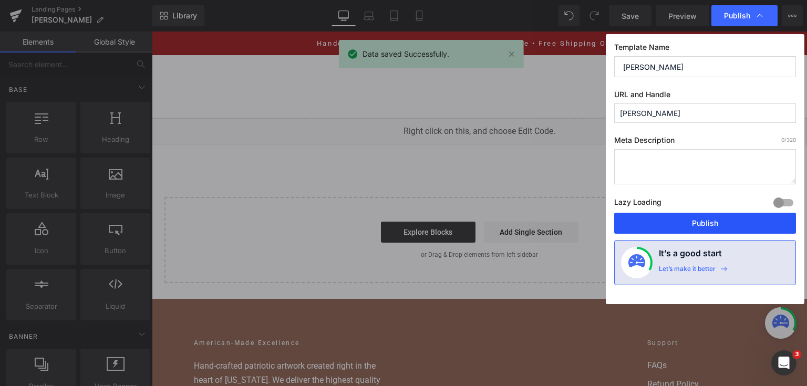
click at [717, 223] on button "Publish" at bounding box center [705, 223] width 182 height 21
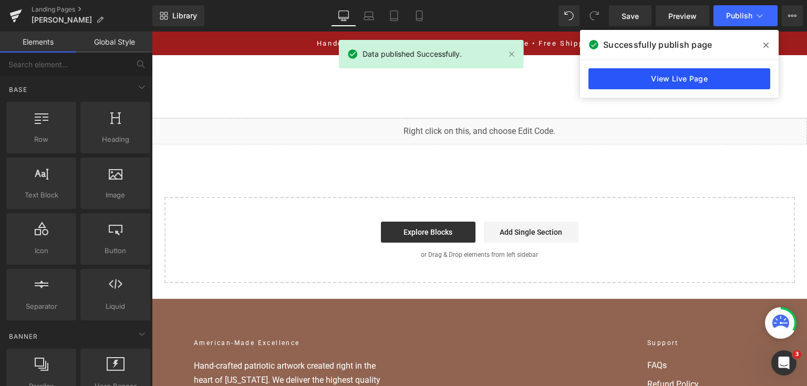
click at [655, 79] on link "View Live Page" at bounding box center [679, 78] width 182 height 21
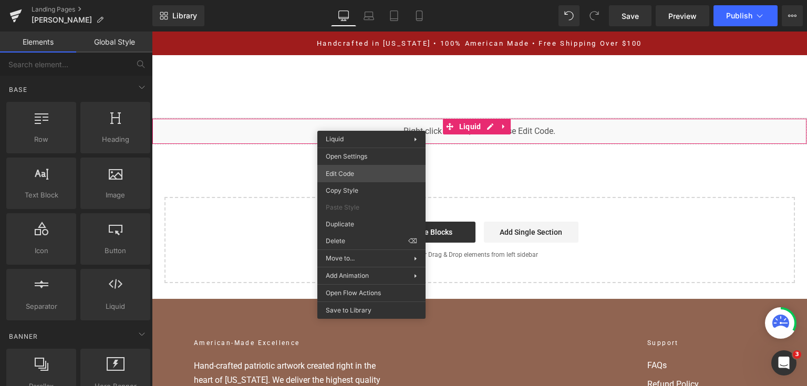
click at [375, 0] on div "You are previewing how the will restyle your page. You can not edit Elements in…" at bounding box center [403, 0] width 807 height 0
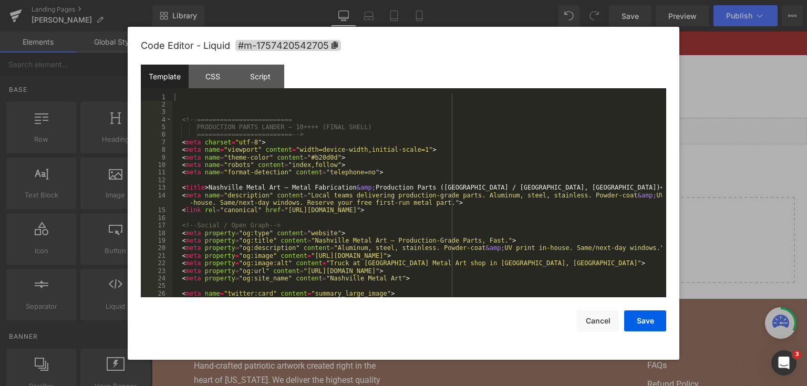
click at [414, 186] on div "<!-- ========================= PRODUCTION PARTS LANDER — 10++++ (FINAL SHELL) =…" at bounding box center [416, 203] width 489 height 220
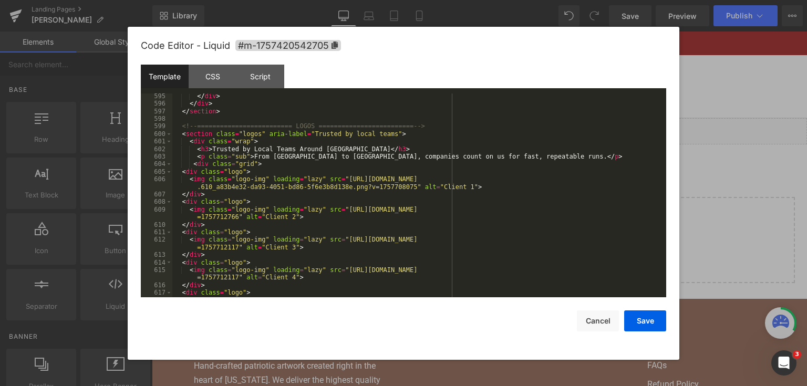
scroll to position [5047, 0]
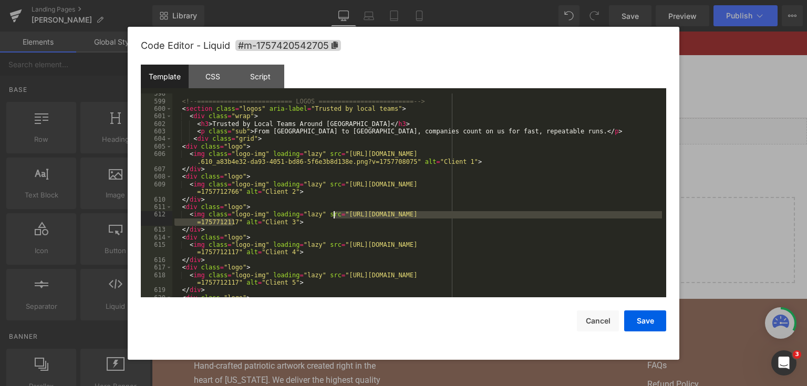
drag, startPoint x: 234, startPoint y: 225, endPoint x: 333, endPoint y: 213, distance: 100.4
click at [333, 213] on div "<!-- ========================= LOGOS ========================= --> < section cl…" at bounding box center [416, 200] width 489 height 220
click at [520, 231] on div "<!-- ========================= LOGOS ========================= --> < section cl…" at bounding box center [416, 200] width 489 height 220
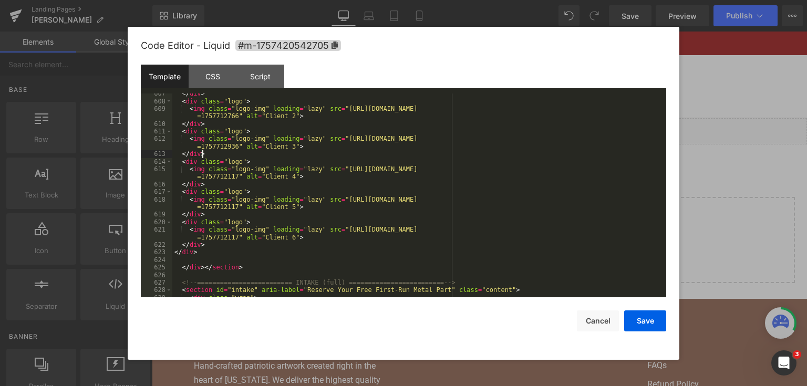
scroll to position [5123, 0]
drag, startPoint x: 233, startPoint y: 207, endPoint x: 332, endPoint y: 208, distance: 99.8
click at [332, 208] on div "</ div > < div class = "logo" > < img class = "logo-img" loading = "lazy" src =…" at bounding box center [416, 200] width 489 height 220
click at [266, 185] on div "</ div > < div class = "logo" > < img class = "logo-img" loading = "lazy" src =…" at bounding box center [416, 200] width 489 height 220
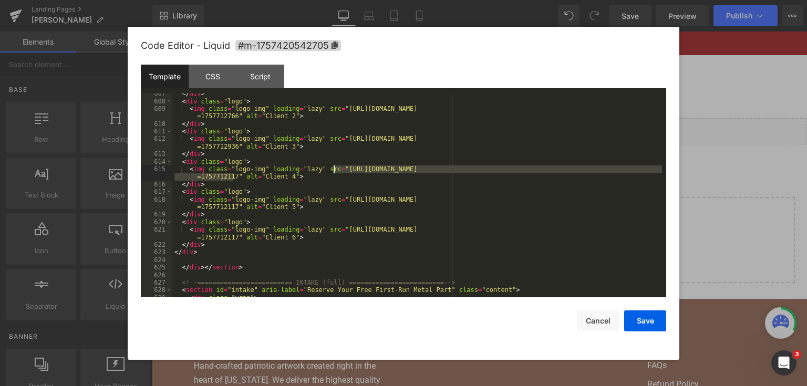
drag, startPoint x: 235, startPoint y: 178, endPoint x: 335, endPoint y: 170, distance: 100.6
click at [335, 170] on div "</ div > < div class = "logo" > < img class = "logo-img" loading = "lazy" src =…" at bounding box center [416, 200] width 489 height 220
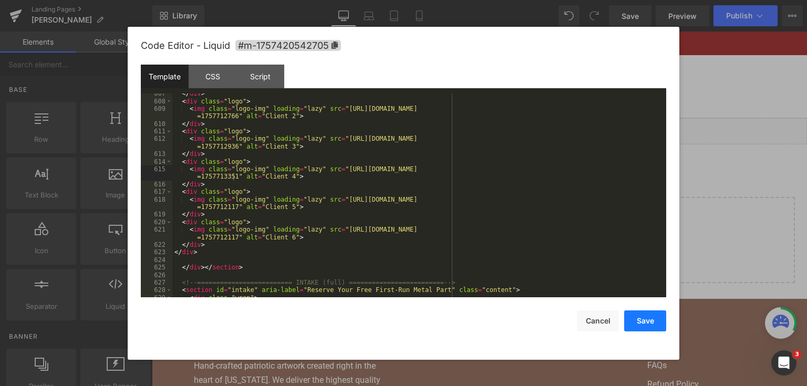
click at [637, 315] on button "Save" at bounding box center [645, 320] width 42 height 21
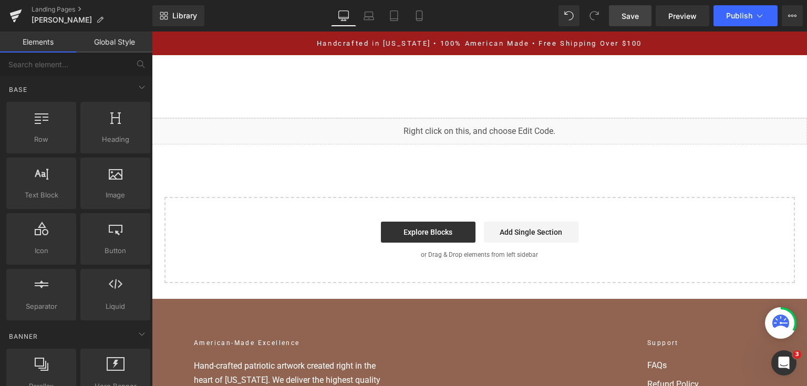
click at [632, 16] on span "Save" at bounding box center [629, 16] width 17 height 11
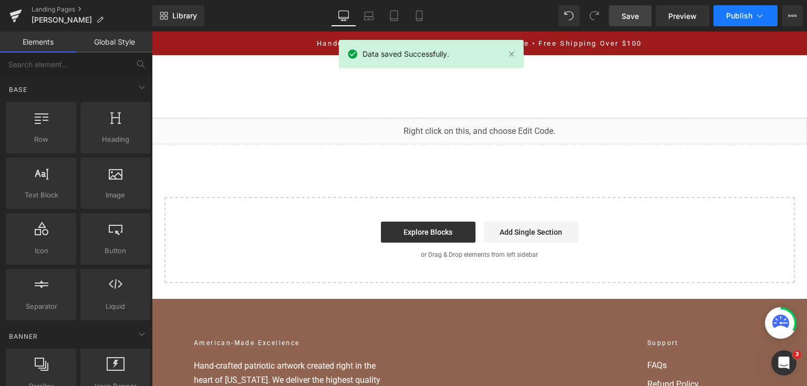
click at [740, 14] on span "Publish" at bounding box center [739, 16] width 26 height 8
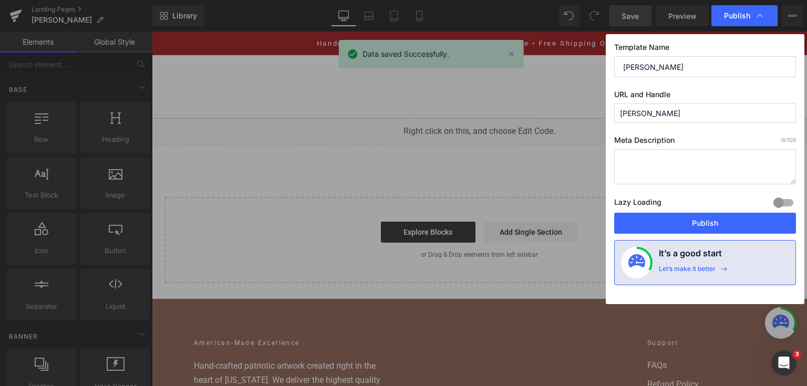
click at [699, 206] on div "Lazy Loading Build Upgrade plan to unlock" at bounding box center [705, 203] width 182 height 17
click at [697, 217] on button "Publish" at bounding box center [705, 223] width 182 height 21
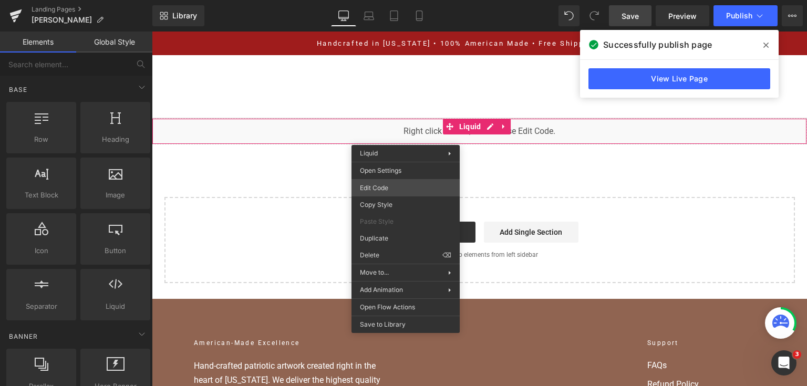
click at [420, 0] on div "You are previewing how the will restyle your page. You can not edit Elements in…" at bounding box center [403, 0] width 807 height 0
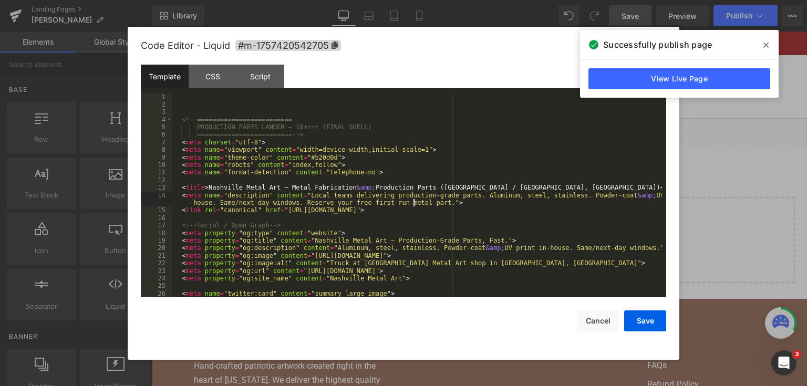
click at [415, 200] on div "<!-- ========================= PRODUCTION PARTS LANDER — 10++++ (FINAL SHELL) =…" at bounding box center [416, 203] width 489 height 220
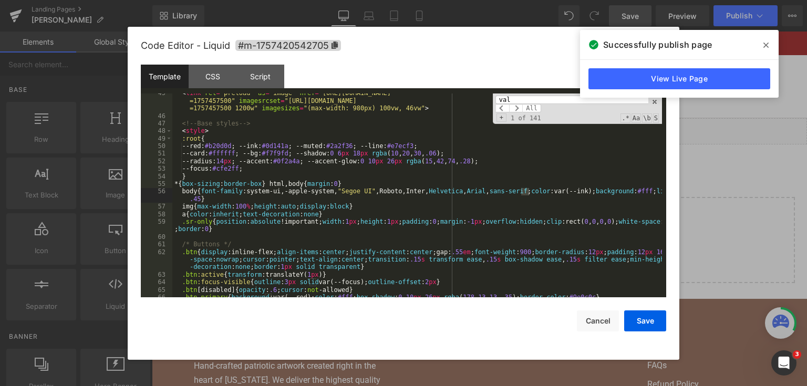
scroll to position [1342, 0]
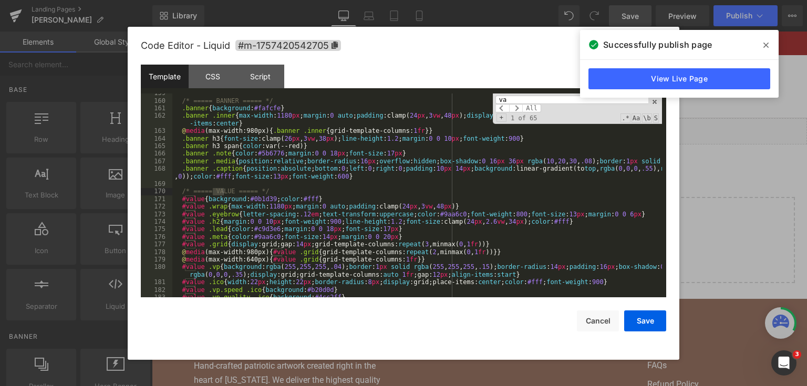
type input "v"
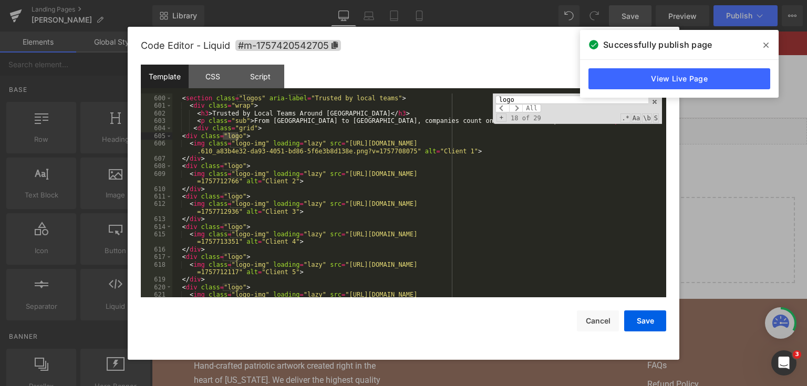
scroll to position [5083, 0]
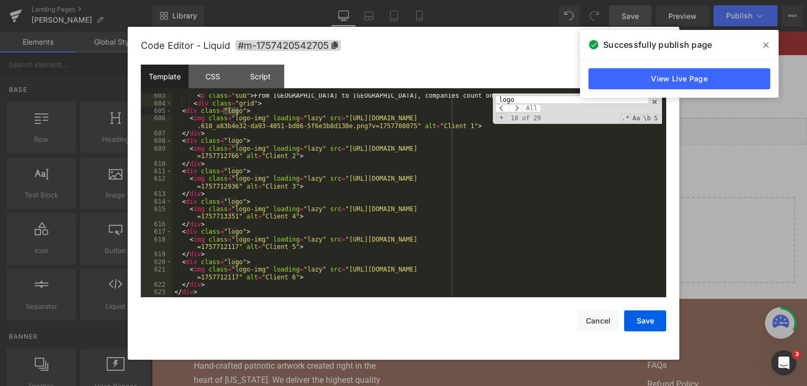
type input "logo"
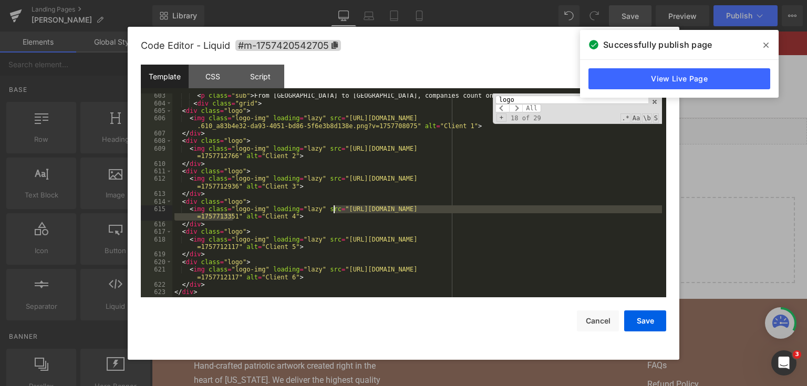
drag, startPoint x: 233, startPoint y: 216, endPoint x: 335, endPoint y: 210, distance: 102.6
click at [335, 210] on div "< p class = "sub" > From Brentwood to Lebanon, companies count on us for fast, …" at bounding box center [416, 202] width 489 height 220
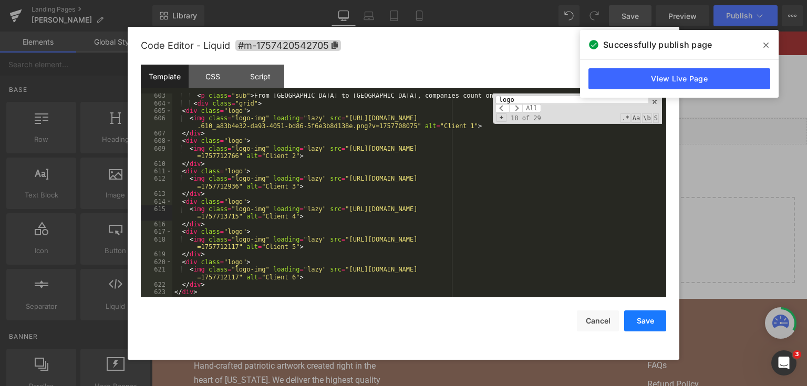
click at [651, 318] on button "Save" at bounding box center [645, 320] width 42 height 21
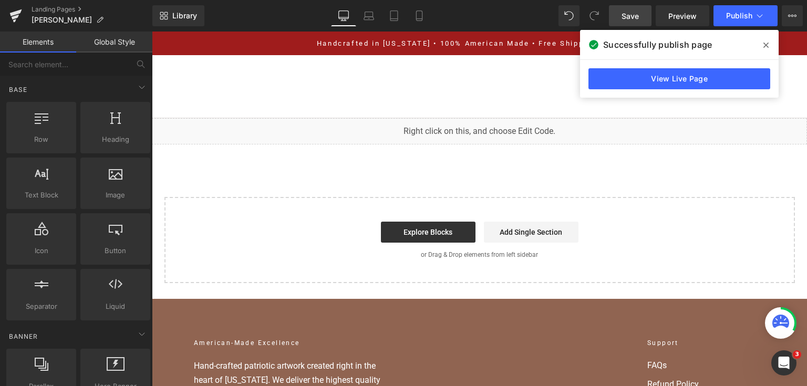
click at [630, 19] on span "Save" at bounding box center [629, 16] width 17 height 11
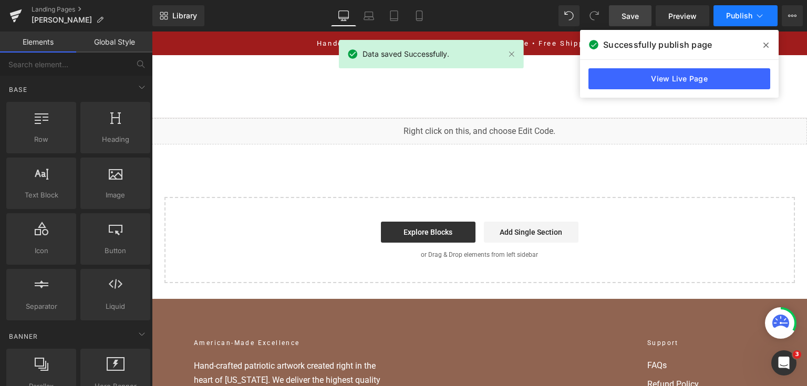
click at [735, 19] on span "Publish" at bounding box center [739, 16] width 26 height 8
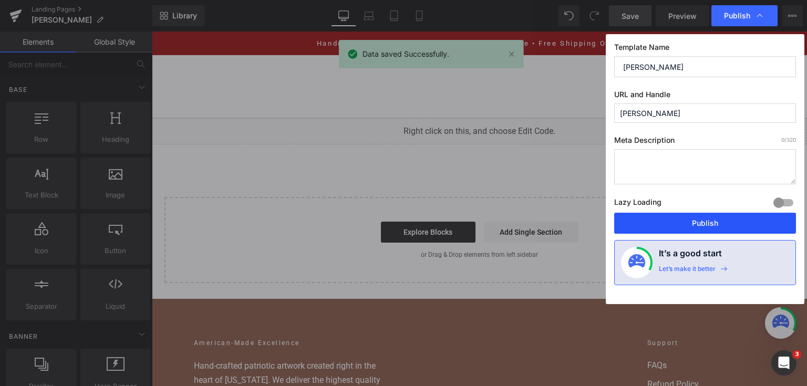
click at [686, 227] on button "Publish" at bounding box center [705, 223] width 182 height 21
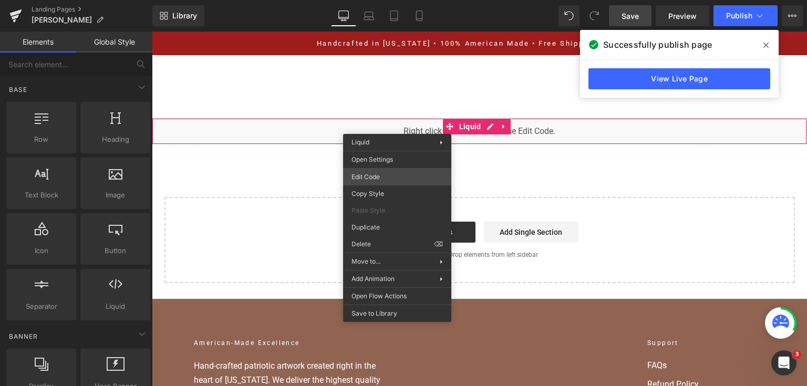
click at [390, 0] on div "You are previewing how the will restyle your page. You can not edit Elements in…" at bounding box center [403, 0] width 807 height 0
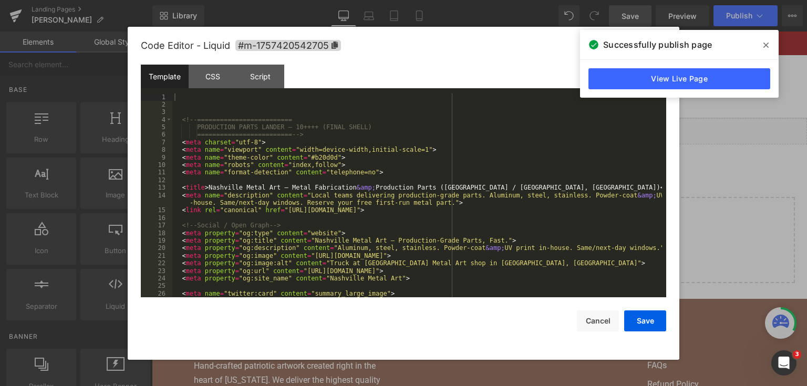
click at [391, 175] on div "<!-- ========================= PRODUCTION PARTS LANDER — 10++++ (FINAL SHELL) =…" at bounding box center [416, 203] width 489 height 220
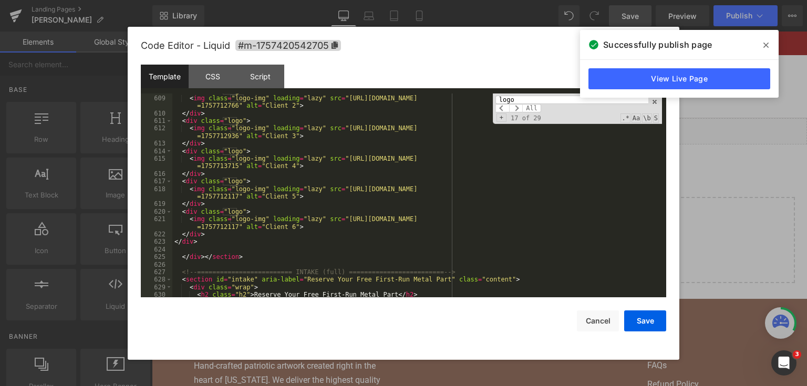
scroll to position [5133, 0]
type input "logo"
click at [231, 197] on div "< div class = "logo" > < img class = "logo-img" loading = "lazy" src = "https:/…" at bounding box center [416, 197] width 489 height 220
click at [231, 196] on div "< div class = "logo" > < img class = "logo-img" loading = "lazy" src = "https:/…" at bounding box center [416, 197] width 489 height 220
click at [234, 202] on div "< div class = "logo" > < img class = "logo-img" loading = "lazy" src = "https:/…" at bounding box center [416, 197] width 489 height 220
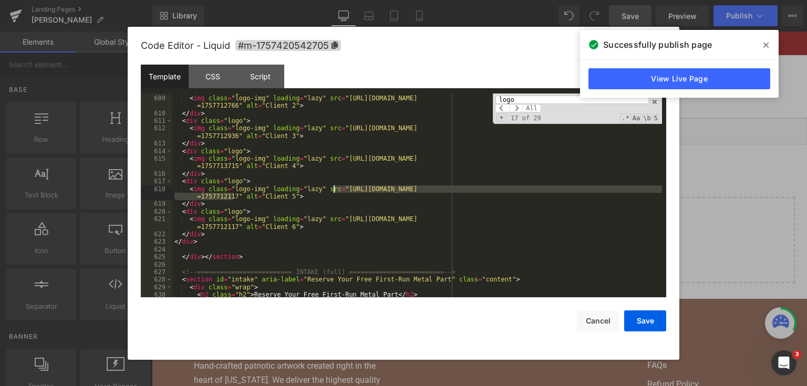
drag, startPoint x: 235, startPoint y: 196, endPoint x: 332, endPoint y: 189, distance: 97.9
click at [332, 189] on div "< div class = "logo" > < img class = "logo-img" loading = "lazy" src = "https:/…" at bounding box center [416, 197] width 489 height 220
click at [659, 320] on button "Save" at bounding box center [645, 320] width 42 height 21
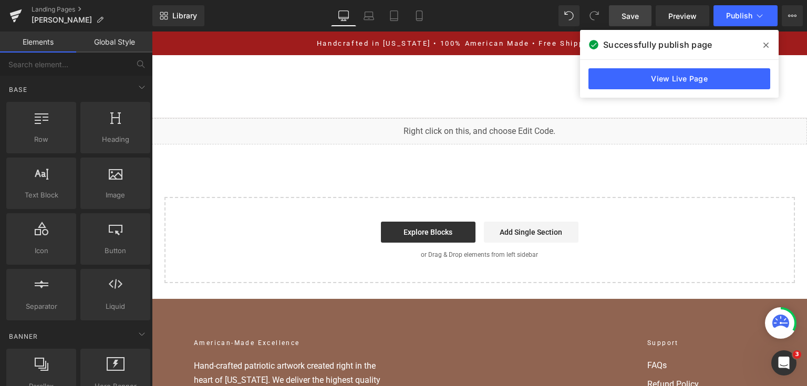
click at [628, 24] on link "Save" at bounding box center [630, 15] width 43 height 21
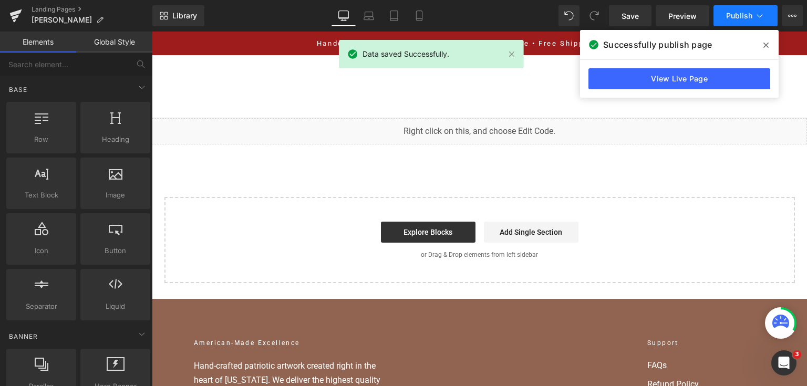
click at [737, 17] on span "Publish" at bounding box center [739, 16] width 26 height 8
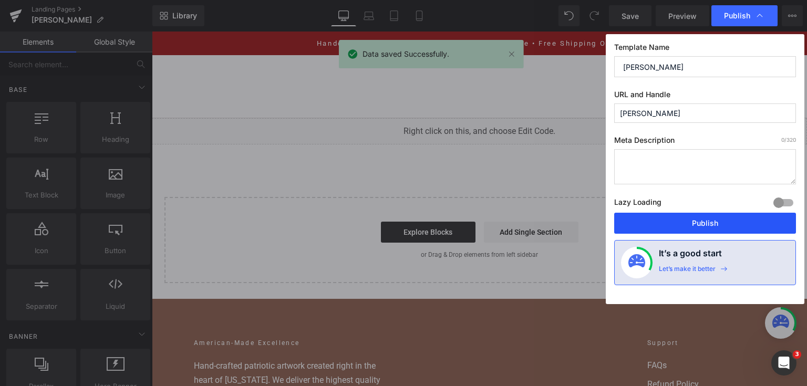
click at [731, 216] on button "Publish" at bounding box center [705, 223] width 182 height 21
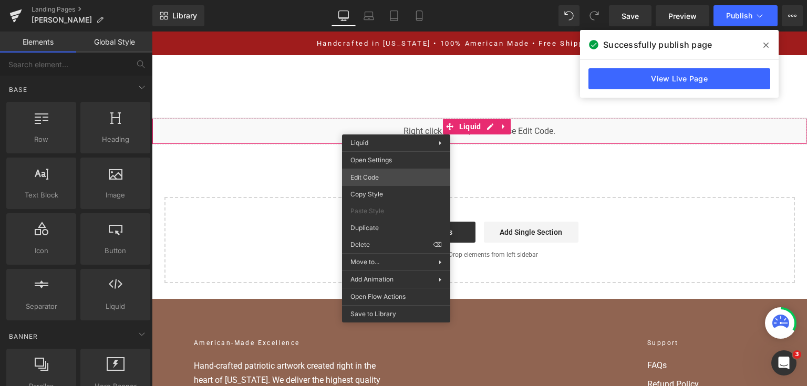
click at [387, 0] on div "You are previewing how the will restyle your page. You can not edit Elements in…" at bounding box center [403, 0] width 807 height 0
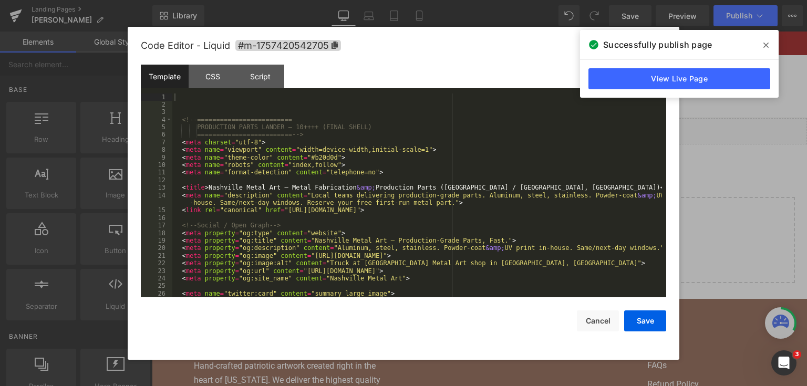
click at [394, 172] on div "<!-- ========================= PRODUCTION PARTS LANDER — 10++++ (FINAL SHELL) =…" at bounding box center [416, 203] width 489 height 220
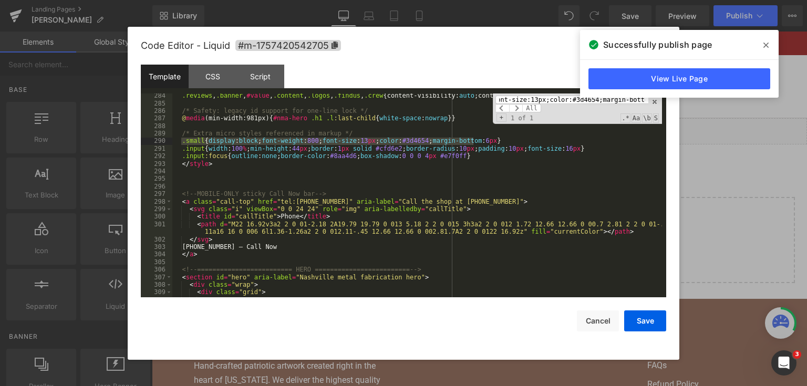
scroll to position [2328, 0]
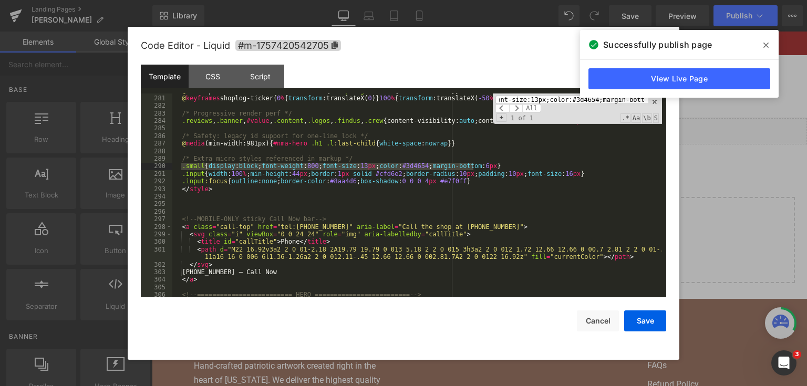
type input ".small{display:block;font-weight:800;font-size:13px;color:#3d4654;margin-bottom…"
click at [478, 184] on div "@ media (prefers-reduced-motion: reduce) { .shop-log .stream { animation : none…" at bounding box center [416, 197] width 489 height 220
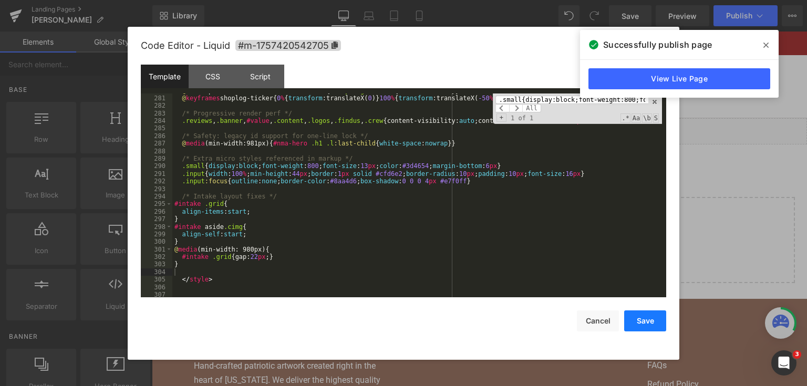
click at [654, 316] on button "Save" at bounding box center [645, 320] width 42 height 21
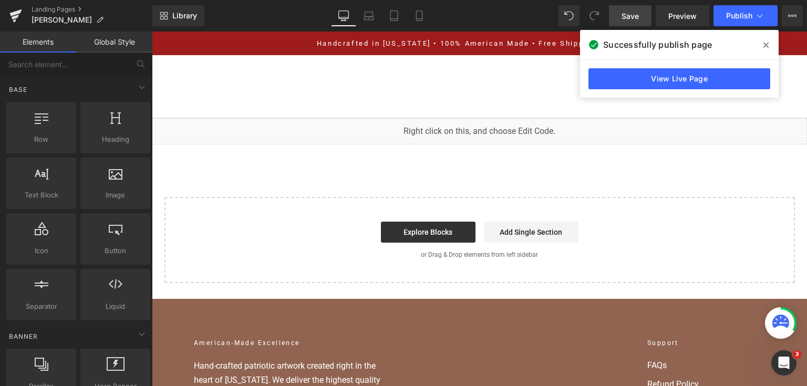
click at [626, 15] on span "Save" at bounding box center [629, 16] width 17 height 11
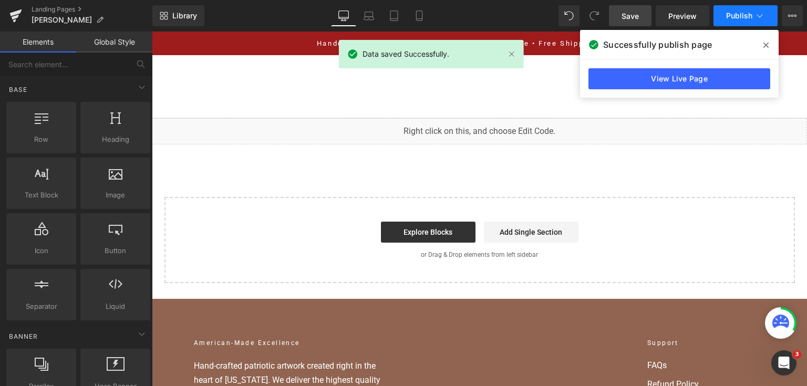
click at [752, 13] on button "Publish" at bounding box center [745, 15] width 64 height 21
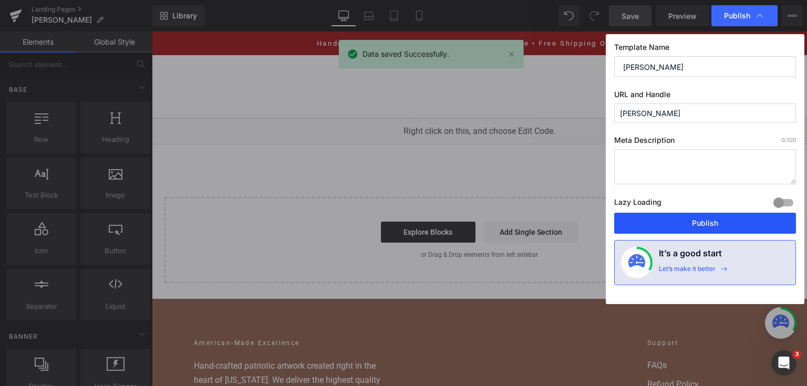
click at [716, 214] on button "Publish" at bounding box center [705, 223] width 182 height 21
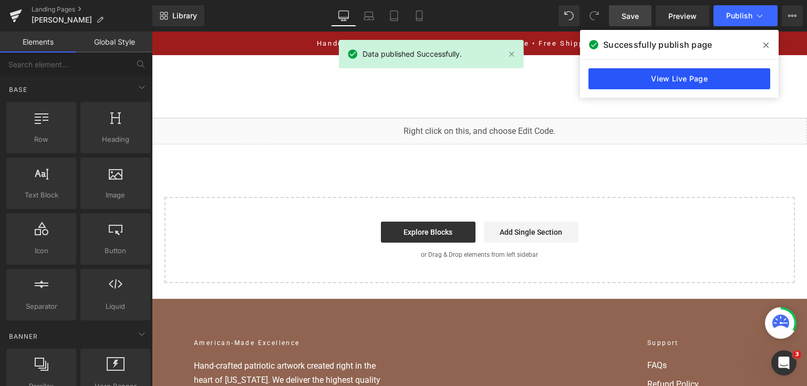
click at [642, 75] on link "View Live Page" at bounding box center [679, 78] width 182 height 21
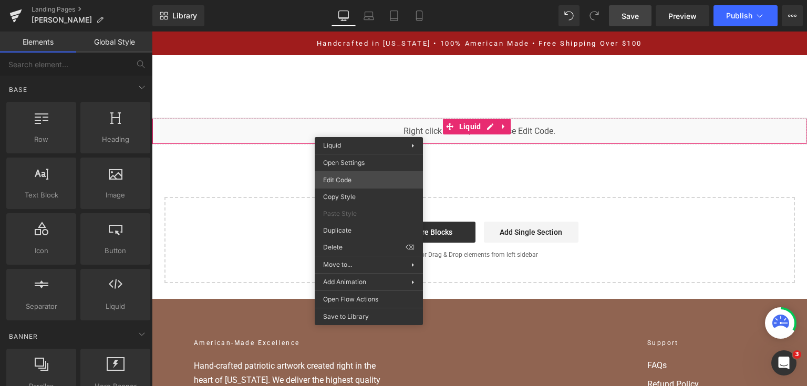
click at [363, 0] on div "You are previewing how the will restyle your page. You can not edit Elements in…" at bounding box center [403, 0] width 807 height 0
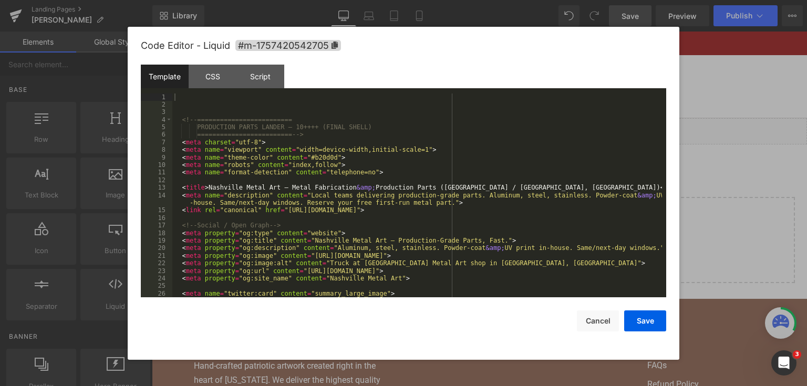
click at [454, 176] on div "<!-- ========================= PRODUCTION PARTS LANDER — 10++++ (FINAL SHELL) =…" at bounding box center [416, 203] width 489 height 220
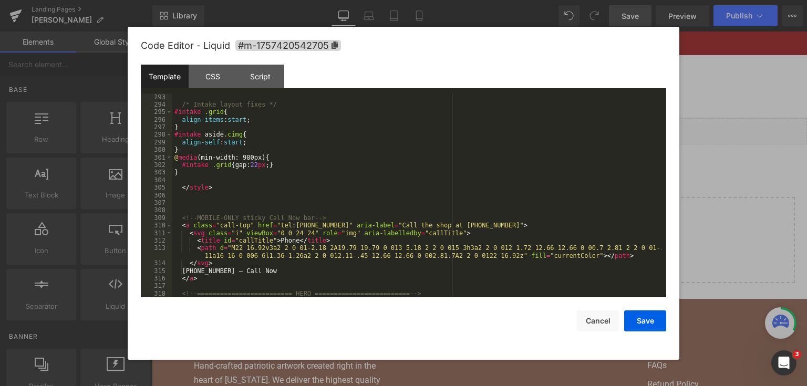
scroll to position [2420, 0]
click at [284, 172] on div ".input :focus { outline : none ; border-color : #8aa4d6 ; box-shadow : 0 0 0 4 …" at bounding box center [416, 196] width 489 height 220
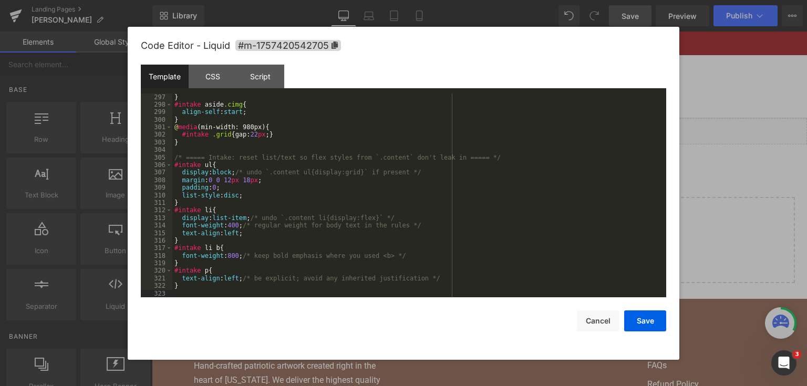
scroll to position [2475, 0]
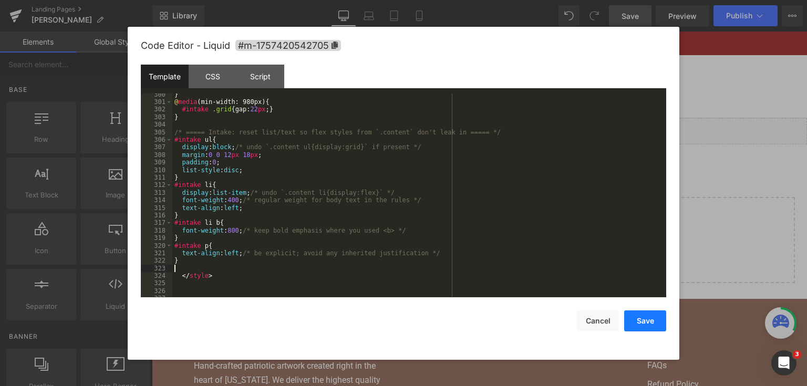
click at [662, 318] on button "Save" at bounding box center [645, 320] width 42 height 21
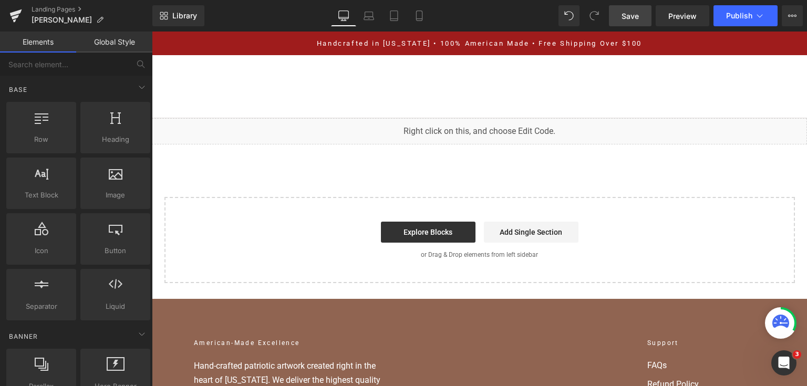
click at [634, 21] on link "Save" at bounding box center [630, 15] width 43 height 21
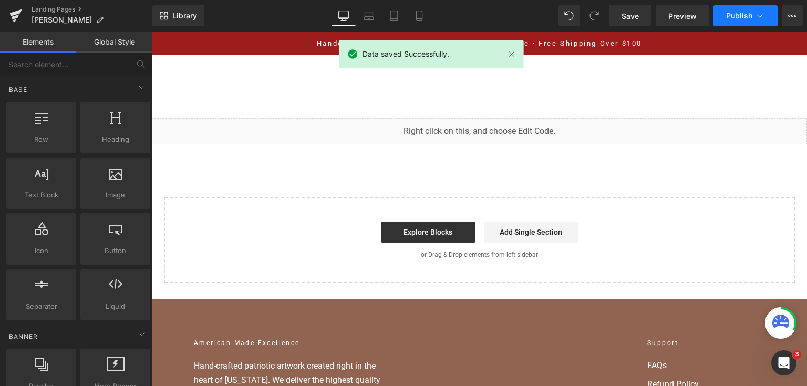
click at [750, 20] on button "Publish" at bounding box center [745, 15] width 64 height 21
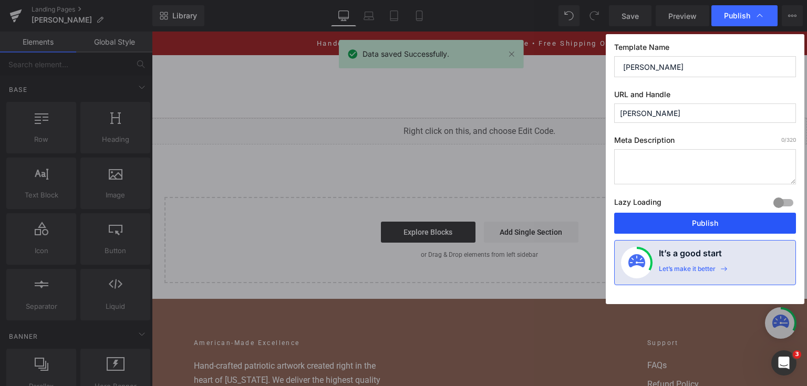
click at [697, 214] on button "Publish" at bounding box center [705, 223] width 182 height 21
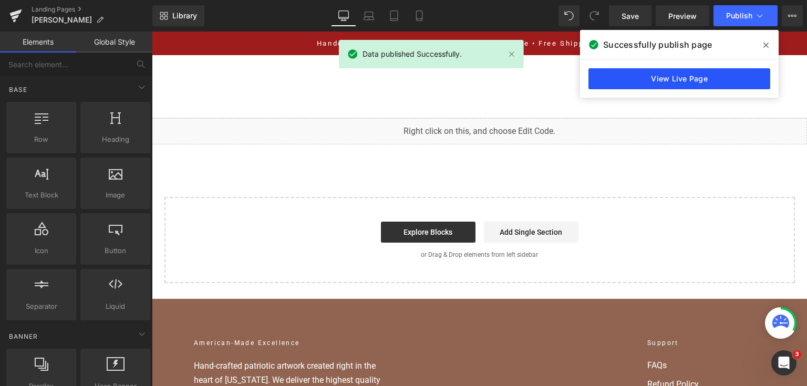
click at [705, 79] on link "View Live Page" at bounding box center [679, 78] width 182 height 21
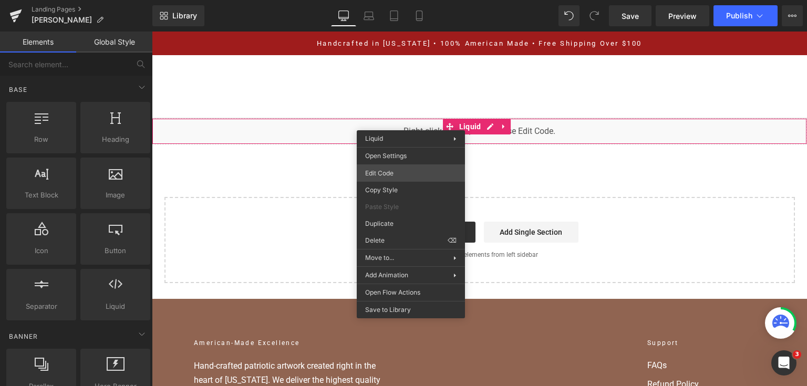
click at [403, 0] on div "You are previewing how the will restyle your page. You can not edit Elements in…" at bounding box center [403, 0] width 807 height 0
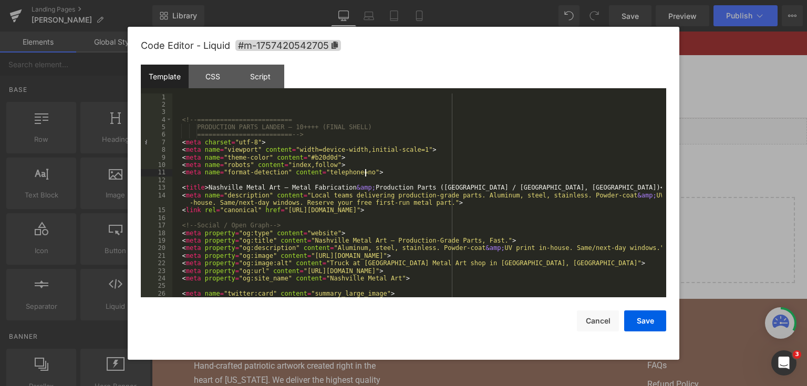
drag, startPoint x: 403, startPoint y: 170, endPoint x: 183, endPoint y: 110, distance: 227.9
click at [183, 110] on div "<!-- ========================= PRODUCTION PARTS LANDER — 10++++ (FINAL SHELL) =…" at bounding box center [416, 203] width 489 height 220
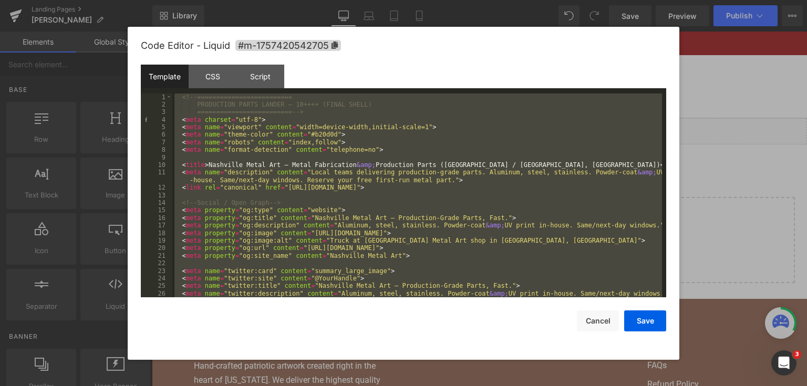
click at [786, 128] on div at bounding box center [403, 193] width 807 height 386
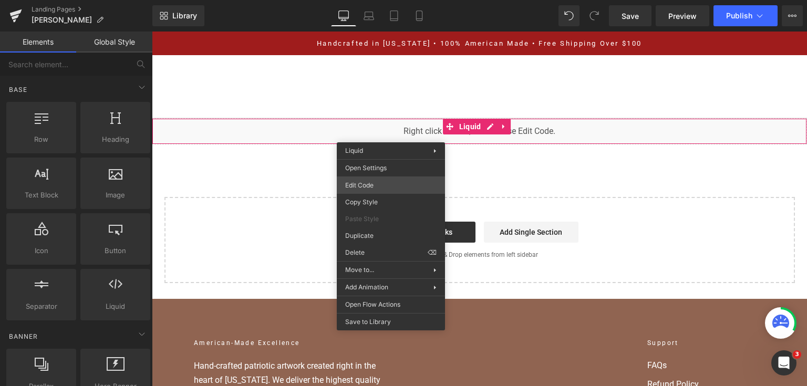
click at [391, 0] on div "You are previewing how the will restyle your page. You can not edit Elements in…" at bounding box center [403, 0] width 807 height 0
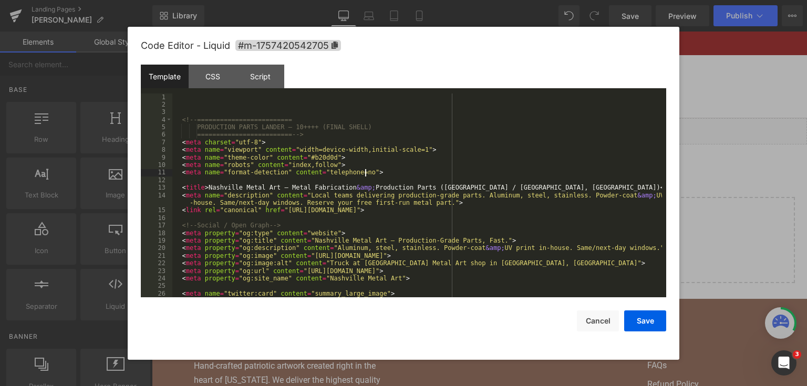
click at [426, 173] on div "<!-- ========================= PRODUCTION PARTS LANDER — 10++++ (FINAL SHELL) =…" at bounding box center [416, 203] width 489 height 220
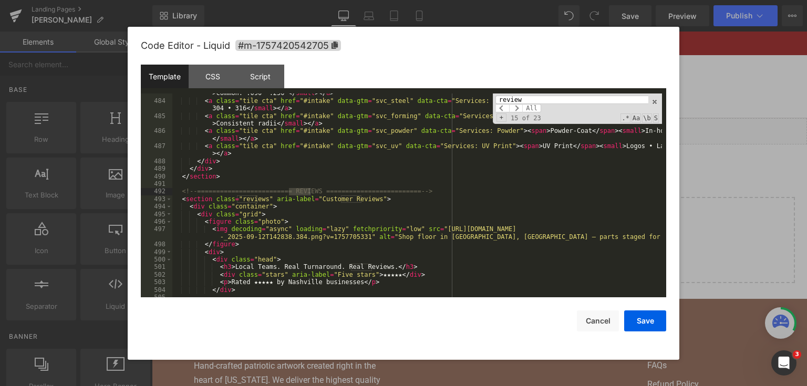
scroll to position [4012, 0]
type input "review"
drag, startPoint x: 355, startPoint y: 236, endPoint x: 423, endPoint y: 231, distance: 67.9
click at [423, 231] on div "< a class = "tile cta" href = "#intake" data-gtm = "svc_aluminum" data-cta = "S…" at bounding box center [416, 195] width 489 height 227
click at [637, 308] on div "Save Cancel" at bounding box center [403, 314] width 525 height 34
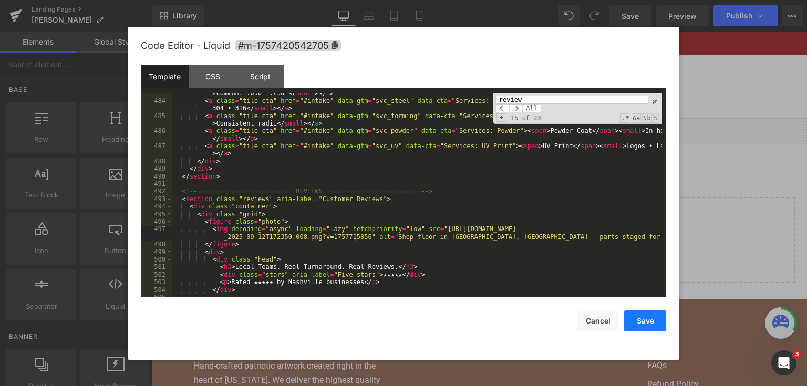
click at [639, 314] on button "Save" at bounding box center [645, 320] width 42 height 21
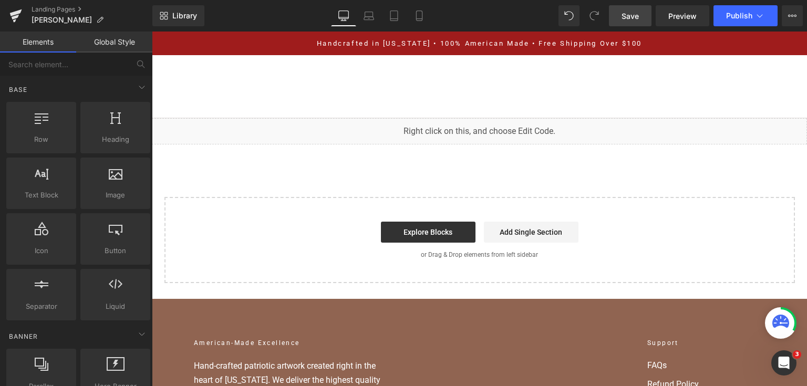
click at [628, 17] on span "Save" at bounding box center [629, 16] width 17 height 11
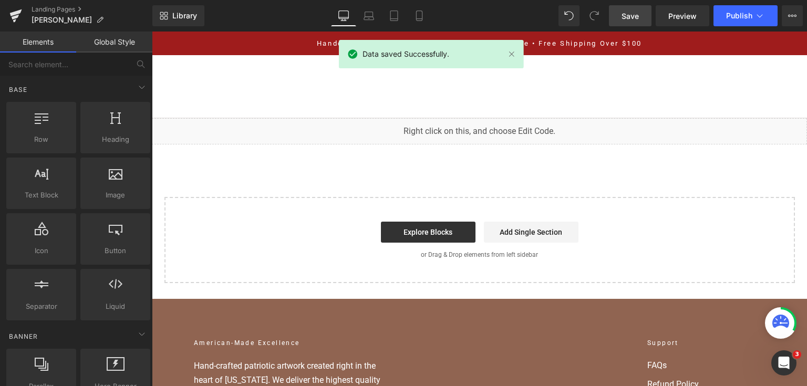
click at [737, 26] on div "Library Desktop Desktop Laptop Tablet Mobile Save Preview Publish Scheduled Vie…" at bounding box center [479, 16] width 654 height 32
click at [734, 28] on div "Library Desktop Desktop Laptop Tablet Mobile Save Preview Publish Scheduled Vie…" at bounding box center [479, 16] width 654 height 32
click at [734, 17] on span "Publish" at bounding box center [739, 16] width 26 height 8
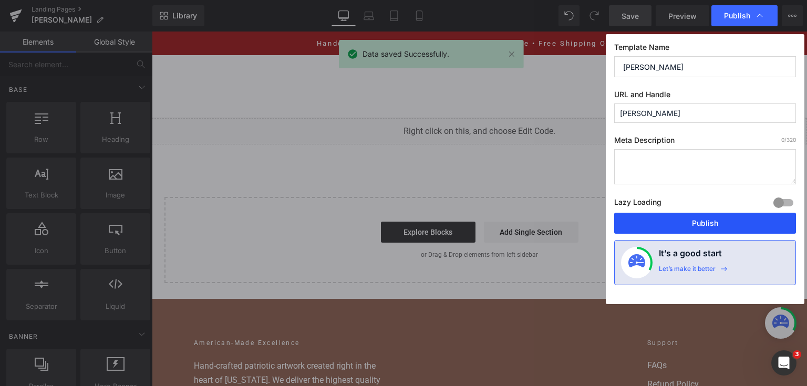
drag, startPoint x: 742, startPoint y: 225, endPoint x: 377, endPoint y: 37, distance: 410.1
click at [742, 225] on button "Publish" at bounding box center [705, 223] width 182 height 21
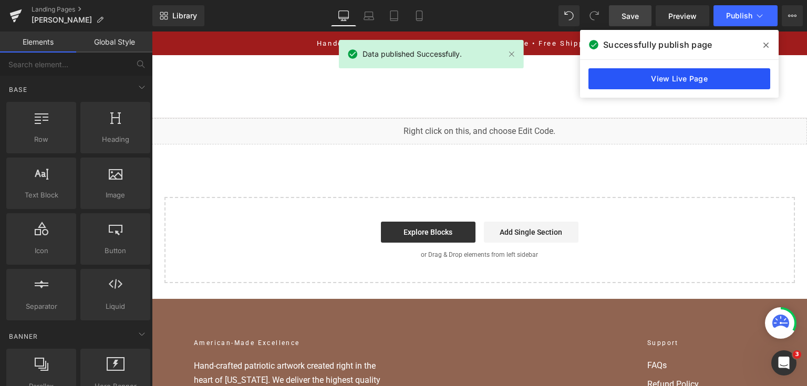
click at [646, 78] on link "View Live Page" at bounding box center [679, 78] width 182 height 21
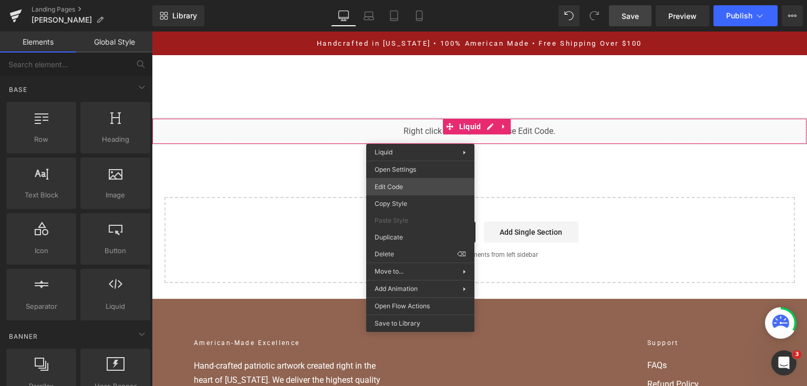
click at [418, 0] on div "You are previewing how the will restyle your page. You can not edit Elements in…" at bounding box center [403, 0] width 807 height 0
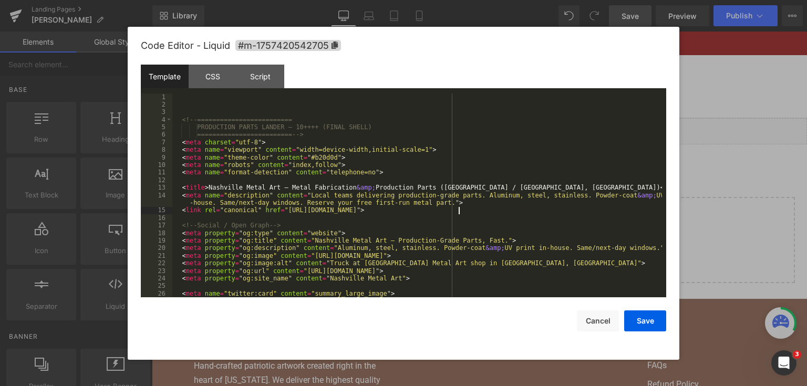
click at [460, 212] on div "<!-- ========================= PRODUCTION PARTS LANDER — 10++++ (FINAL SHELL) =…" at bounding box center [416, 203] width 489 height 220
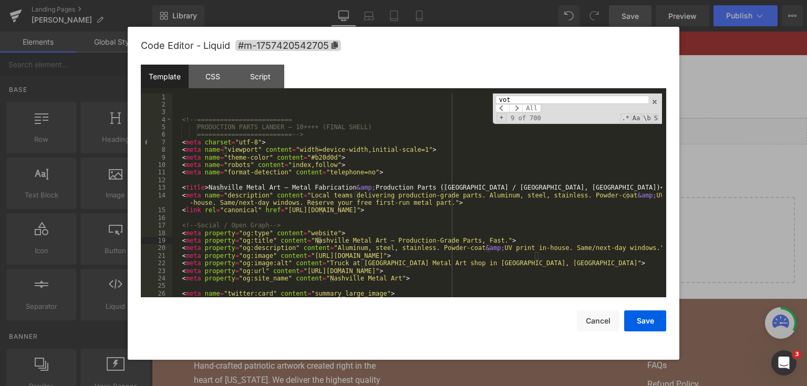
scroll to position [2537, 0]
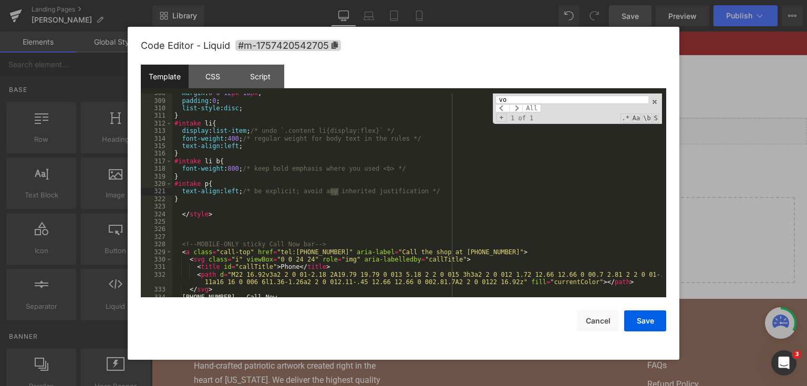
type input "v"
click at [655, 103] on span at bounding box center [654, 101] width 7 height 7
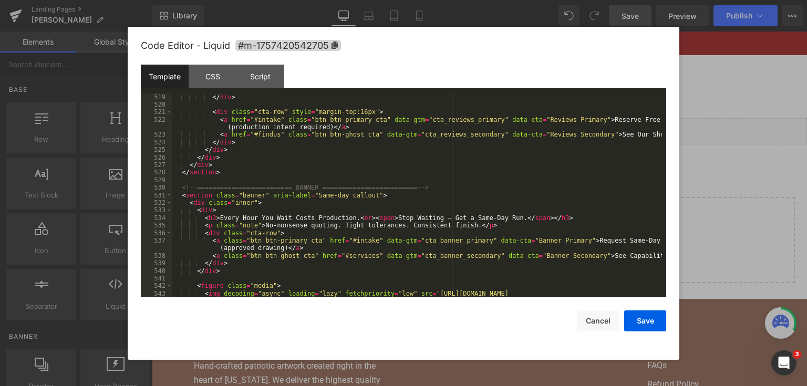
scroll to position [4368, 0]
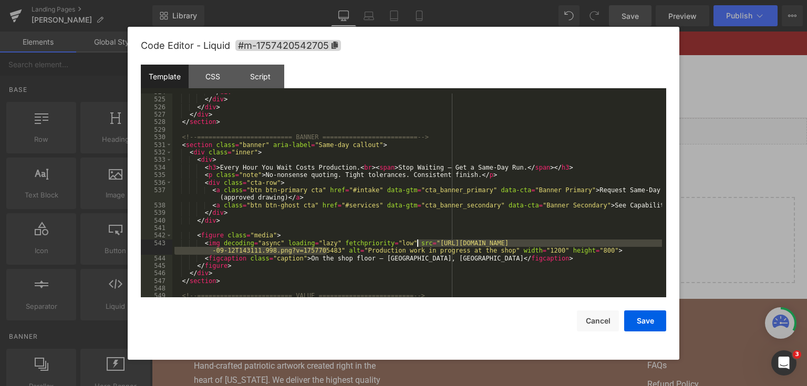
drag, startPoint x: 327, startPoint y: 250, endPoint x: 416, endPoint y: 242, distance: 89.7
click at [416, 242] on div "</ div > </ div > </ div > </ div > </ section > <!-- =========================…" at bounding box center [416, 198] width 489 height 220
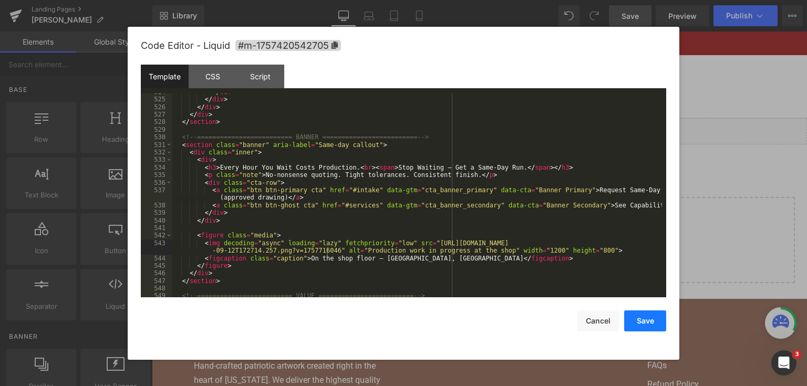
click at [635, 321] on button "Save" at bounding box center [645, 320] width 42 height 21
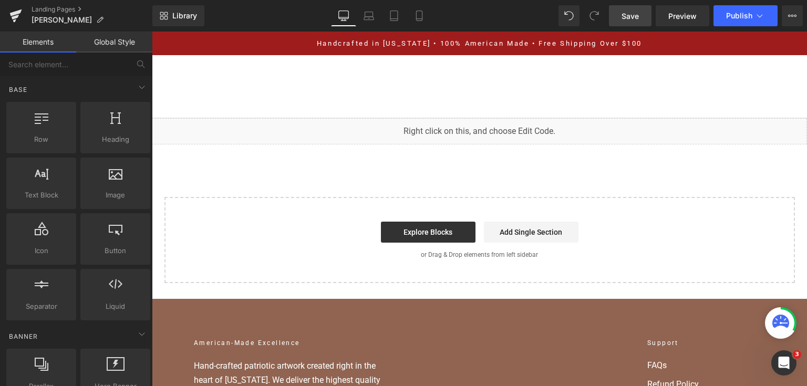
click at [628, 23] on link "Save" at bounding box center [630, 15] width 43 height 21
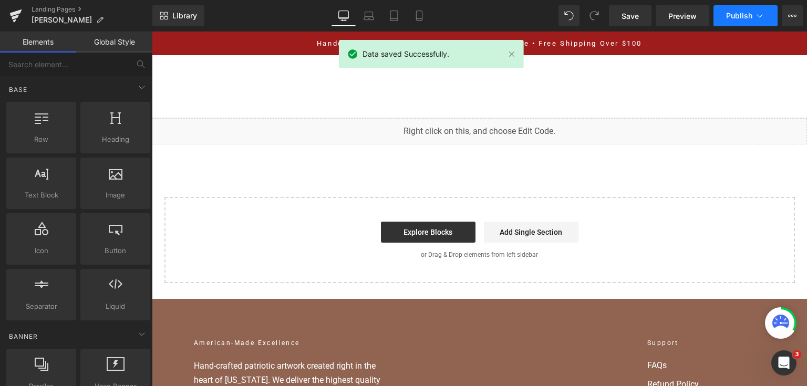
click at [734, 14] on span "Publish" at bounding box center [739, 16] width 26 height 8
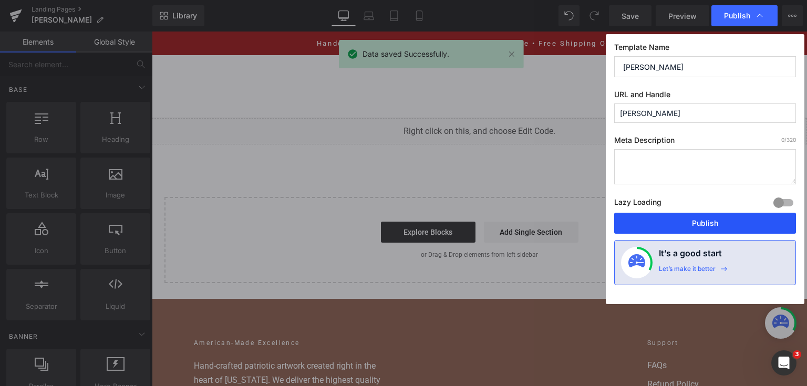
click at [718, 223] on button "Publish" at bounding box center [705, 223] width 182 height 21
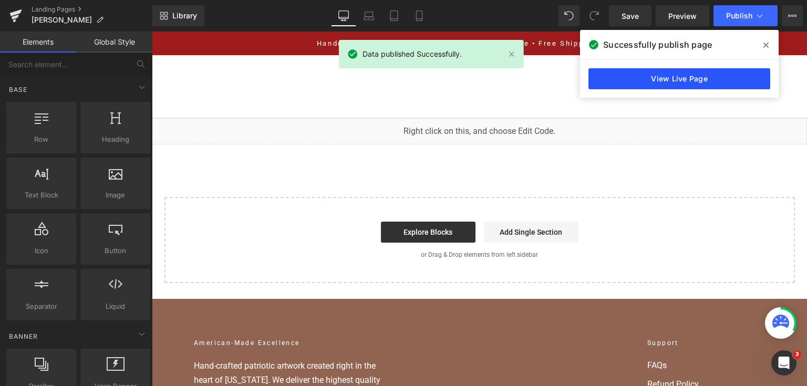
click at [696, 73] on link "View Live Page" at bounding box center [679, 78] width 182 height 21
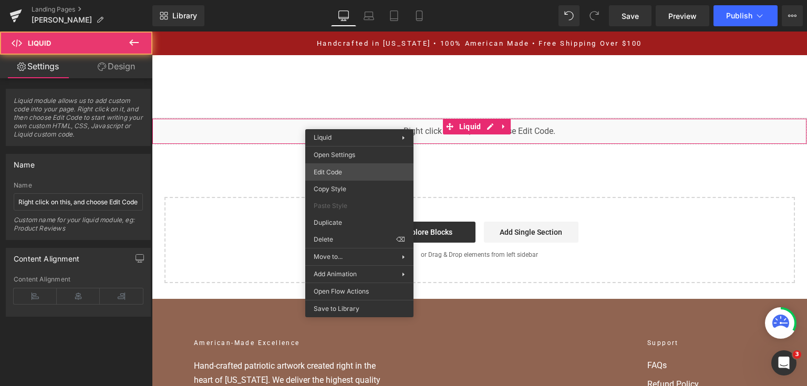
click at [330, 0] on div "You are previewing how the will restyle your page. You can not edit Elements in…" at bounding box center [403, 0] width 807 height 0
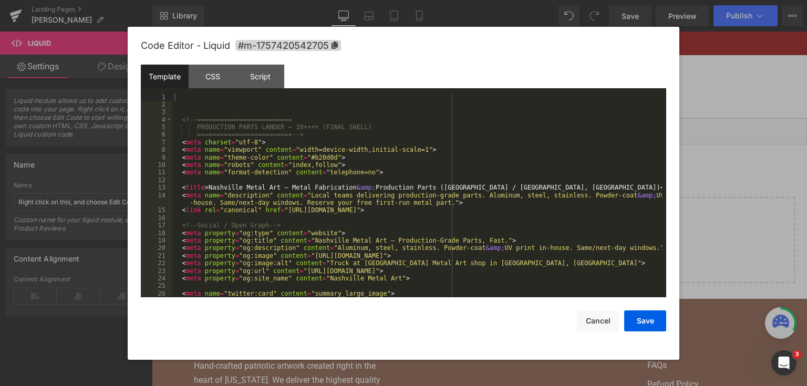
click at [336, 153] on div "<!-- ========================= PRODUCTION PARTS LANDER — 10++++ (FINAL SHELL) =…" at bounding box center [416, 203] width 489 height 220
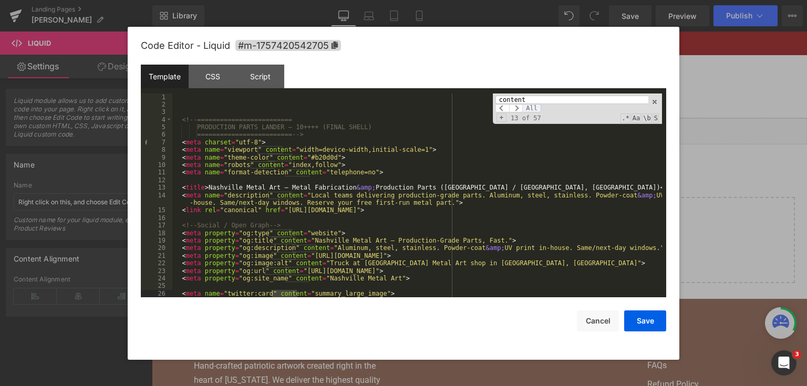
scroll to position [7, 0]
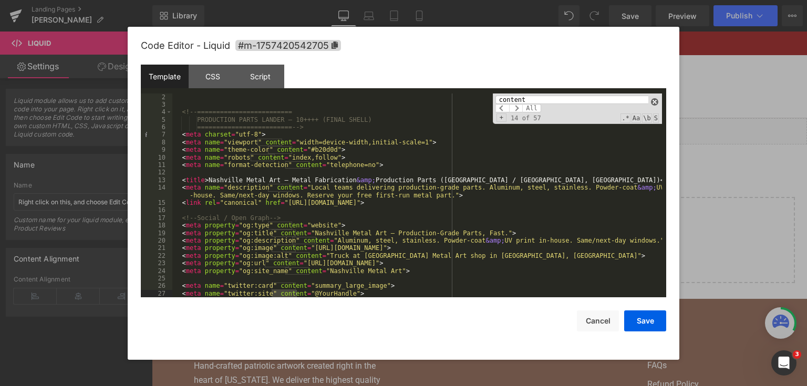
type input "content"
click at [653, 101] on span at bounding box center [654, 101] width 7 height 7
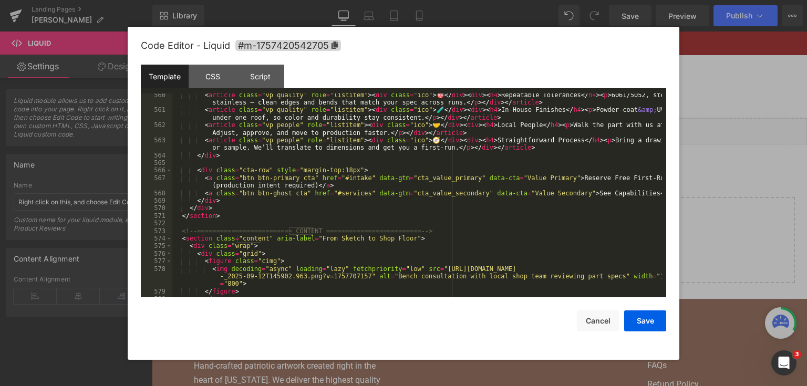
scroll to position [4718, 0]
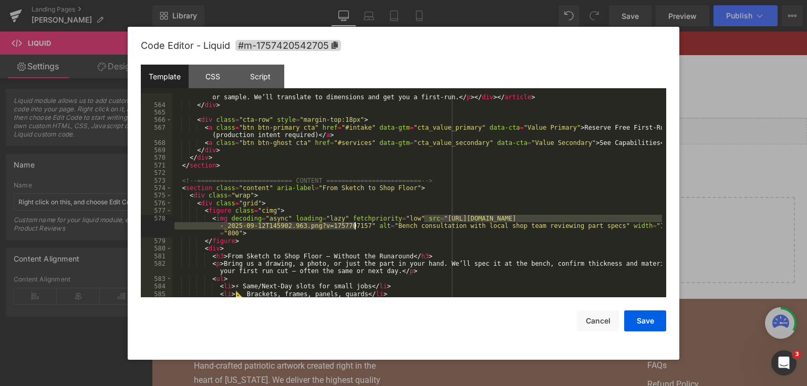
drag, startPoint x: 424, startPoint y: 217, endPoint x: 353, endPoint y: 228, distance: 71.7
click at [353, 228] on div "< article class = "vp people" role = "listitem" > < div class = "ico" > 🧭 </ di…" at bounding box center [416, 199] width 489 height 227
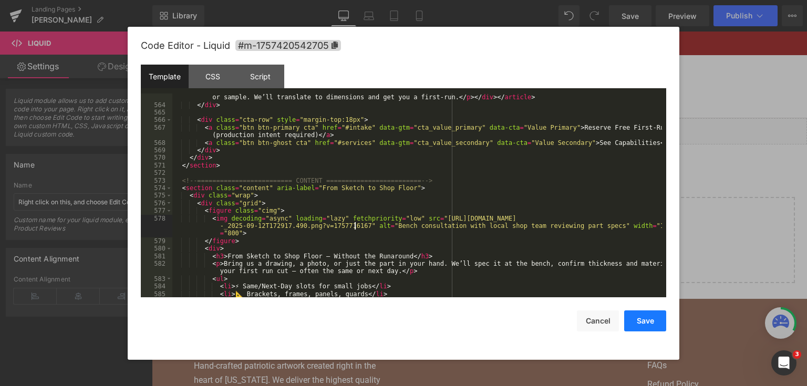
click at [635, 322] on button "Save" at bounding box center [645, 320] width 42 height 21
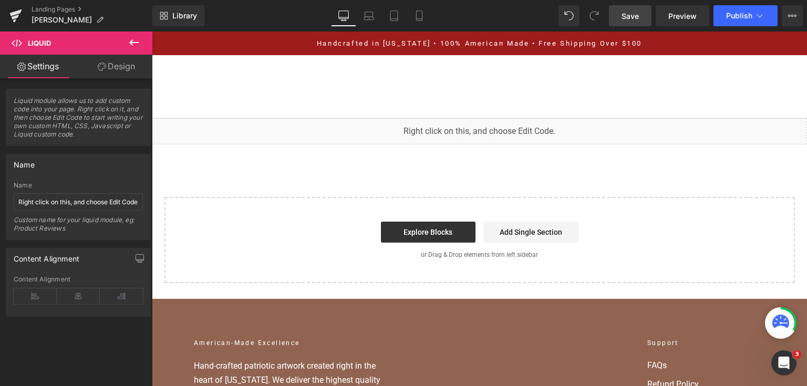
click at [635, 16] on span "Save" at bounding box center [629, 16] width 17 height 11
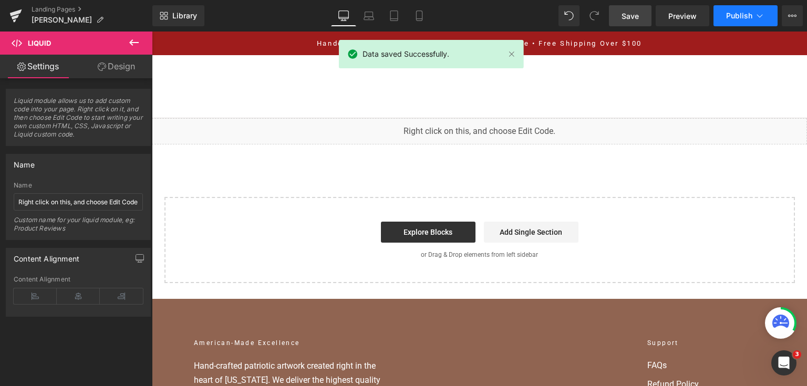
click at [738, 12] on span "Publish" at bounding box center [739, 16] width 26 height 8
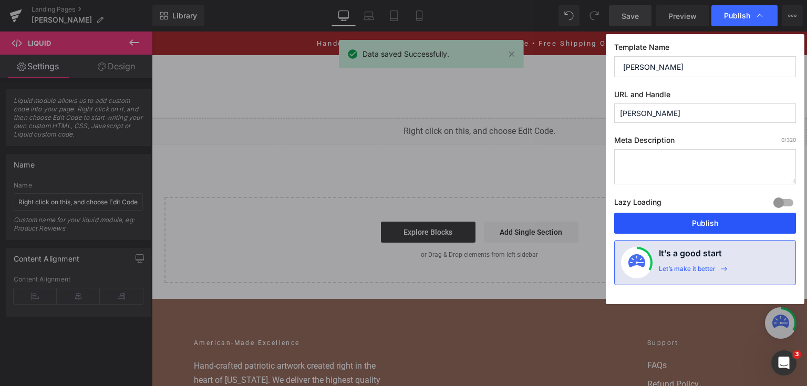
click at [721, 223] on button "Publish" at bounding box center [705, 223] width 182 height 21
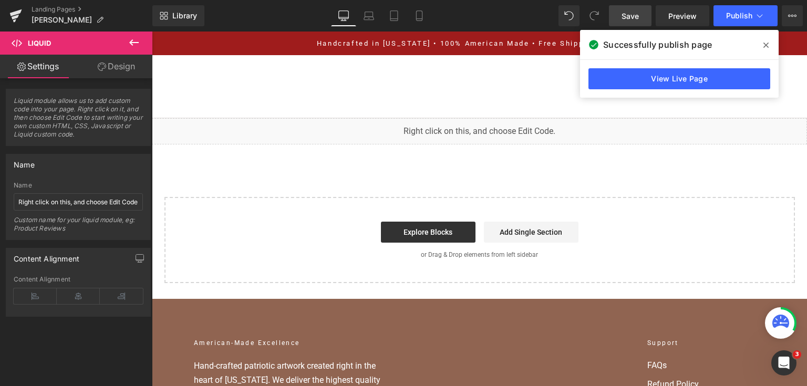
click at [611, 91] on div "View Live Page" at bounding box center [679, 79] width 199 height 38
click at [613, 84] on link "View Live Page" at bounding box center [679, 78] width 182 height 21
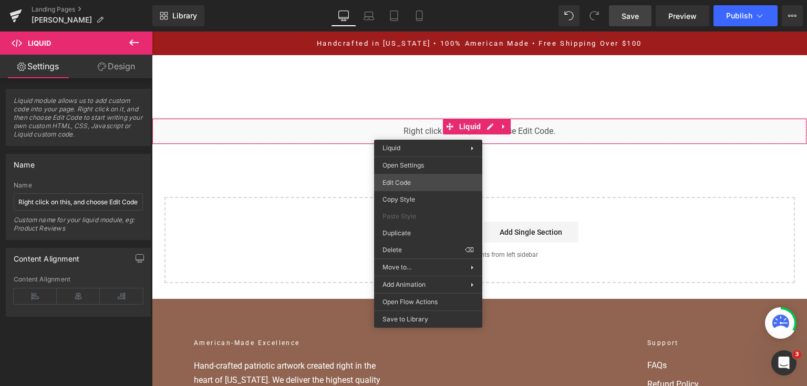
click at [423, 0] on div "You are previewing how the will restyle your page. You can not edit Elements in…" at bounding box center [403, 0] width 807 height 0
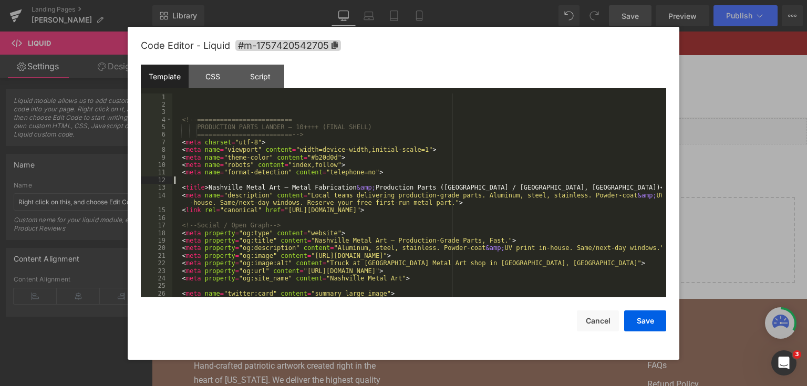
click at [476, 183] on div "<!-- ========================= PRODUCTION PARTS LANDER — 10++++ (FINAL SHELL) =…" at bounding box center [416, 203] width 489 height 220
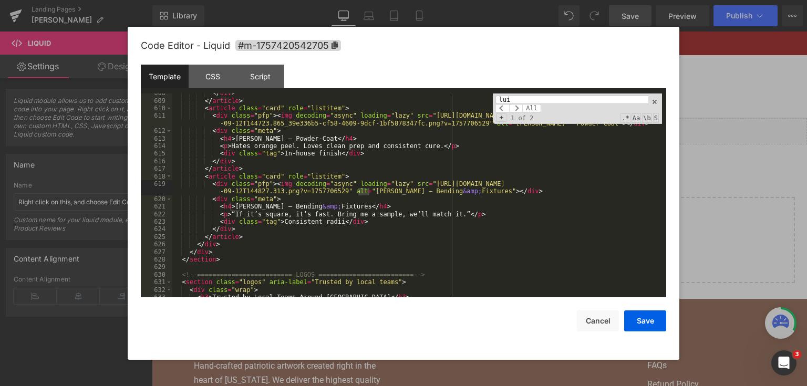
scroll to position [5108, 0]
type input "lu"
click at [415, 185] on div "</ div > </ article > < article class = "card" role = "listitem" > < div class …" at bounding box center [416, 199] width 489 height 220
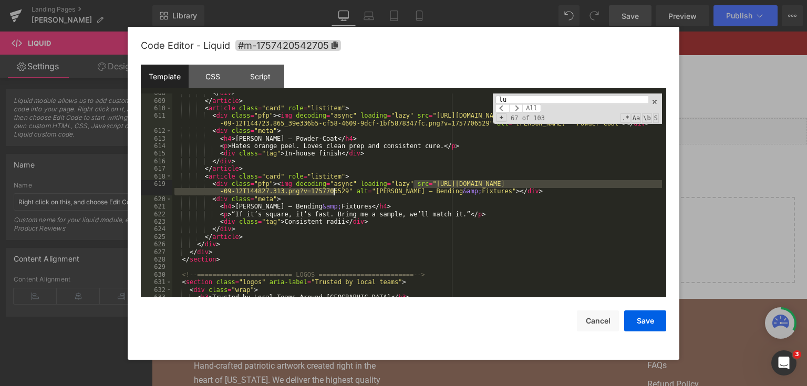
drag, startPoint x: 413, startPoint y: 183, endPoint x: 332, endPoint y: 193, distance: 81.5
click at [332, 193] on div "</ div > </ article > < article class = "card" role = "listitem" > < div class …" at bounding box center [416, 199] width 489 height 220
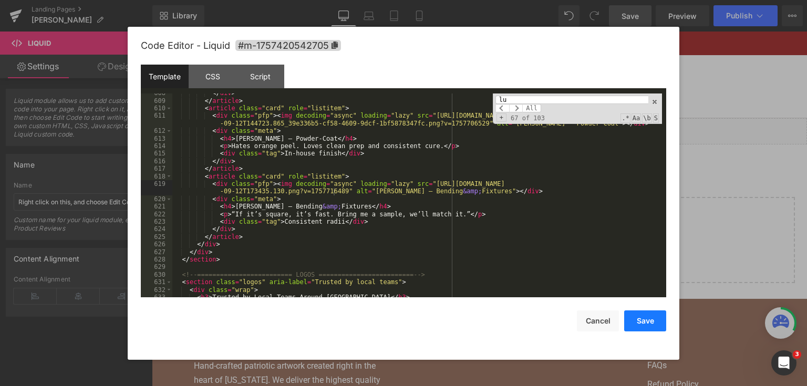
click at [653, 320] on button "Save" at bounding box center [645, 320] width 42 height 21
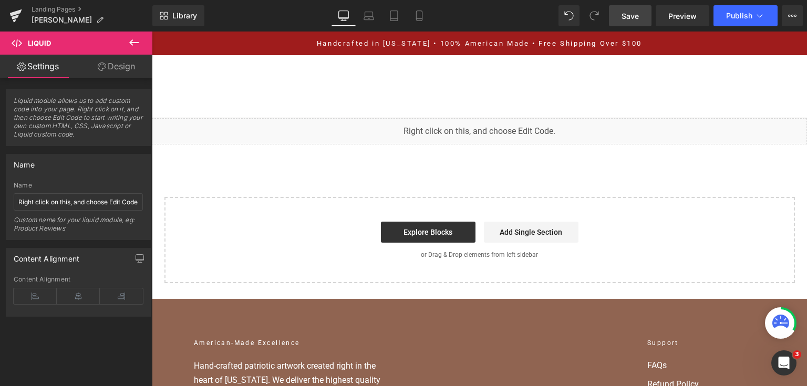
click at [627, 17] on span "Save" at bounding box center [629, 16] width 17 height 11
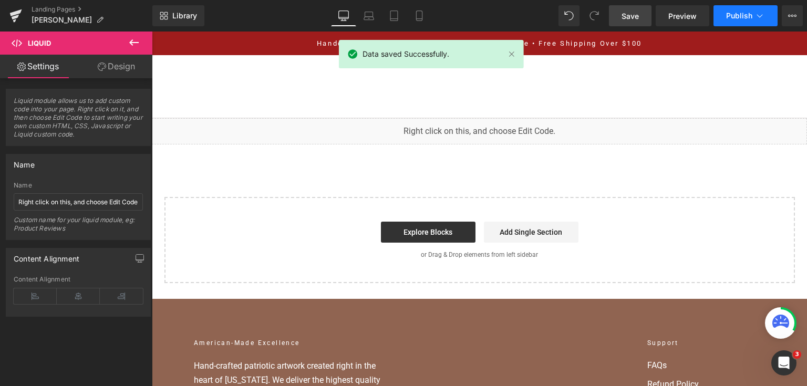
click at [744, 17] on span "Publish" at bounding box center [739, 16] width 26 height 8
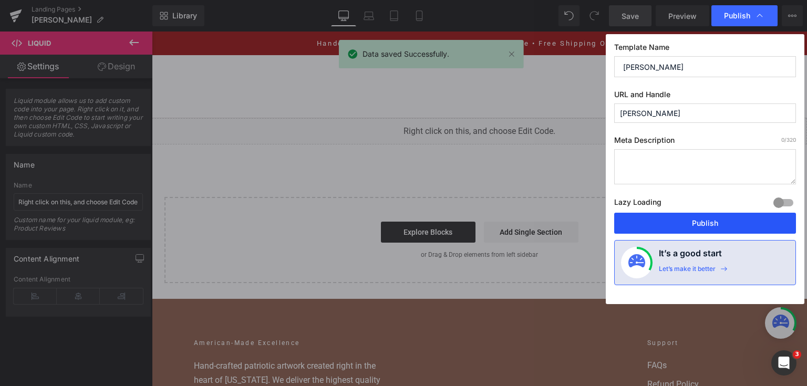
click at [739, 218] on button "Publish" at bounding box center [705, 223] width 182 height 21
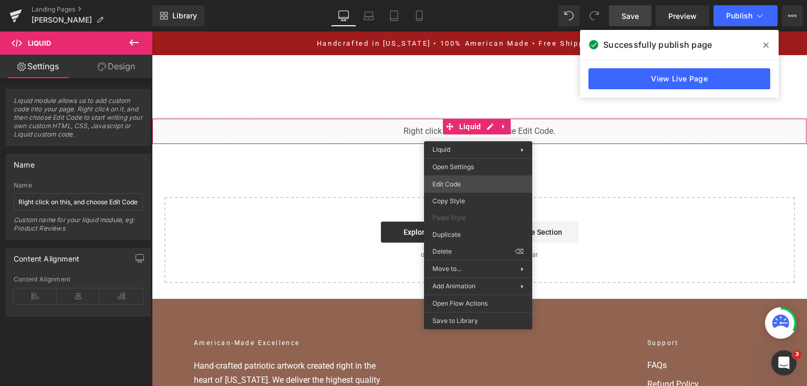
click at [467, 0] on div "You are previewing how the will restyle your page. You can not edit Elements in…" at bounding box center [403, 0] width 807 height 0
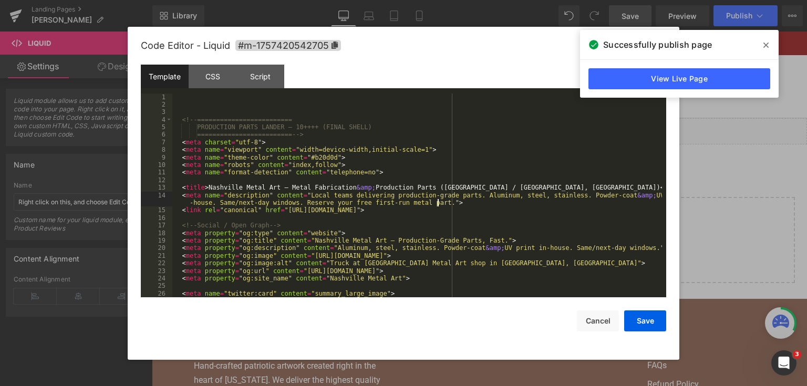
click at [464, 202] on div "<!-- ========================= PRODUCTION PARTS LANDER — 10++++ (FINAL SHELL) =…" at bounding box center [416, 203] width 489 height 220
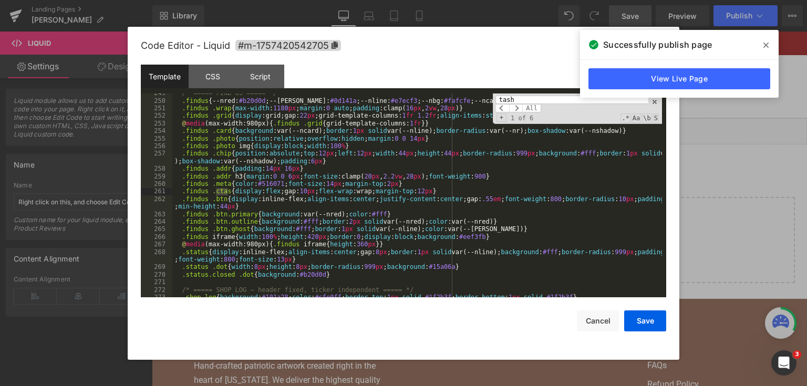
scroll to position [5040, 0]
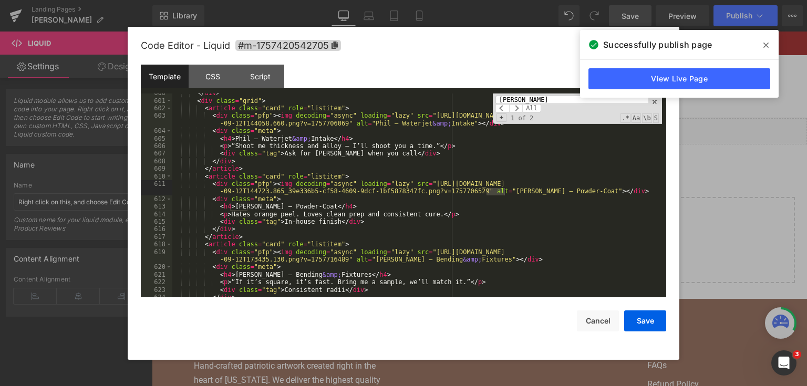
type input "tasha"
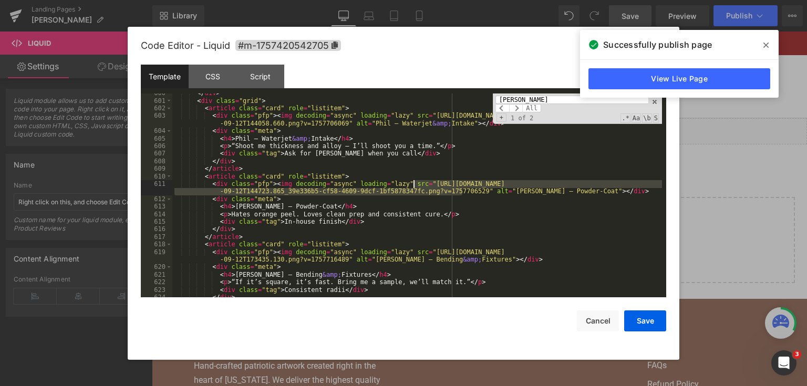
drag, startPoint x: 463, startPoint y: 192, endPoint x: 412, endPoint y: 183, distance: 51.7
click at [412, 183] on div "</ div > < div class = "grid" > < article class = "card" role = "listitem" > < …" at bounding box center [416, 199] width 489 height 220
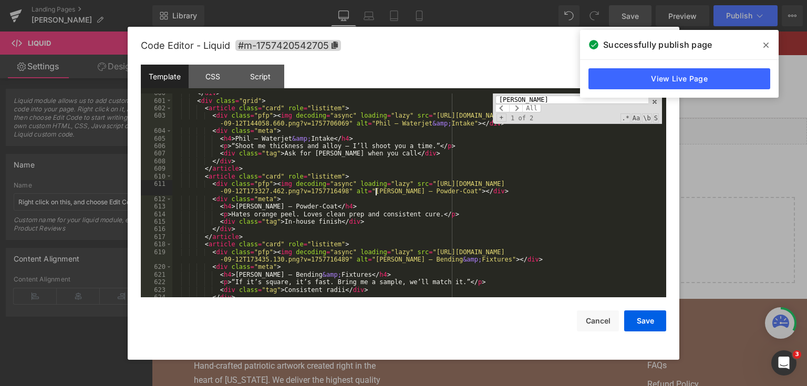
click at [377, 192] on div "</ div > < div class = "grid" > < article class = "card" role = "listitem" > < …" at bounding box center [416, 199] width 489 height 220
click at [640, 320] on button "Save" at bounding box center [645, 320] width 42 height 21
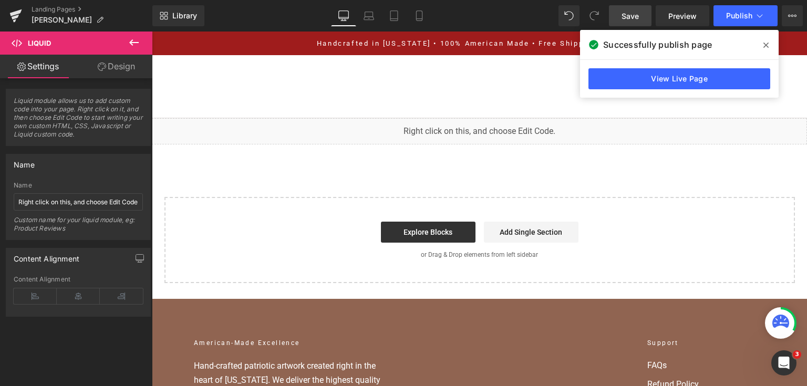
click at [635, 20] on span "Save" at bounding box center [629, 16] width 17 height 11
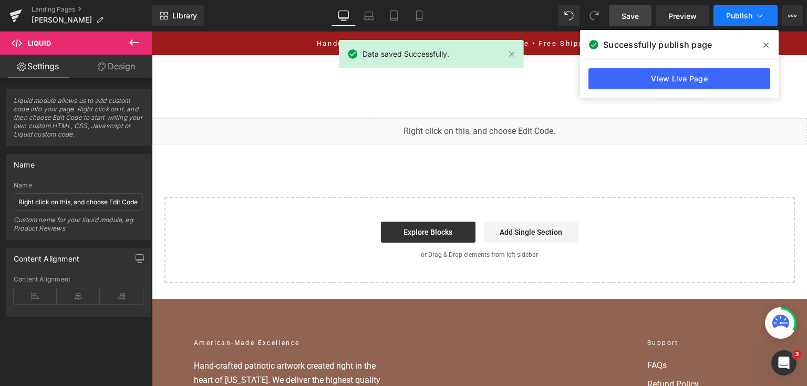
click at [737, 8] on button "Publish" at bounding box center [745, 15] width 64 height 21
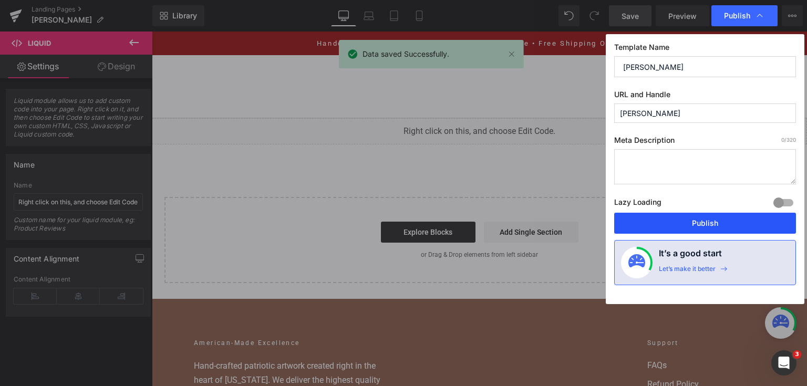
click at [712, 220] on button "Publish" at bounding box center [705, 223] width 182 height 21
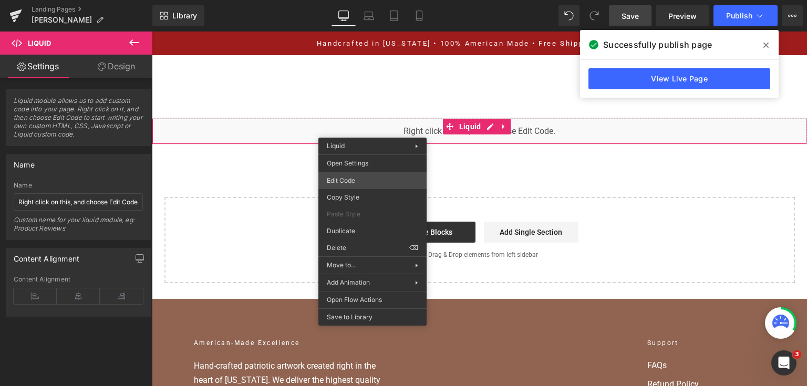
click at [373, 0] on div "You are previewing how the will restyle your page. You can not edit Elements in…" at bounding box center [403, 0] width 807 height 0
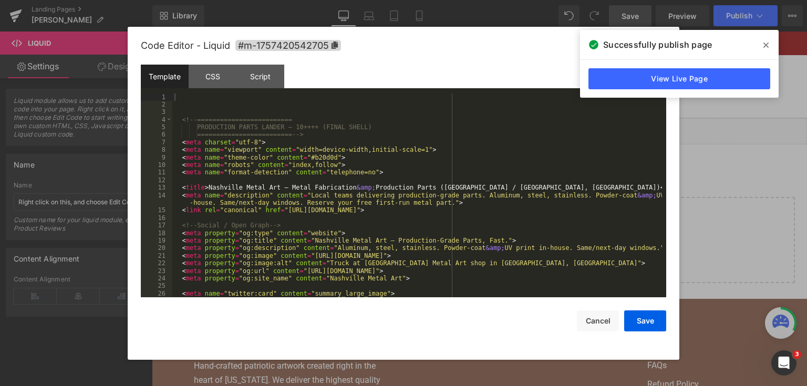
click at [419, 178] on div "<!-- ========================= PRODUCTION PARTS LANDER — 10++++ (FINAL SHELL) =…" at bounding box center [416, 203] width 489 height 220
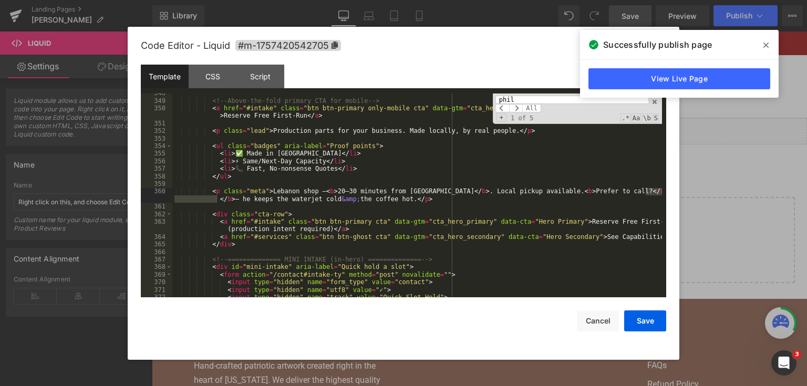
scroll to position [4972, 0]
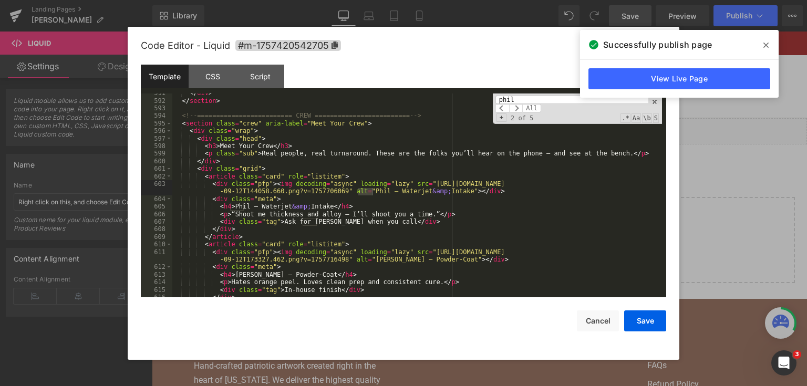
type input "phil"
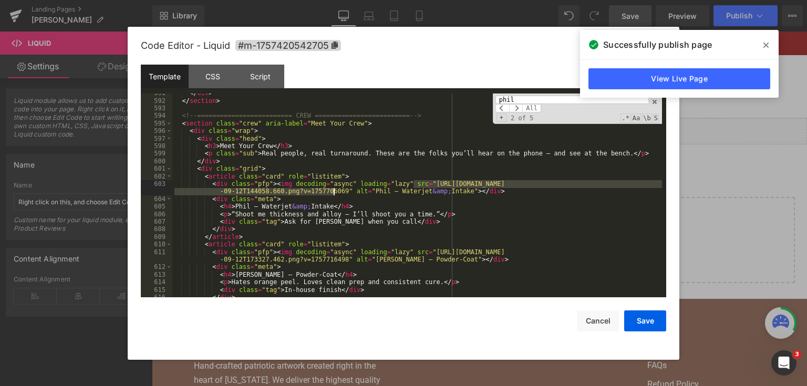
drag, startPoint x: 413, startPoint y: 183, endPoint x: 335, endPoint y: 191, distance: 78.6
click at [335, 191] on div "</ div > </ section > <!-- ========================= CREW =====================…" at bounding box center [416, 199] width 489 height 220
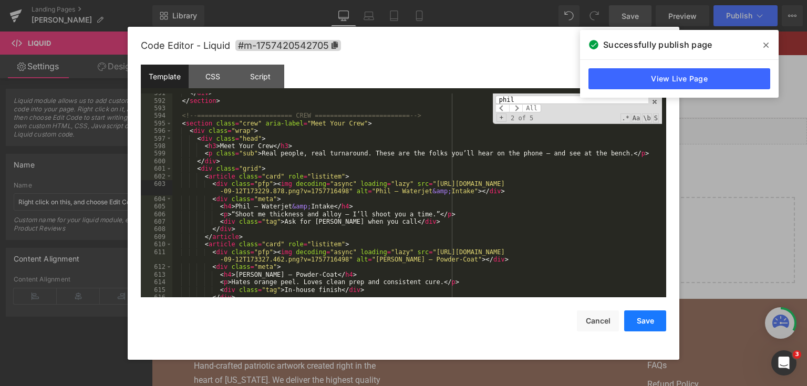
click at [656, 316] on button "Save" at bounding box center [645, 320] width 42 height 21
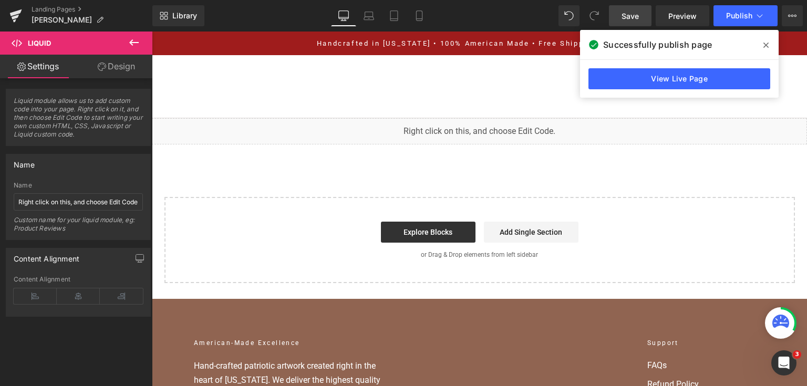
drag, startPoint x: 641, startPoint y: 13, endPoint x: 646, endPoint y: 12, distance: 5.9
click at [641, 13] on link "Save" at bounding box center [630, 15] width 43 height 21
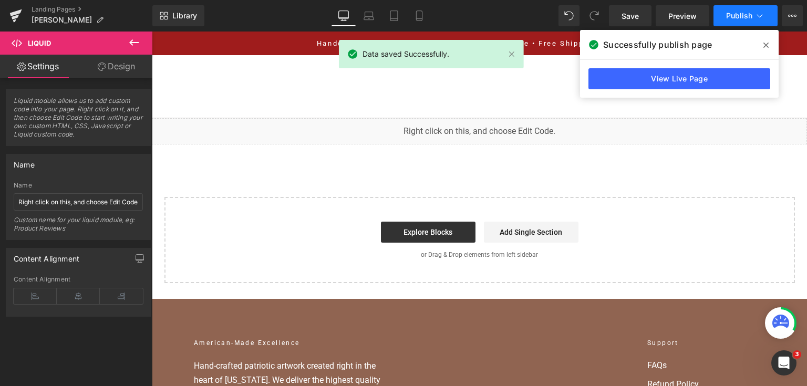
click at [731, 17] on span "Publish" at bounding box center [739, 16] width 26 height 8
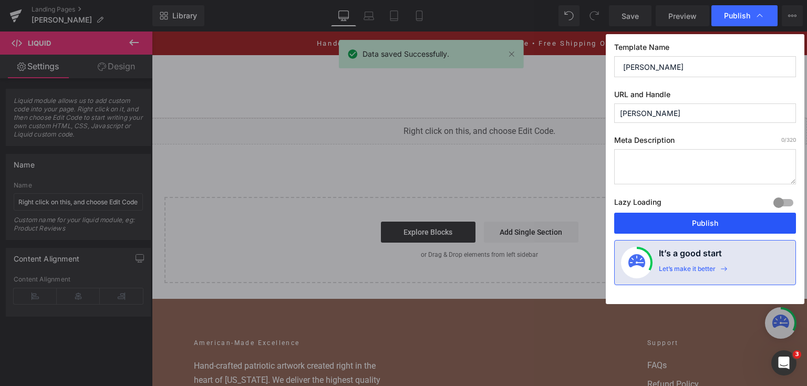
click at [714, 213] on button "Publish" at bounding box center [705, 223] width 182 height 21
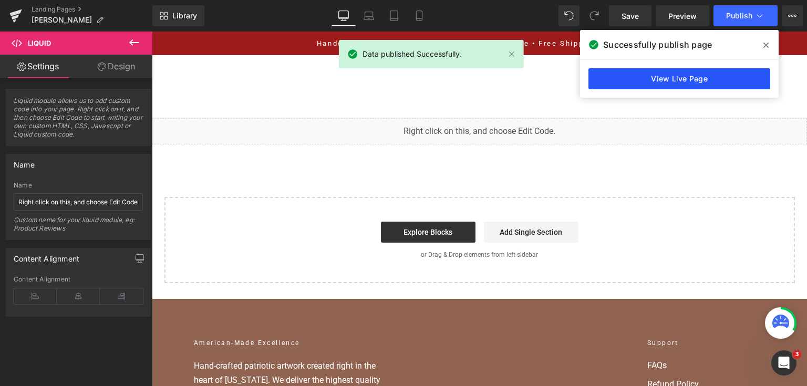
click at [714, 74] on link "View Live Page" at bounding box center [679, 78] width 182 height 21
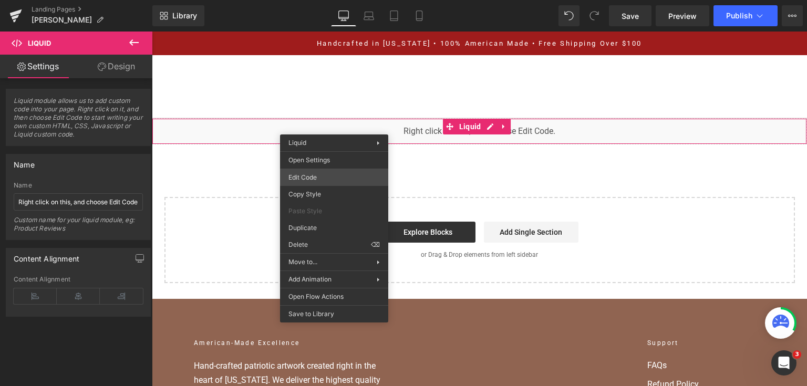
click at [342, 0] on div "You are previewing how the will restyle your page. You can not edit Elements in…" at bounding box center [403, 0] width 807 height 0
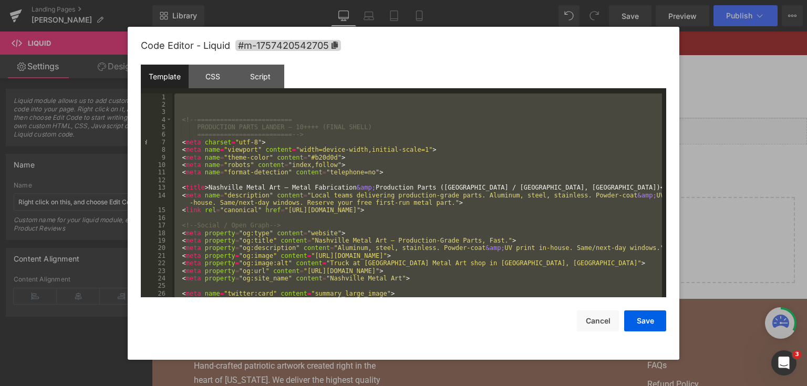
click at [706, 209] on div at bounding box center [403, 193] width 807 height 386
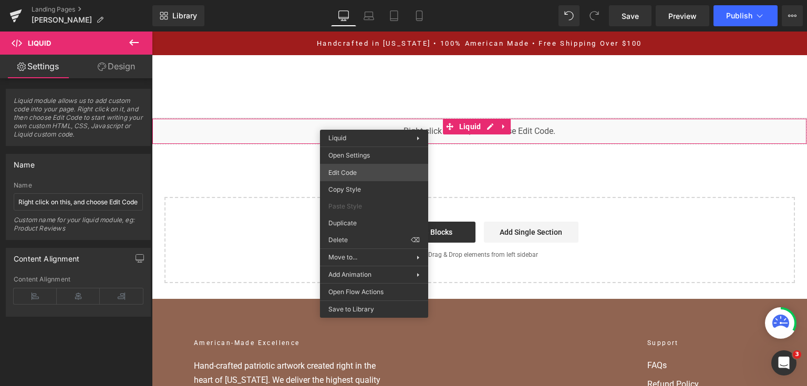
click at [369, 0] on div "You are previewing how the will restyle your page. You can not edit Elements in…" at bounding box center [403, 0] width 807 height 0
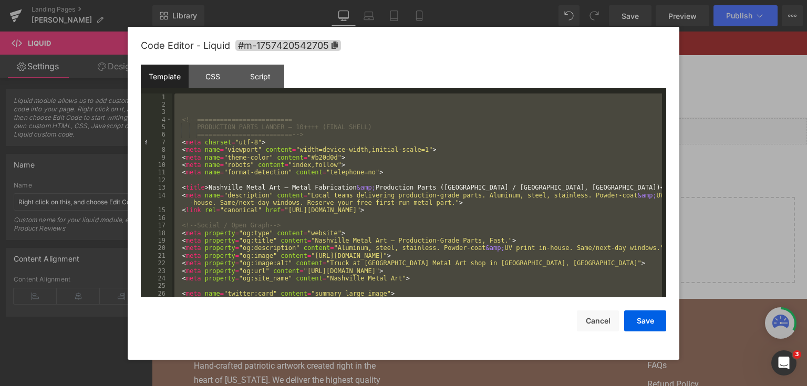
paste textarea
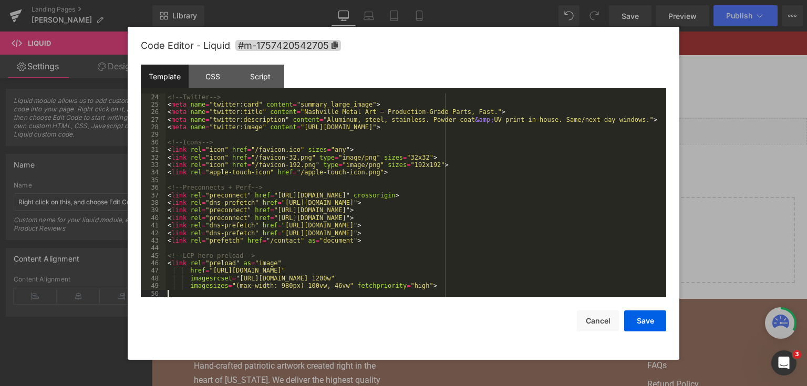
scroll to position [189, 0]
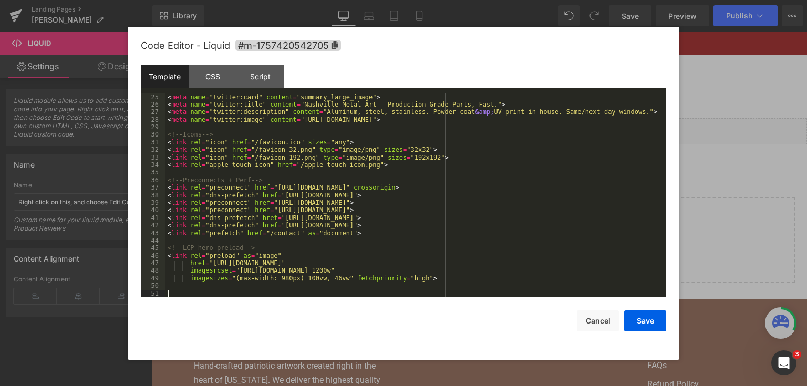
paste textarea
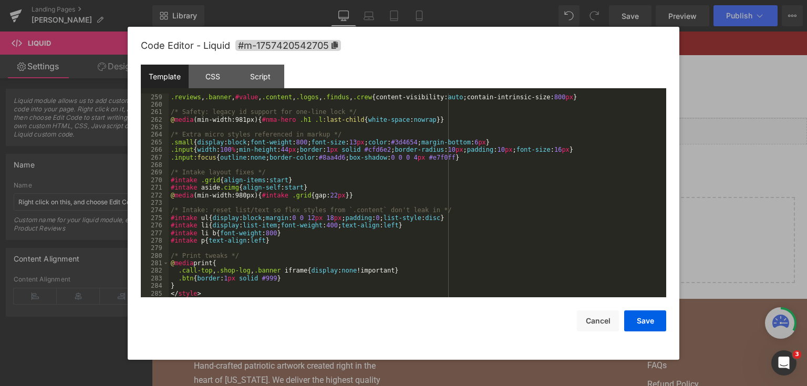
scroll to position [2178, 0]
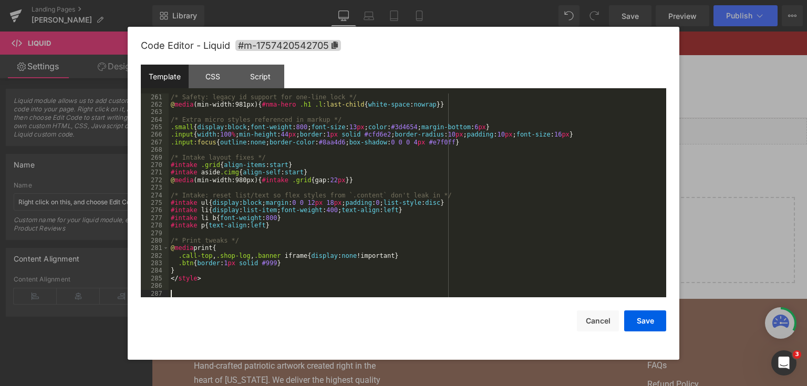
paste textarea
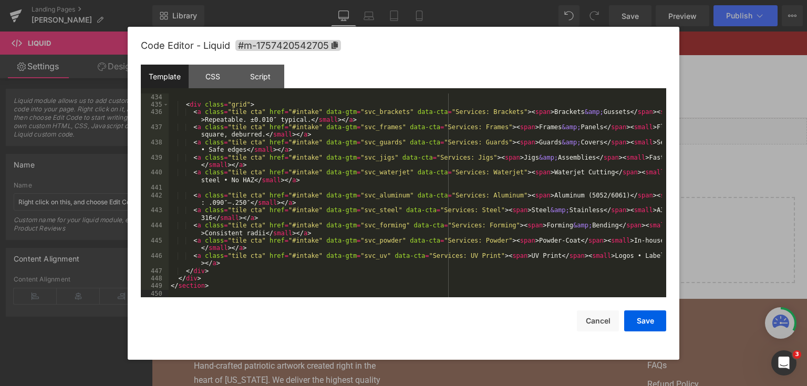
scroll to position [3607, 0]
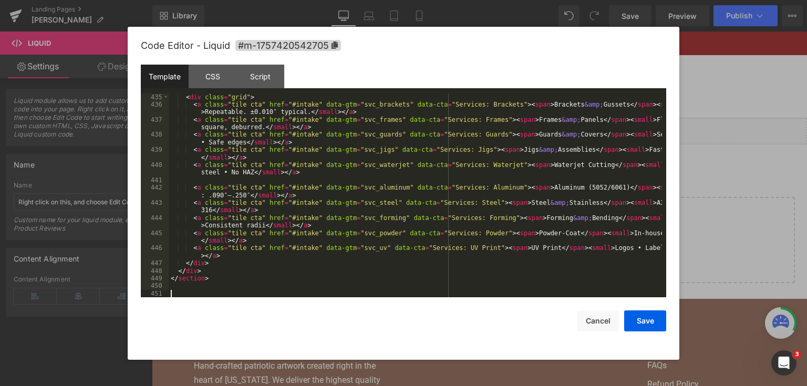
paste textarea
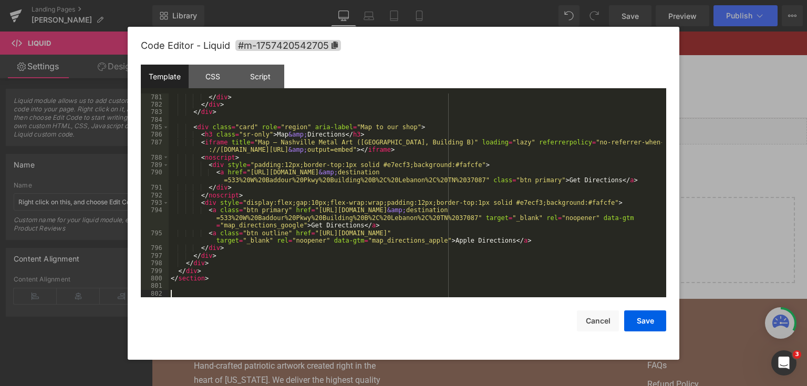
scroll to position [6587, 0]
paste textarea
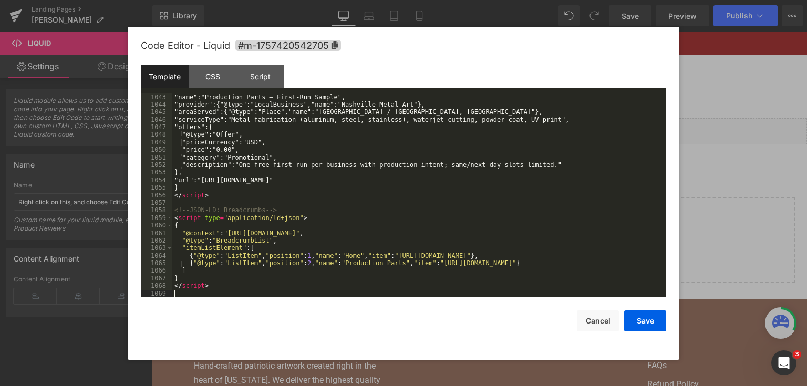
scroll to position [8628, 0]
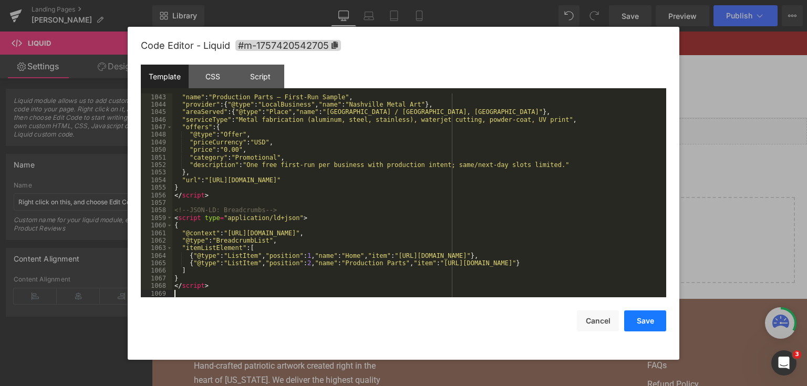
click at [642, 323] on button "Save" at bounding box center [645, 320] width 42 height 21
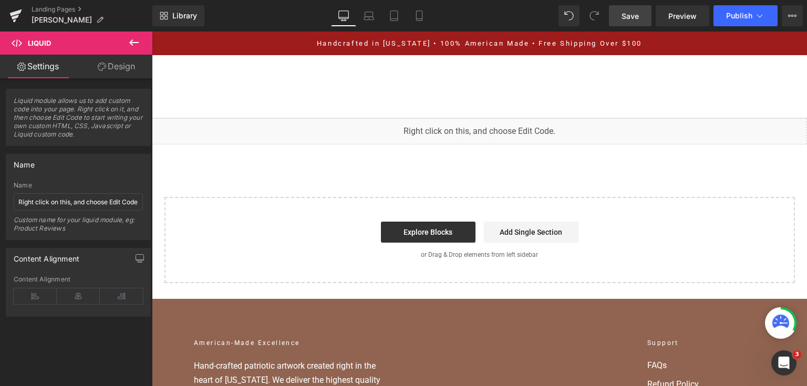
click at [632, 18] on span "Save" at bounding box center [629, 16] width 17 height 11
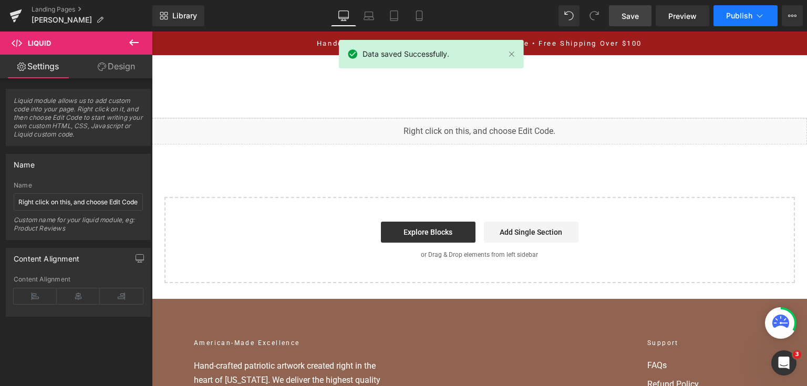
click at [750, 12] on span "Publish" at bounding box center [739, 16] width 26 height 8
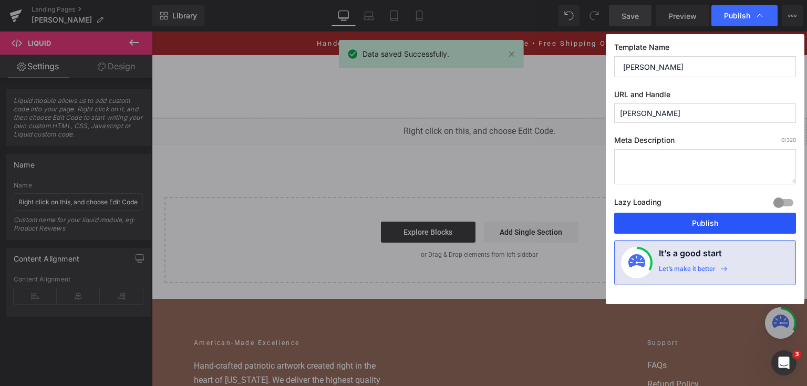
click at [725, 224] on button "Publish" at bounding box center [705, 223] width 182 height 21
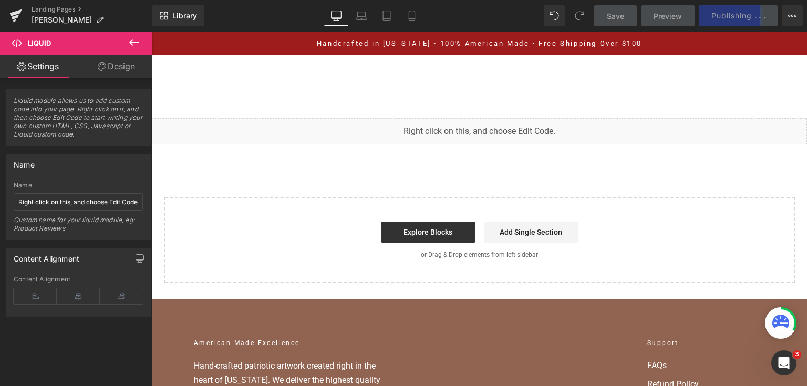
scroll to position [8628, 0]
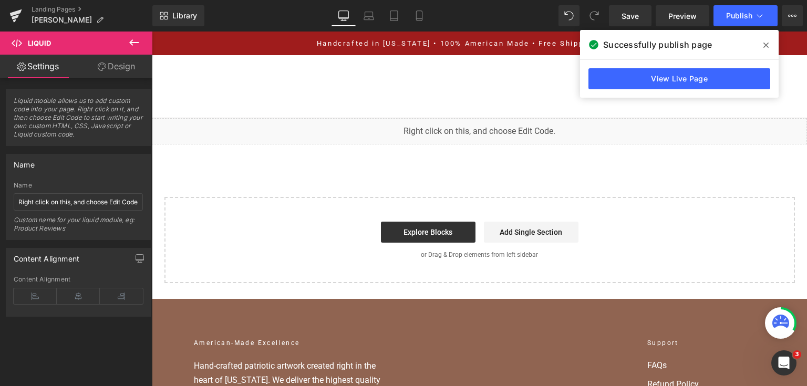
click at [675, 94] on div "View Live Page" at bounding box center [679, 79] width 199 height 38
click at [670, 80] on link "View Live Page" at bounding box center [679, 78] width 182 height 21
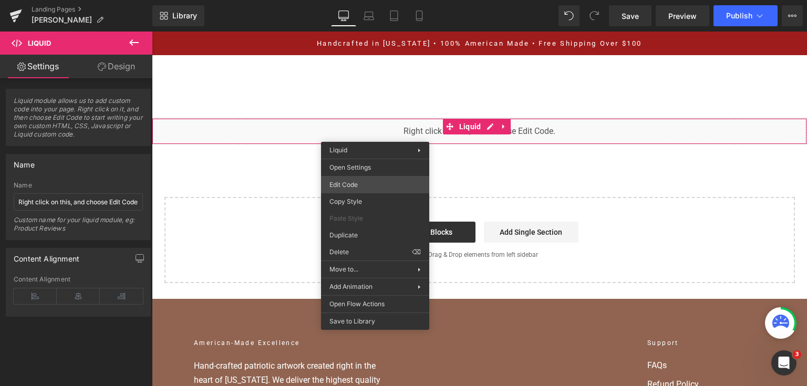
click at [379, 0] on div "You are previewing how the will restyle your page. You can not edit Elements in…" at bounding box center [403, 0] width 807 height 0
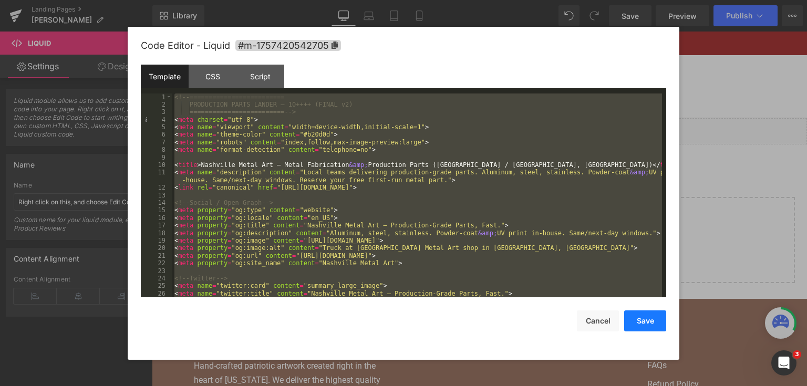
click at [645, 317] on button "Save" at bounding box center [645, 320] width 42 height 21
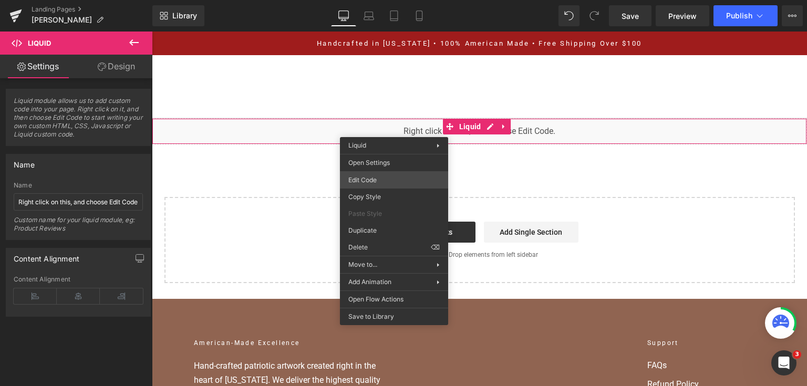
click at [387, 0] on div "You are previewing how the will restyle your page. You can not edit Elements in…" at bounding box center [403, 0] width 807 height 0
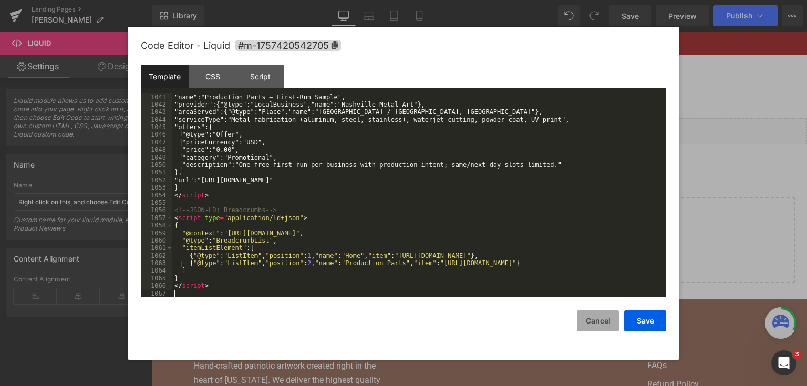
scroll to position [8711, 0]
drag, startPoint x: 634, startPoint y: 317, endPoint x: 504, endPoint y: 141, distance: 219.3
click at [634, 317] on button "Save" at bounding box center [645, 320] width 42 height 21
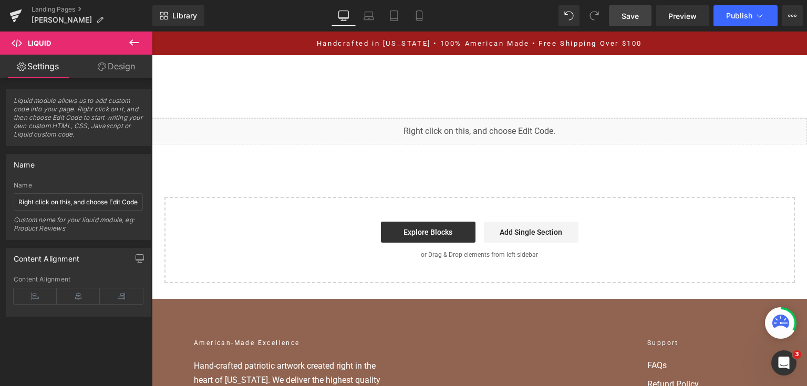
click at [618, 22] on link "Save" at bounding box center [630, 15] width 43 height 21
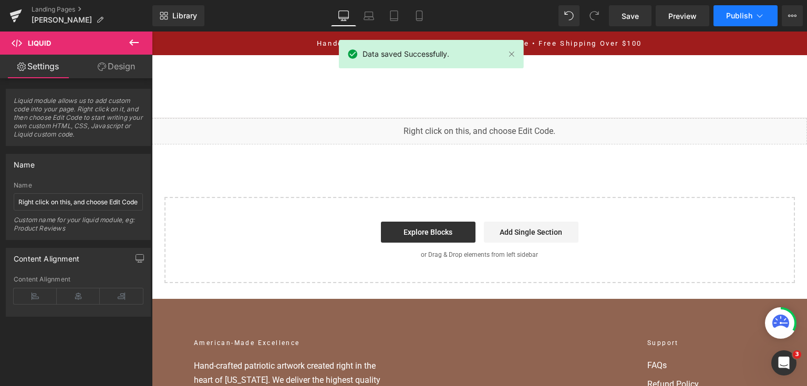
click at [744, 17] on span "Publish" at bounding box center [739, 16] width 26 height 8
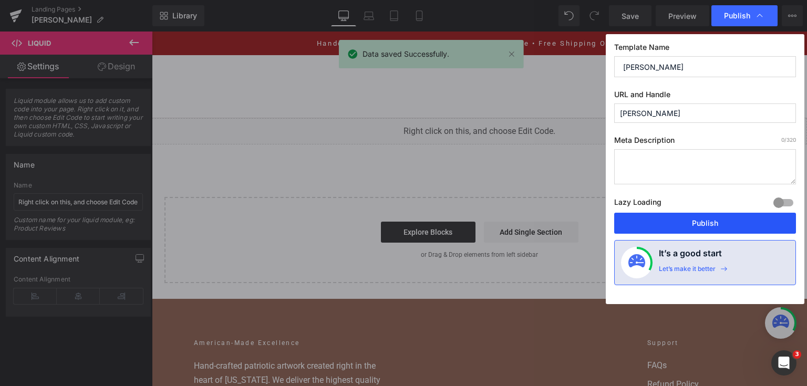
click at [721, 223] on button "Publish" at bounding box center [705, 223] width 182 height 21
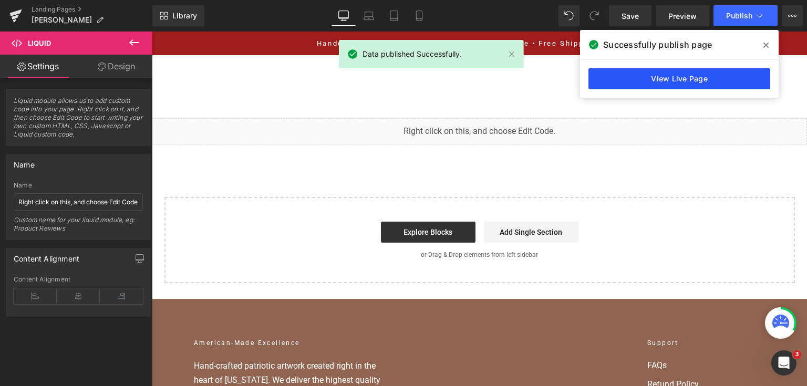
click at [726, 78] on link "View Live Page" at bounding box center [679, 78] width 182 height 21
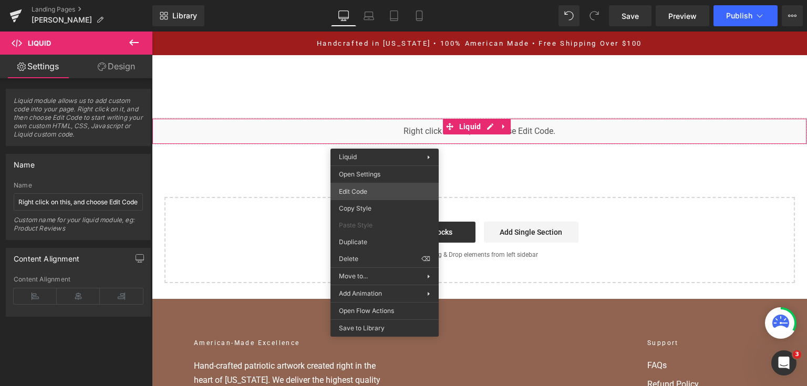
click at [393, 0] on div "You are previewing how the will restyle your page. You can not edit Elements in…" at bounding box center [403, 0] width 807 height 0
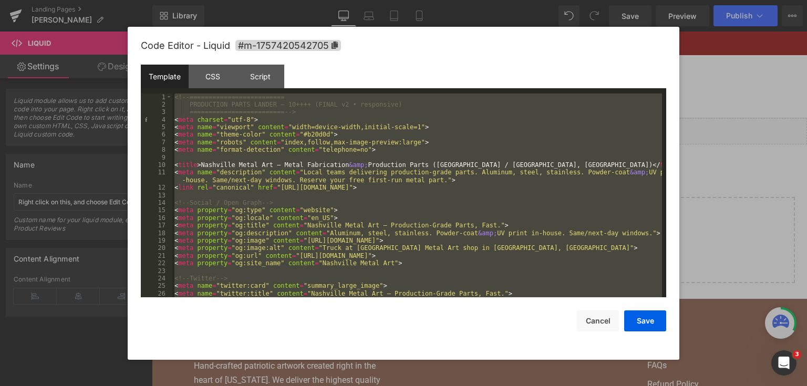
scroll to position [8855, 0]
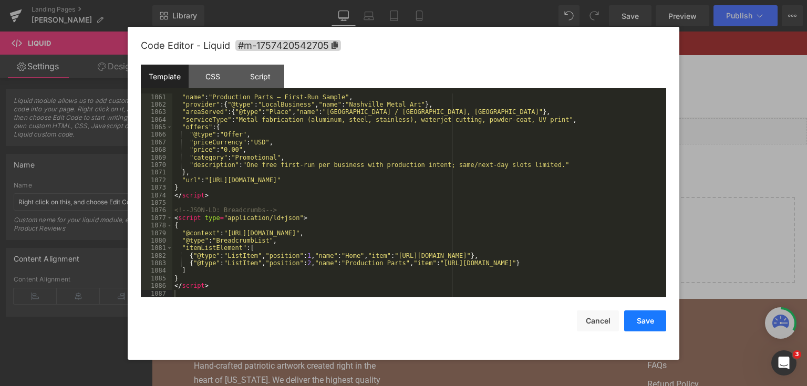
click at [656, 323] on button "Save" at bounding box center [645, 320] width 42 height 21
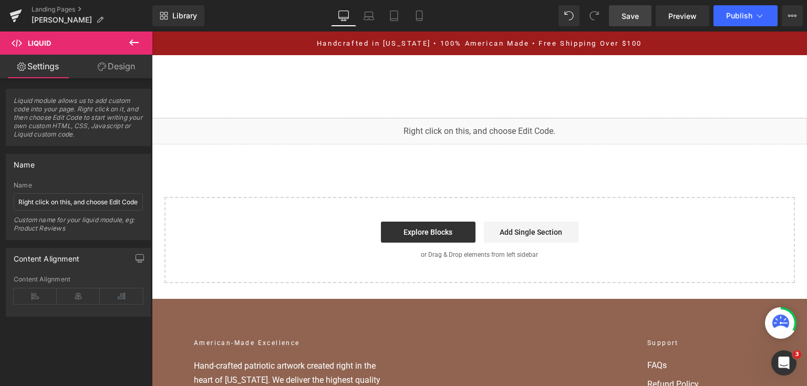
click at [638, 12] on span "Save" at bounding box center [629, 16] width 17 height 11
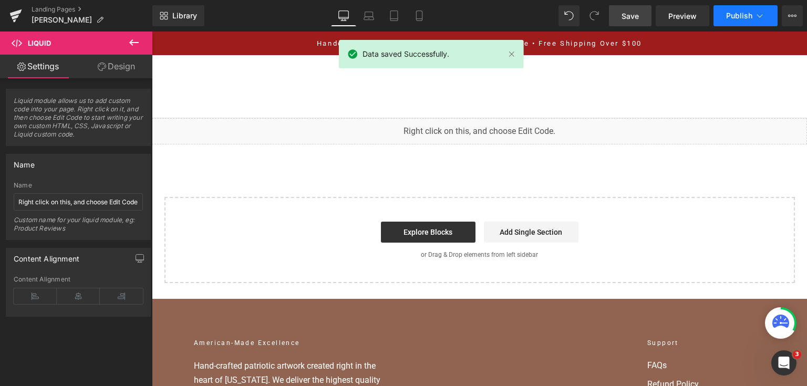
click at [766, 18] on button "Publish" at bounding box center [745, 15] width 64 height 21
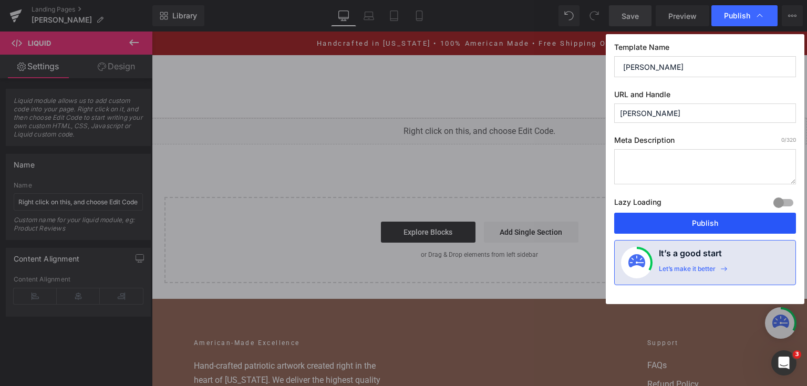
click at [661, 229] on button "Publish" at bounding box center [705, 223] width 182 height 21
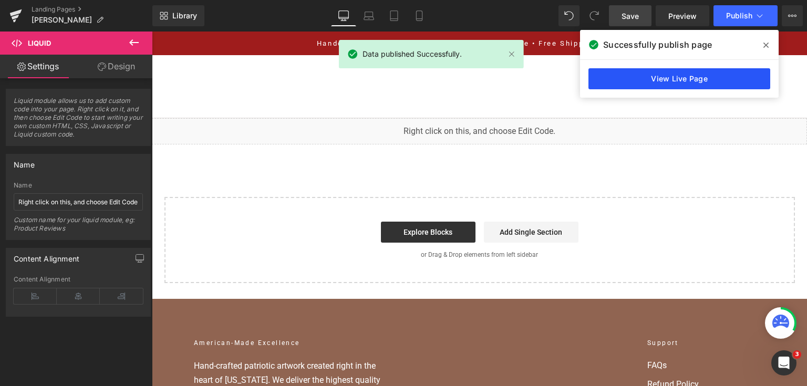
click at [634, 78] on link "View Live Page" at bounding box center [679, 78] width 182 height 21
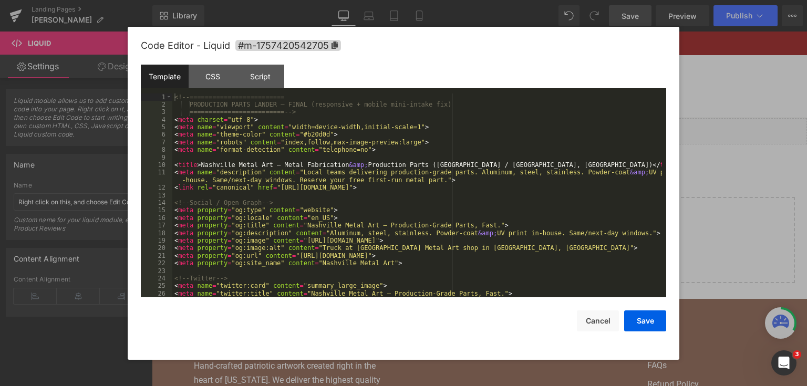
click at [391, 0] on div "You are previewing how the will restyle your page. You can not edit Elements in…" at bounding box center [403, 0] width 807 height 0
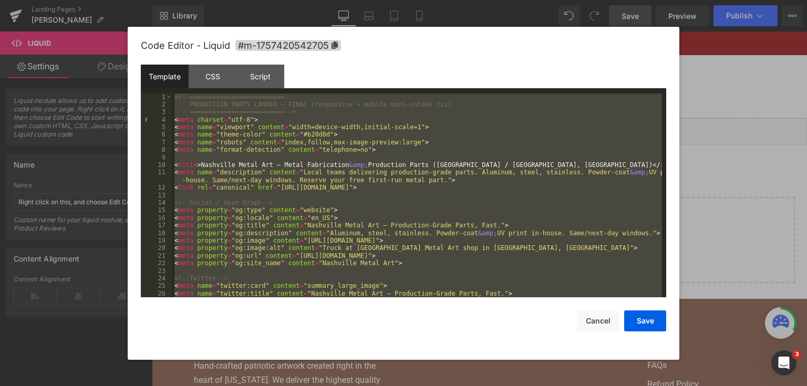
click at [773, 175] on div at bounding box center [403, 193] width 807 height 386
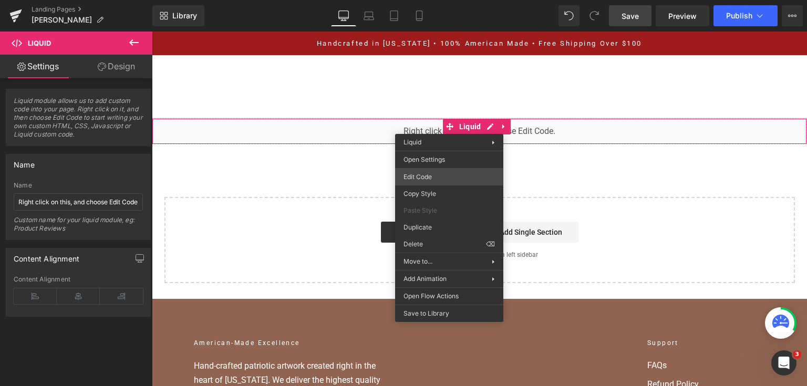
click at [416, 0] on div "You are previewing how the will restyle your page. You can not edit Elements in…" at bounding box center [403, 0] width 807 height 0
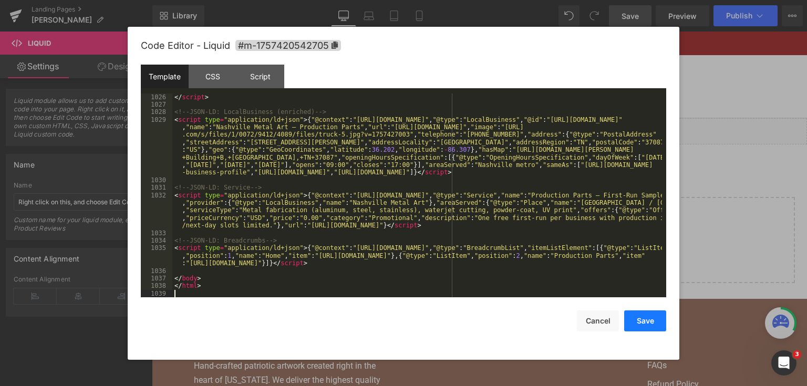
scroll to position [8575, 0]
click at [631, 325] on button "Save" at bounding box center [645, 320] width 42 height 21
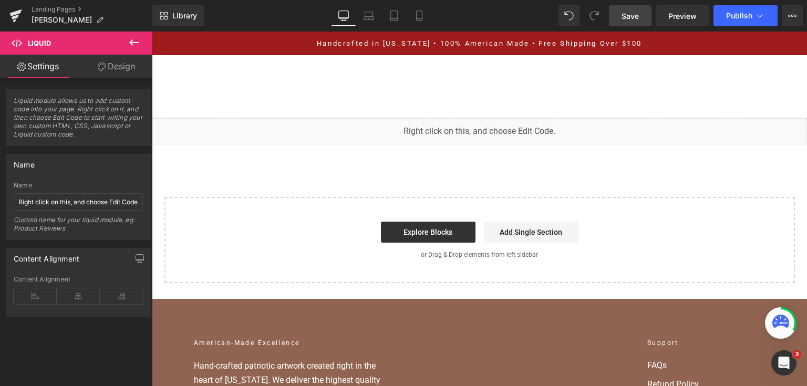
click at [635, 29] on div "Library Desktop Desktop Laptop Tablet Mobile Save Preview Publish Scheduled Vie…" at bounding box center [479, 16] width 654 height 32
click at [634, 25] on link "Save" at bounding box center [630, 15] width 43 height 21
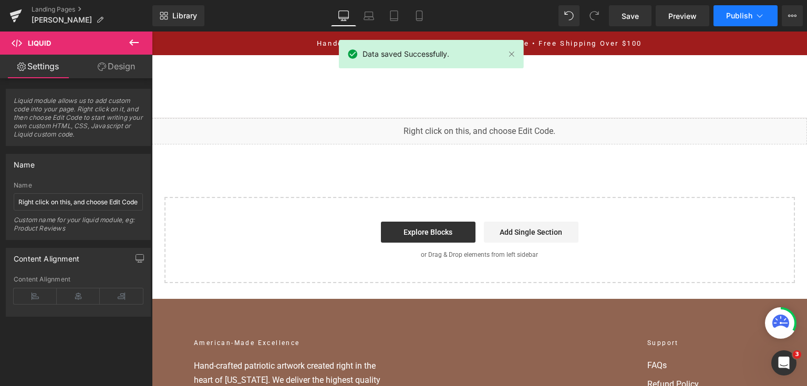
click at [754, 18] on button "Publish" at bounding box center [745, 15] width 64 height 21
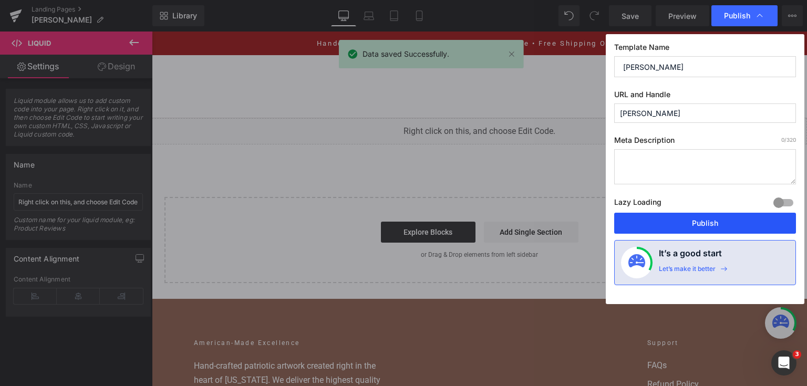
click at [728, 219] on button "Publish" at bounding box center [705, 223] width 182 height 21
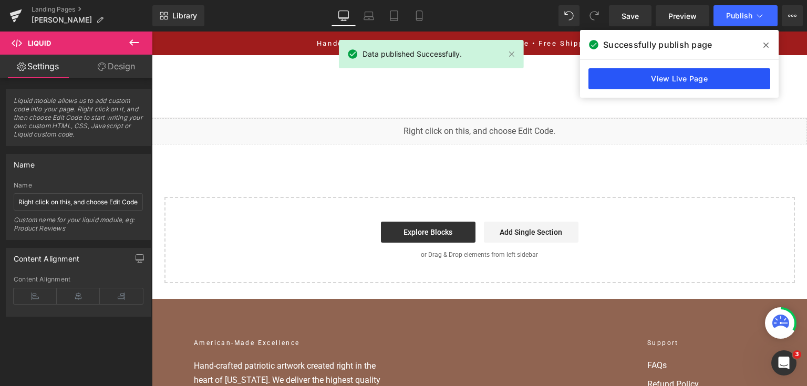
click at [693, 82] on link "View Live Page" at bounding box center [679, 78] width 182 height 21
